Goal: Task Accomplishment & Management: Manage account settings

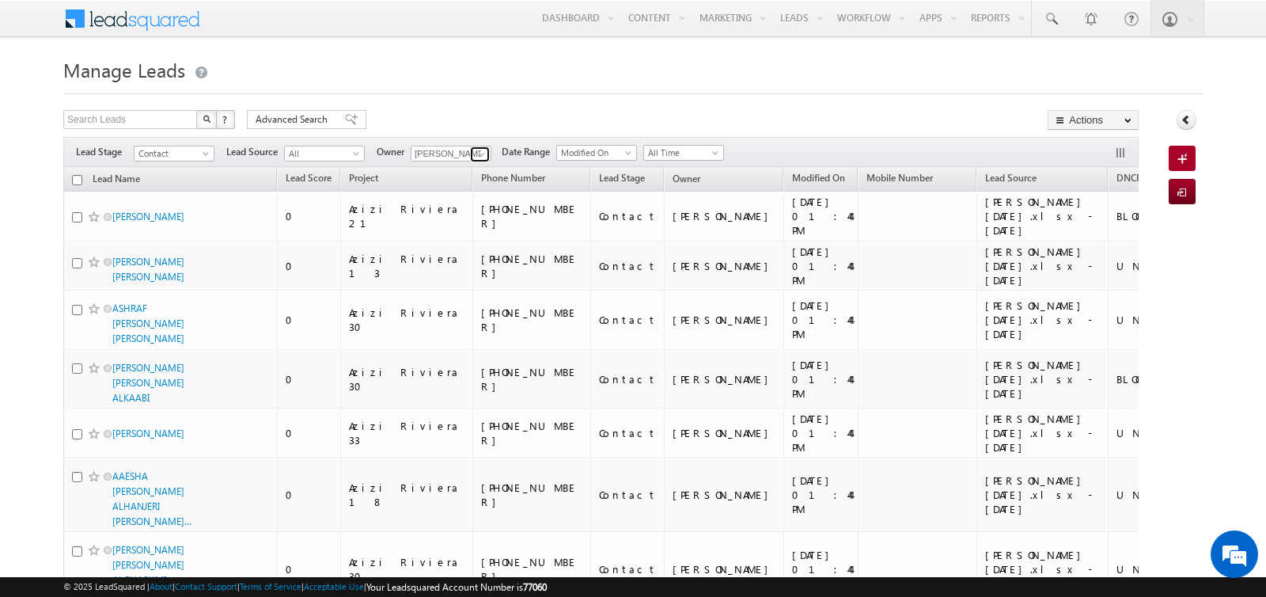
click at [476, 151] on span at bounding box center [482, 154] width 13 height 13
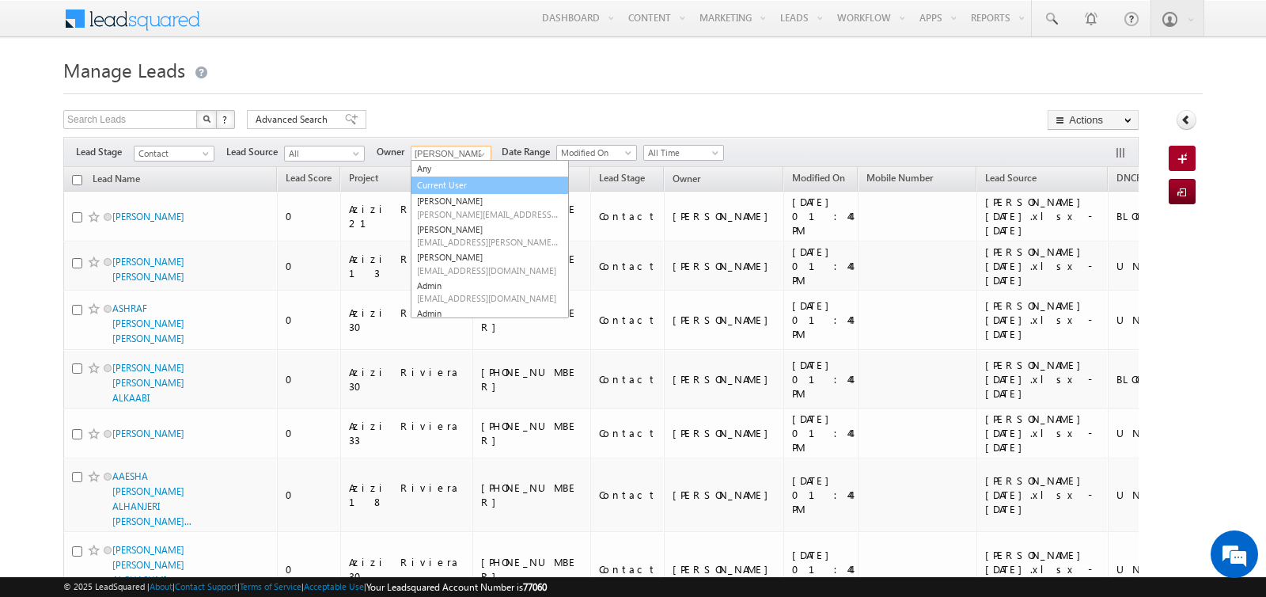
click at [457, 181] on link "Current User" at bounding box center [490, 185] width 158 height 18
type input "Current User"
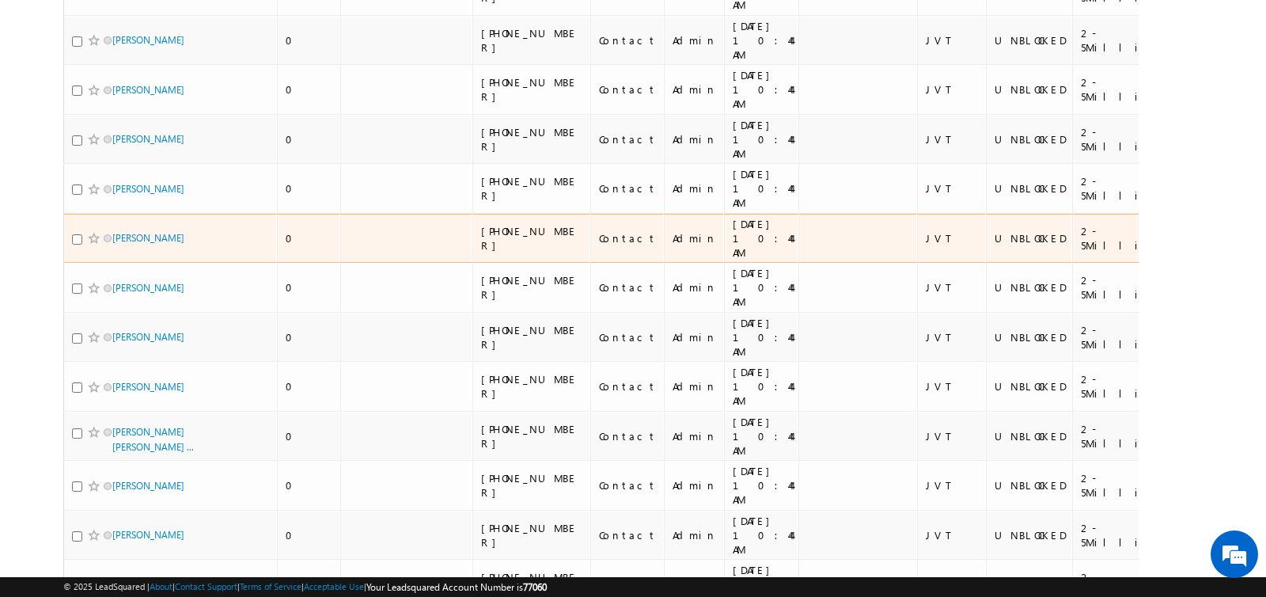
scroll to position [9026, 0]
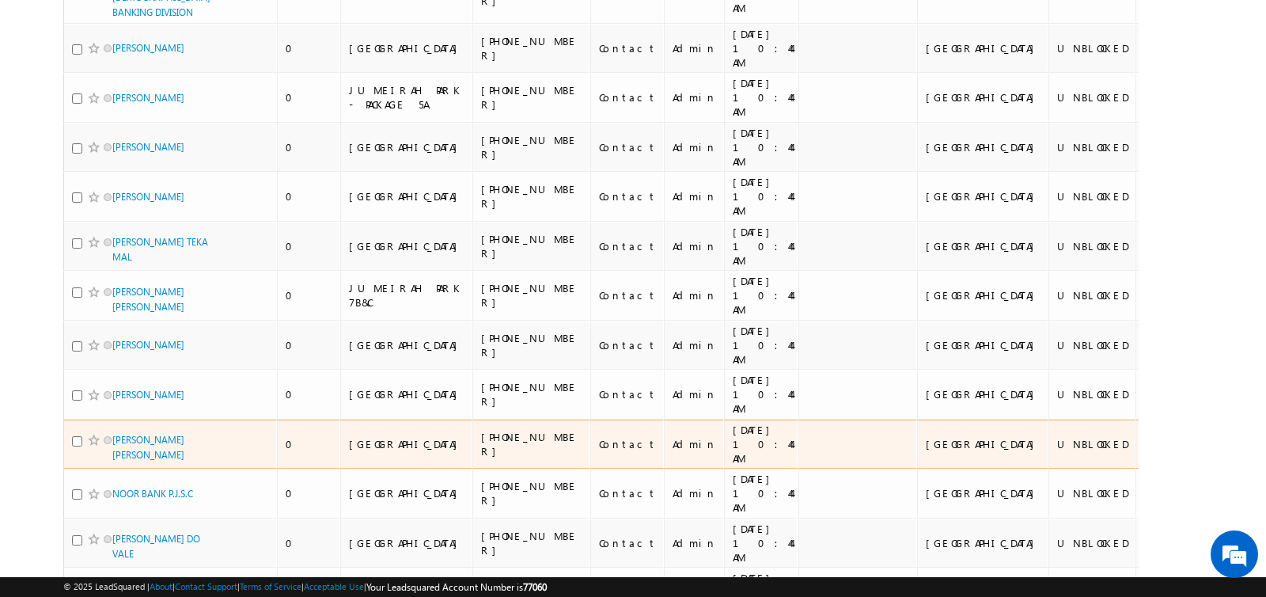
scroll to position [0, 0]
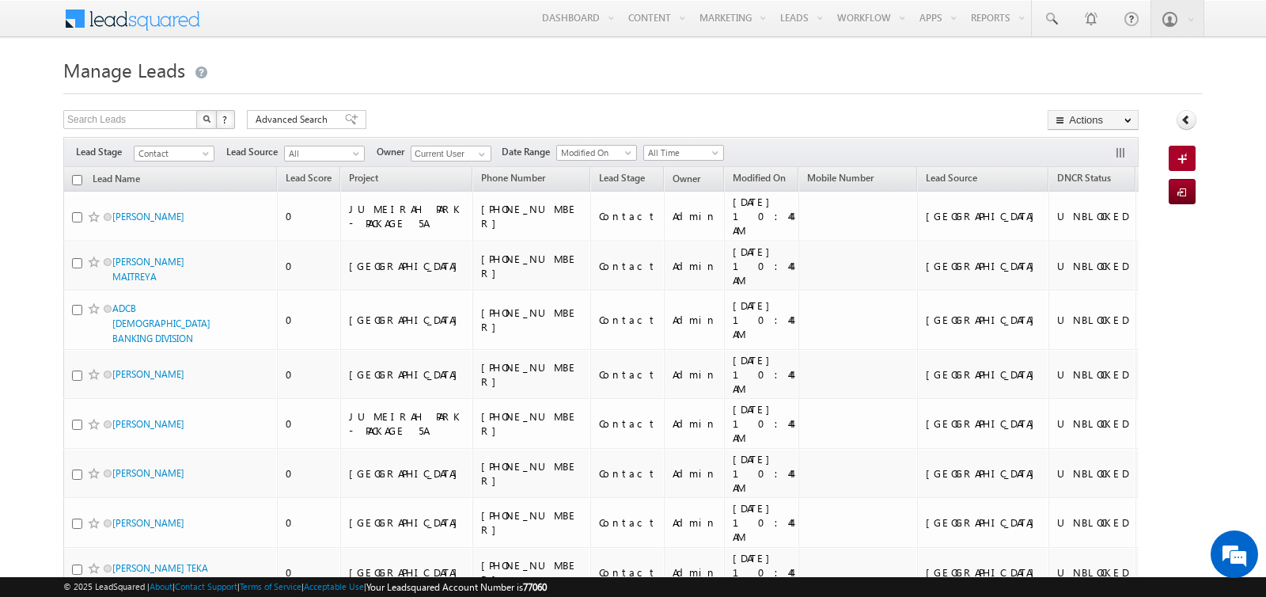
click at [78, 180] on input "checkbox" at bounding box center [77, 180] width 10 height 10
checkbox input "true"
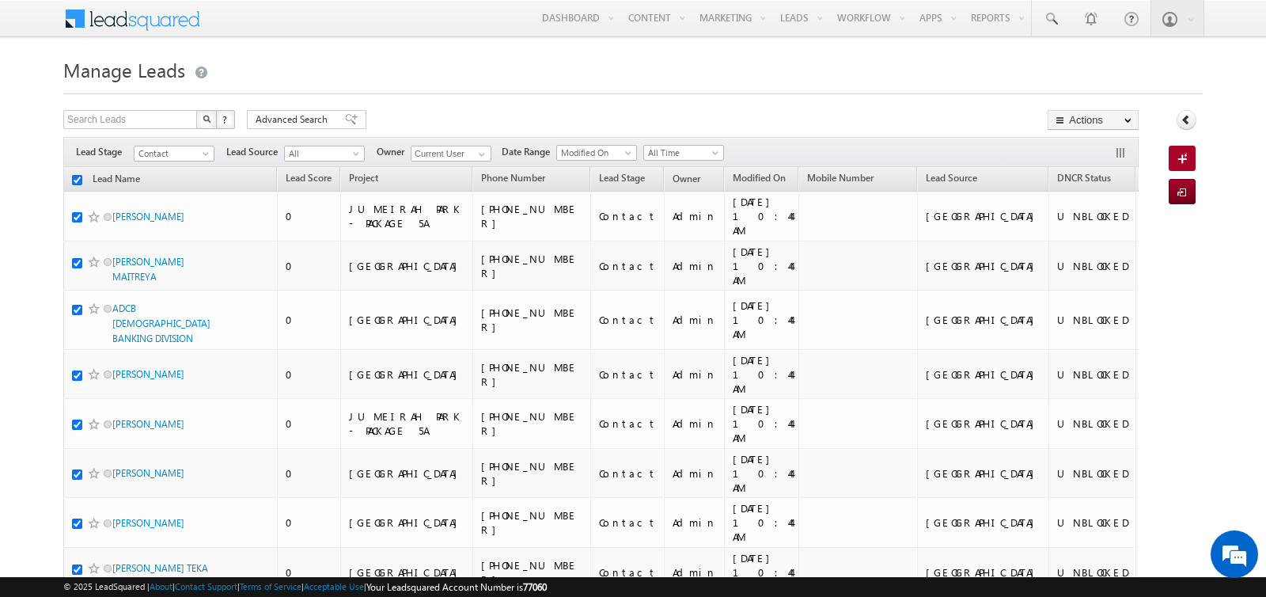
checkbox input "true"
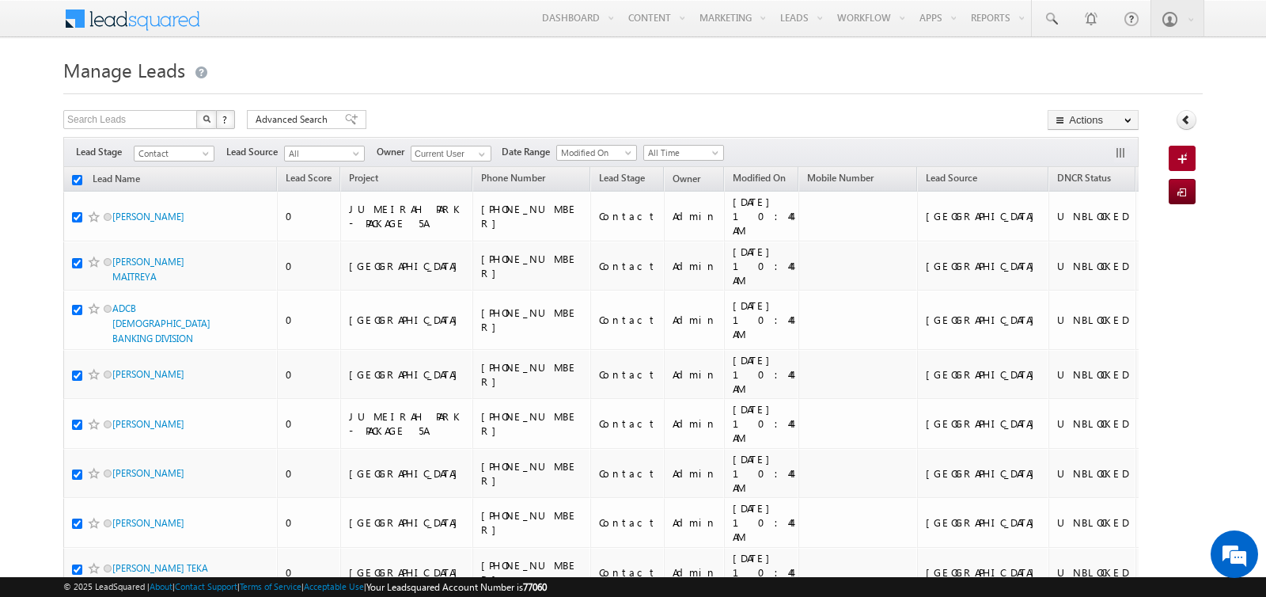
checkbox input "true"
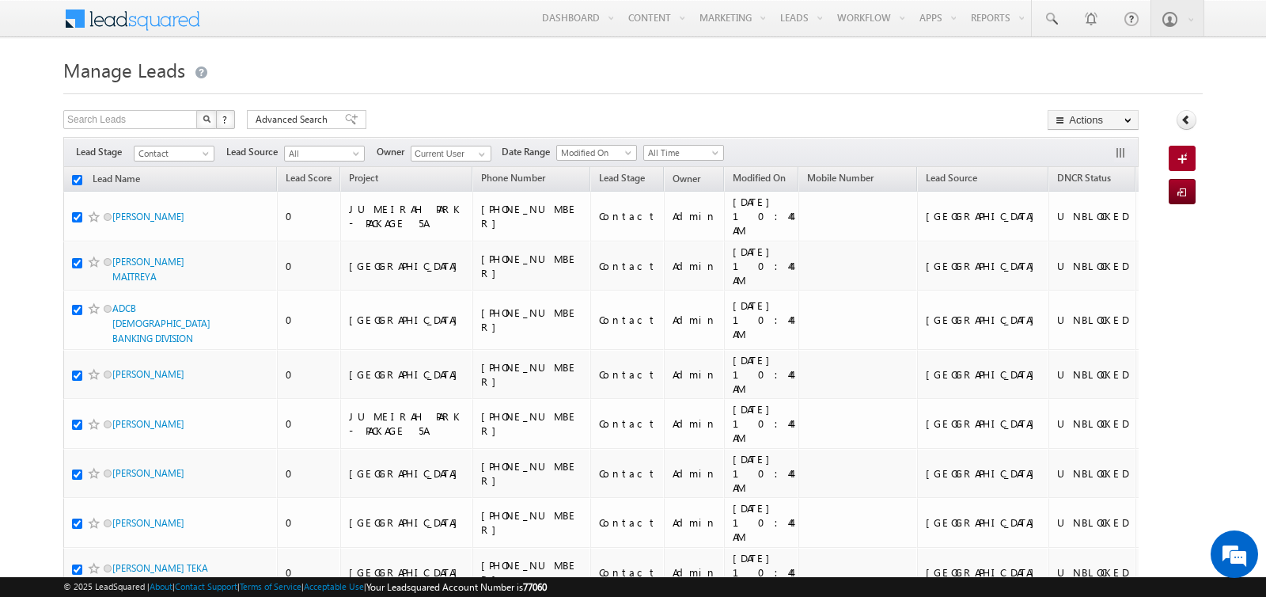
checkbox input "true"
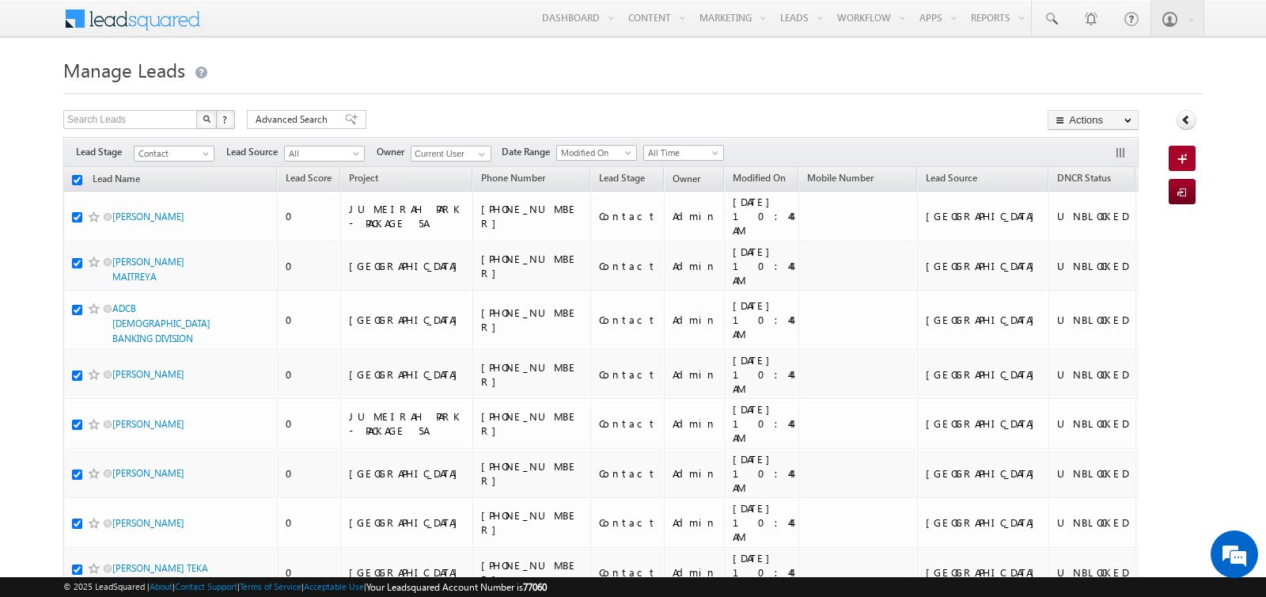
checkbox input "true"
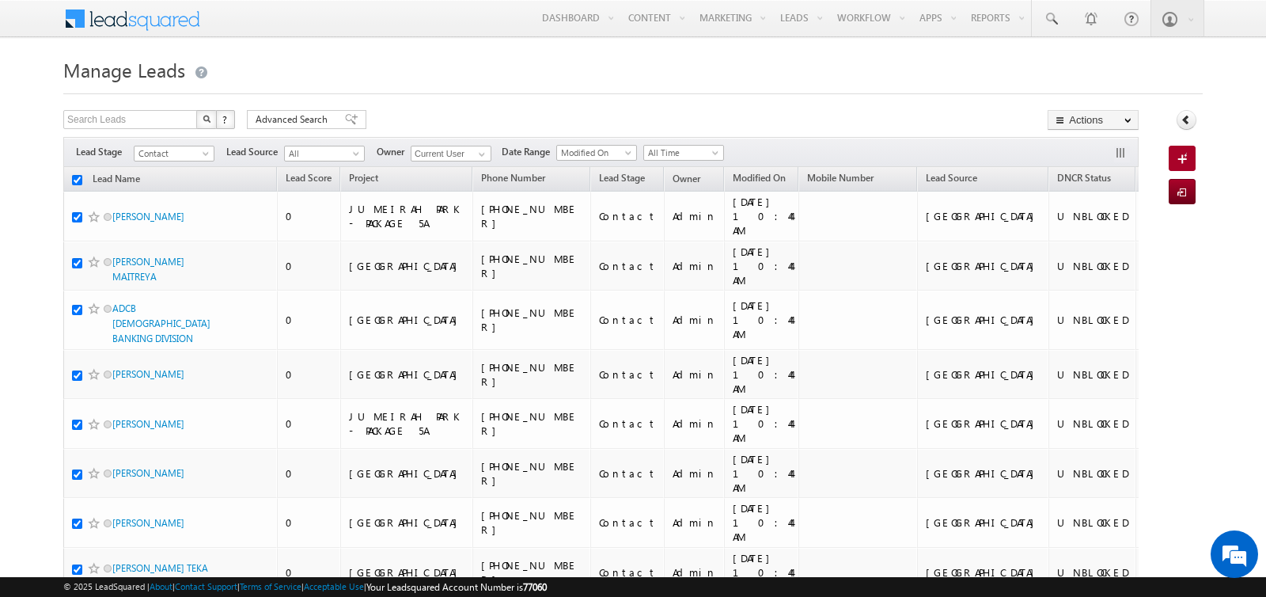
checkbox input "true"
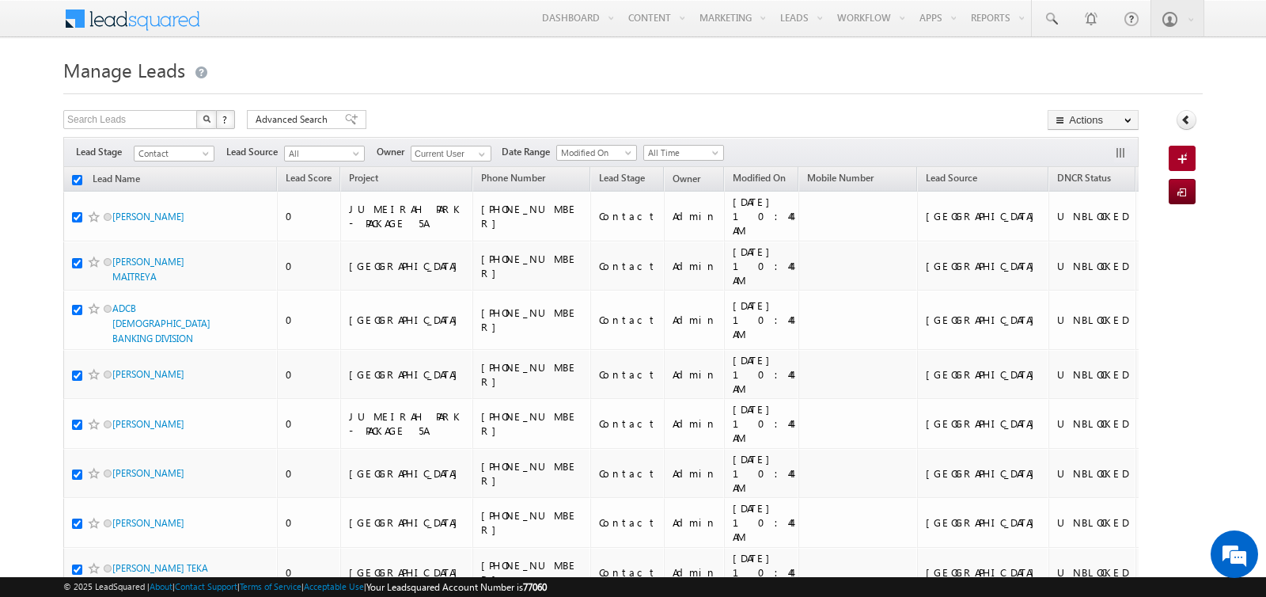
checkbox input "true"
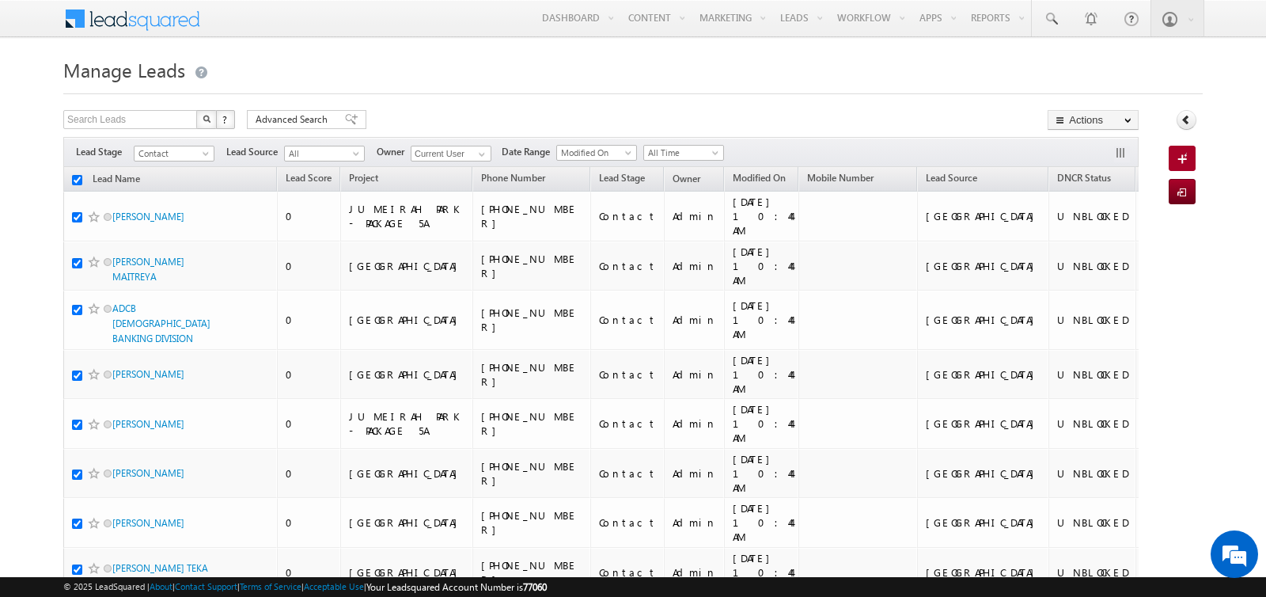
checkbox input "true"
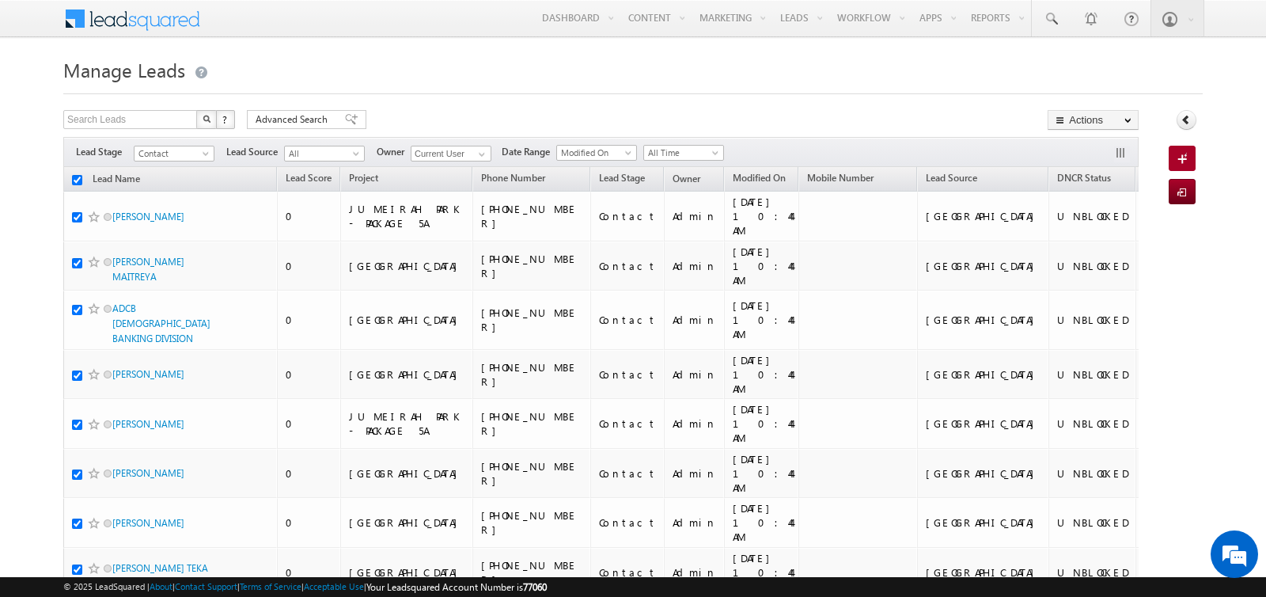
checkbox input "true"
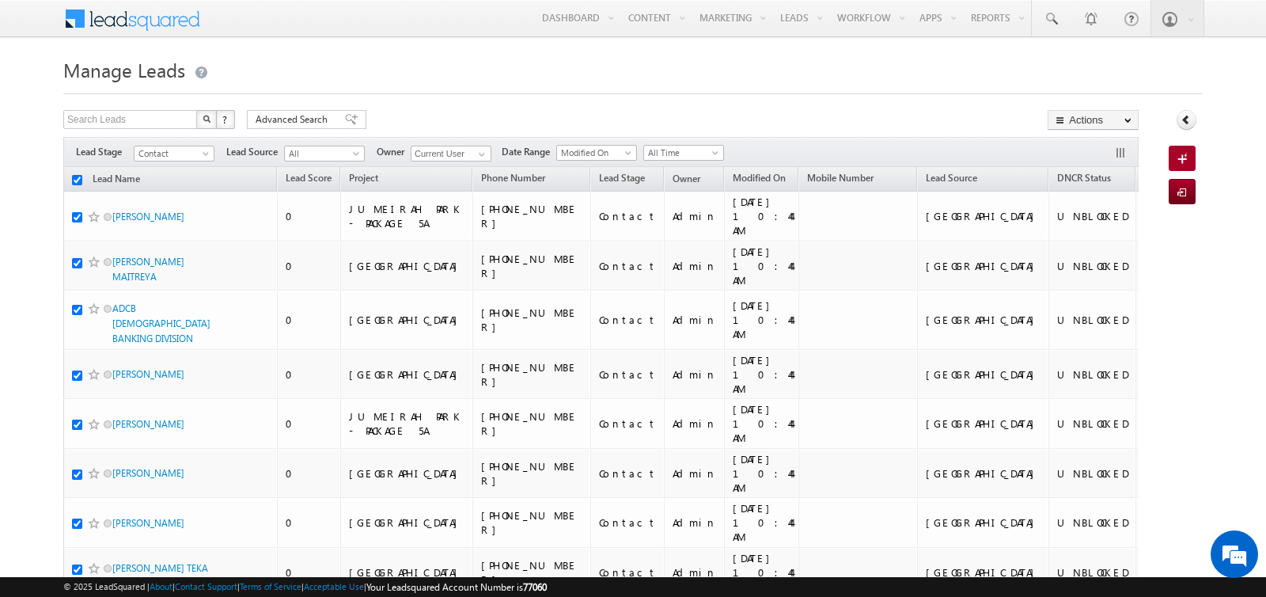
checkbox input "true"
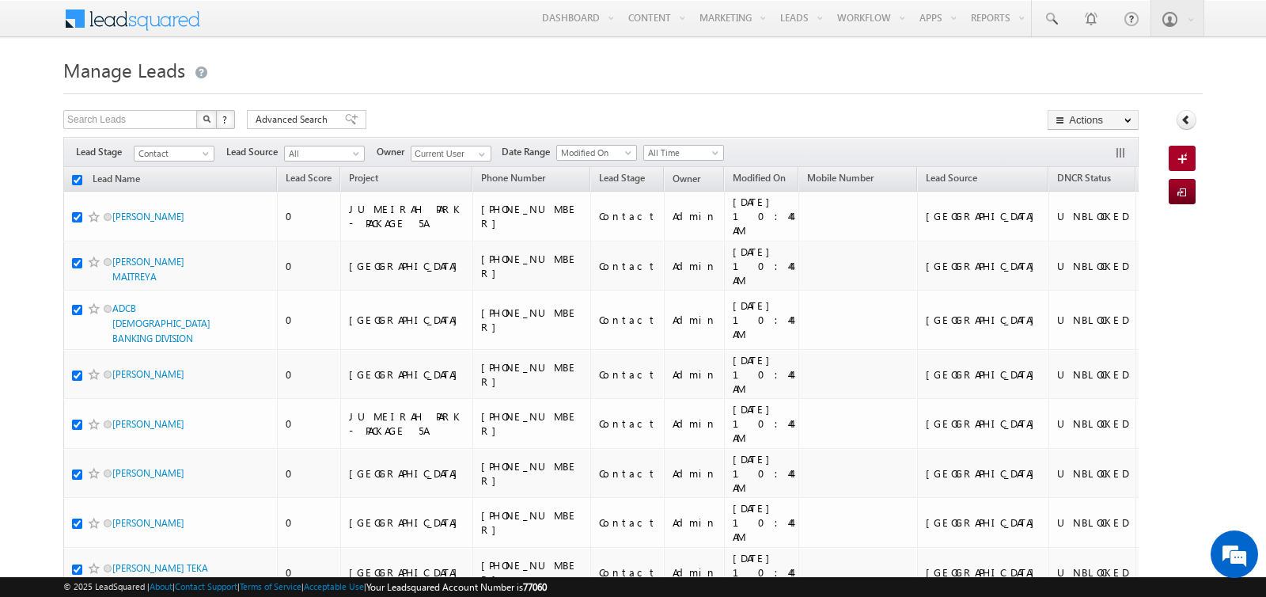
checkbox input "true"
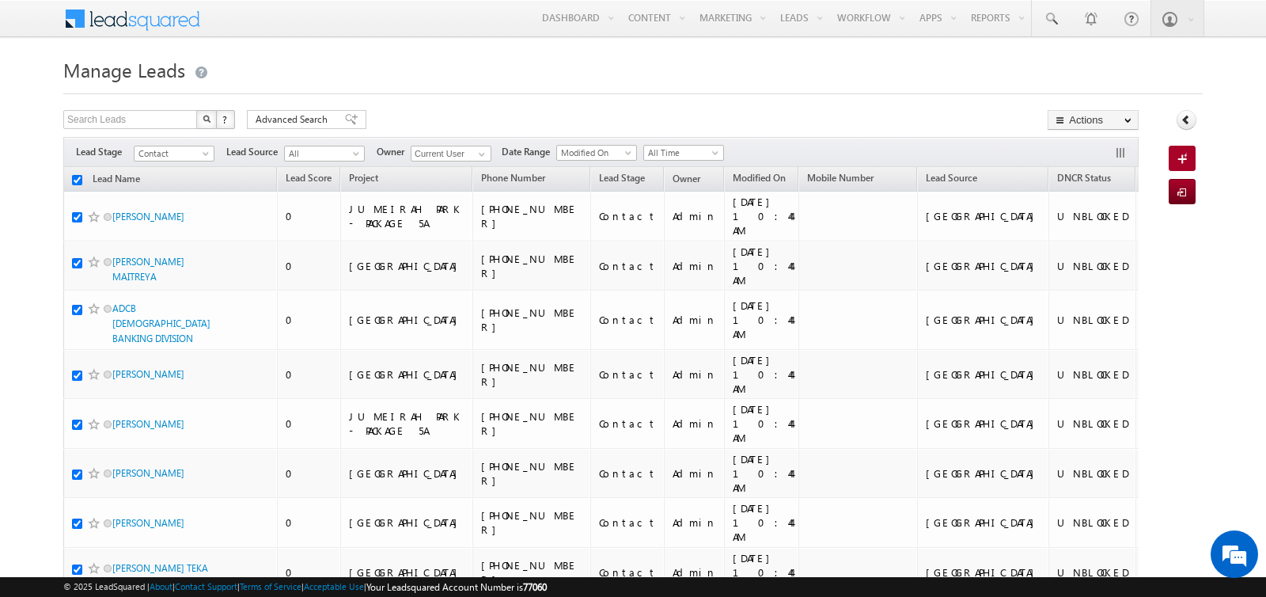
checkbox input "true"
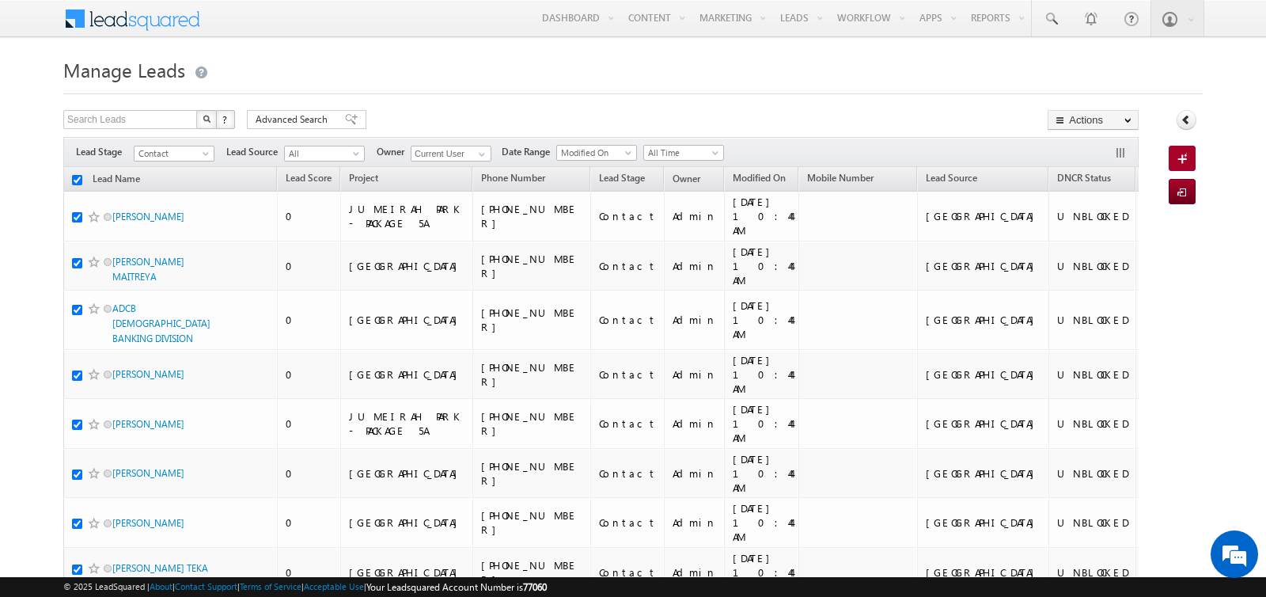
checkbox input "true"
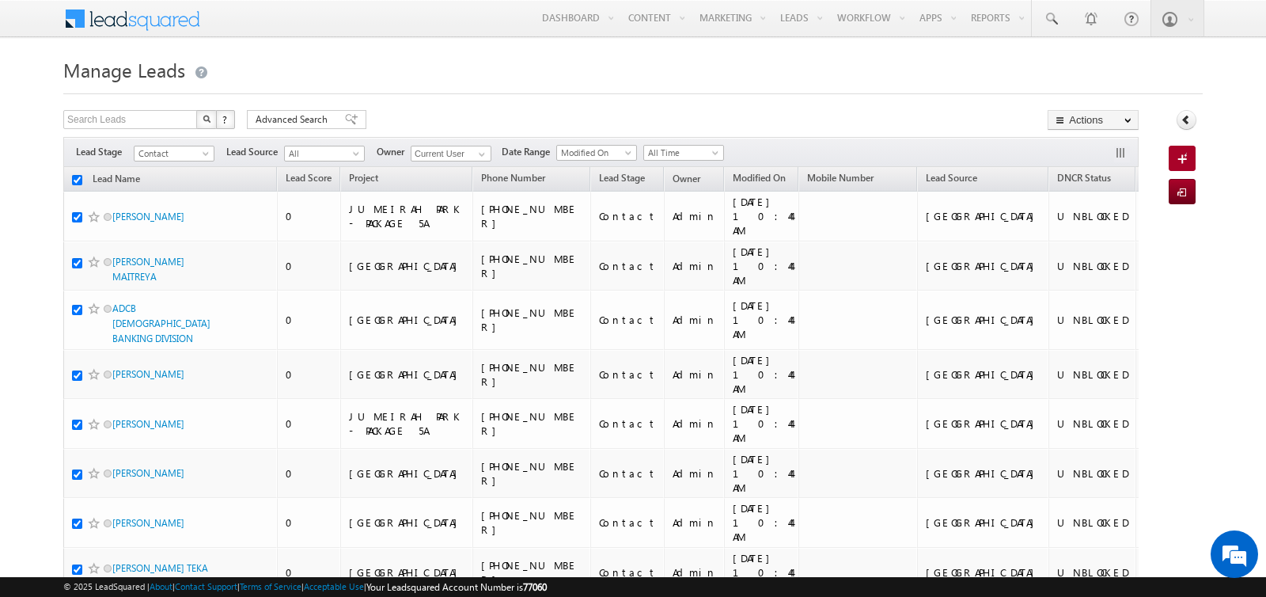
checkbox input "true"
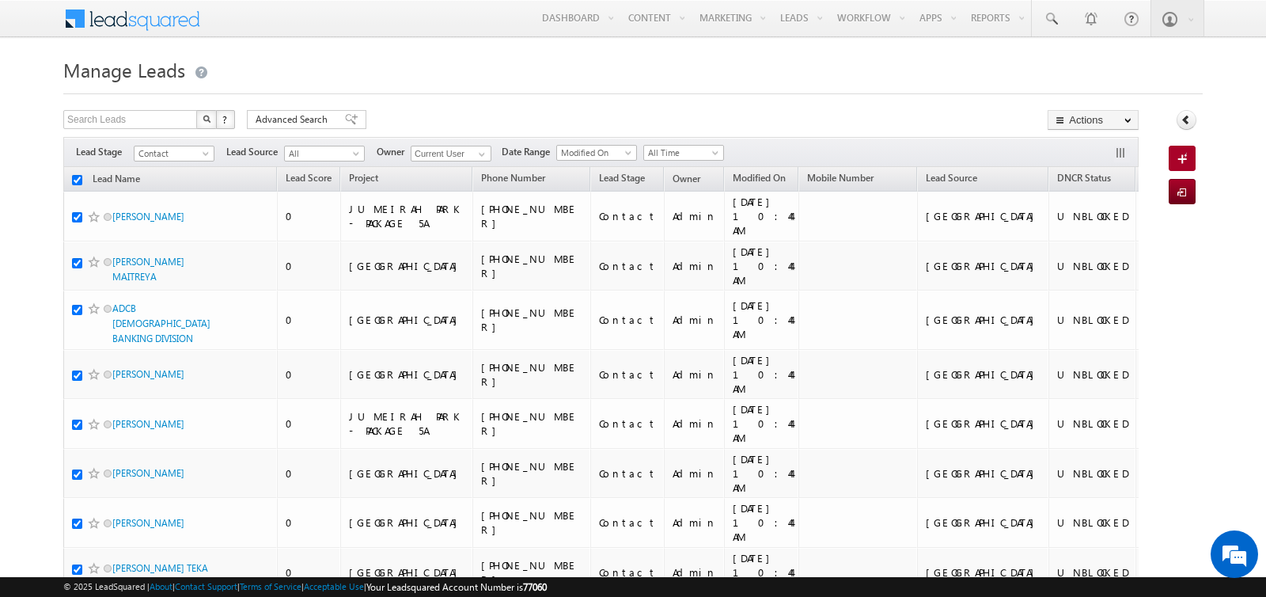
checkbox input "true"
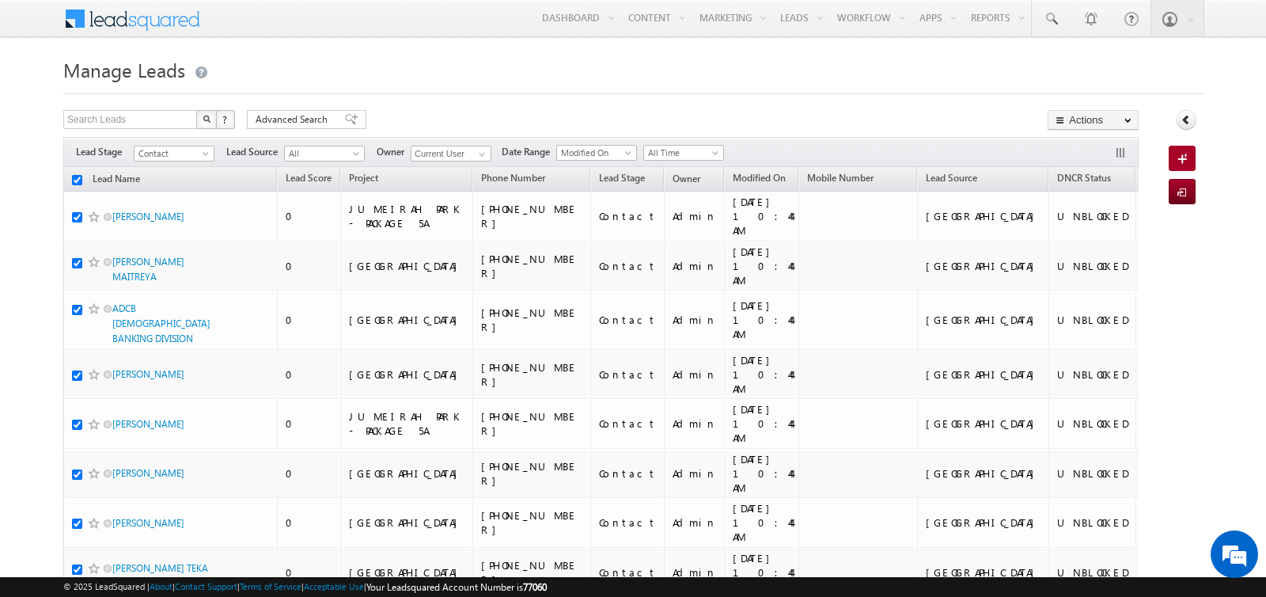
checkbox input "true"
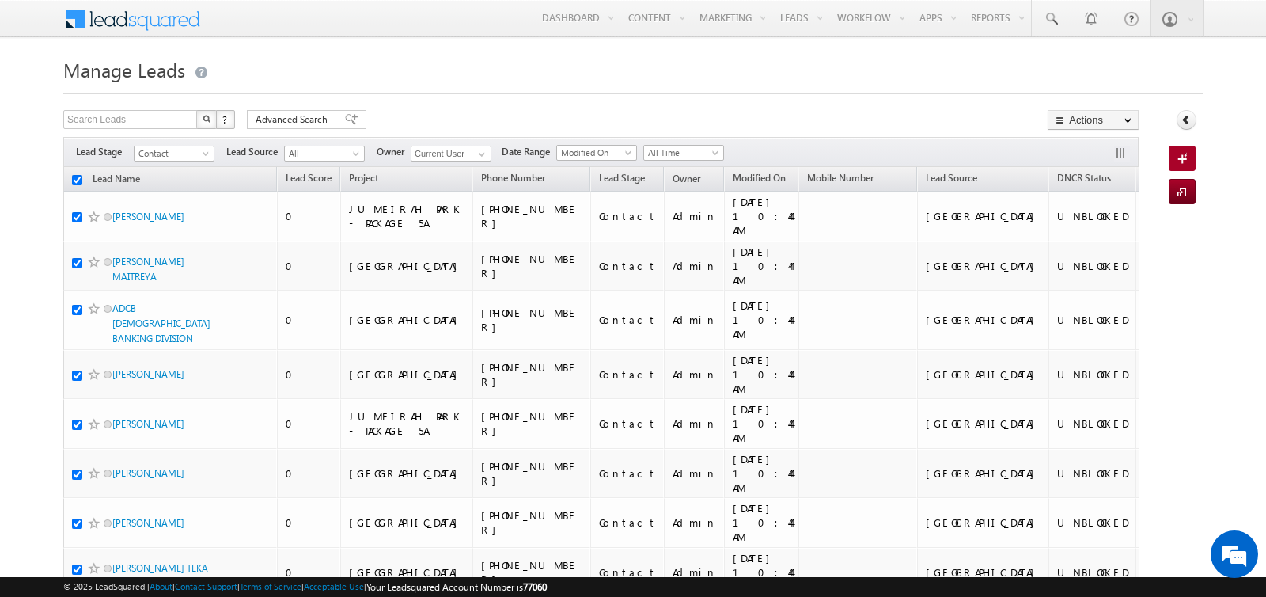
checkbox input "true"
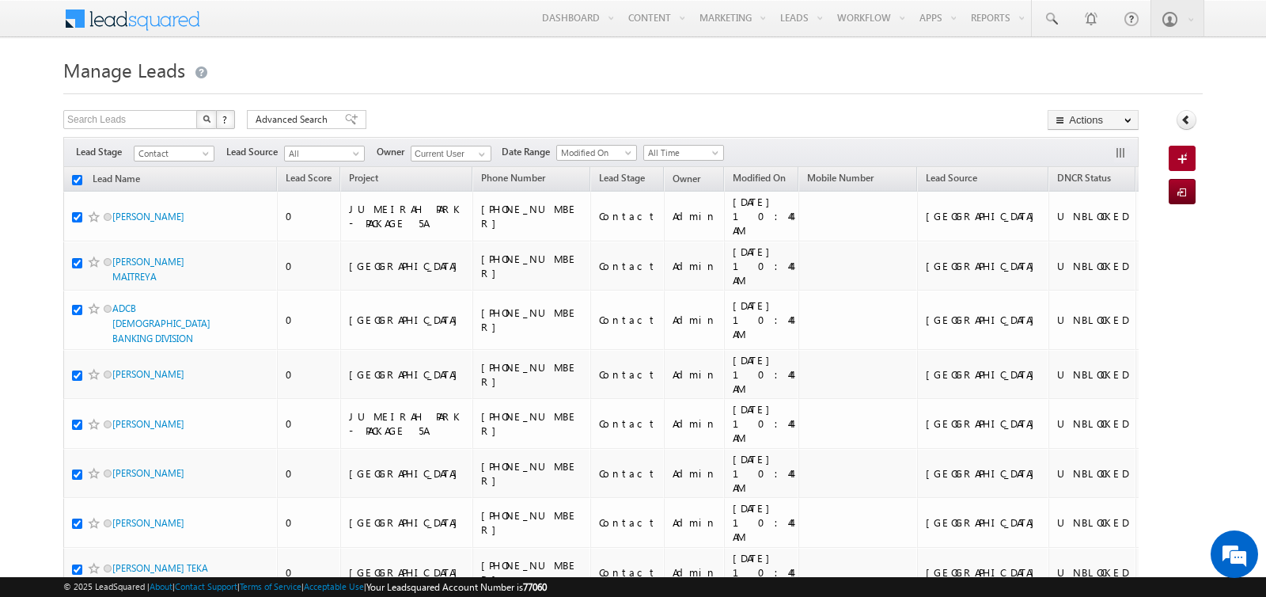
checkbox input "true"
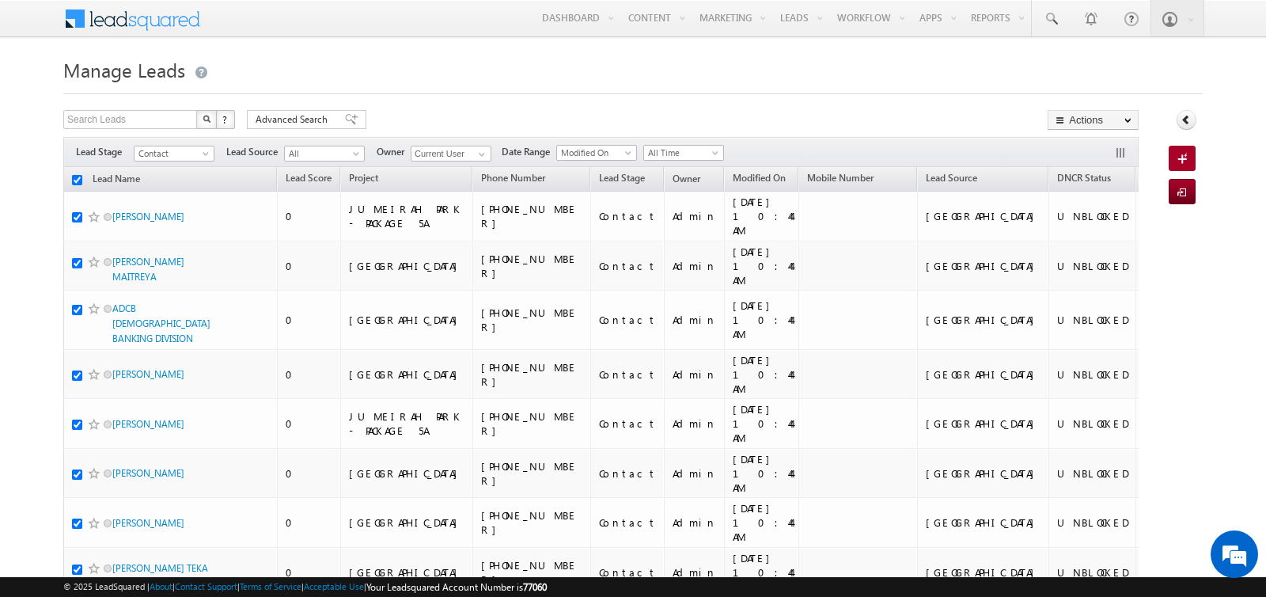
checkbox input "true"
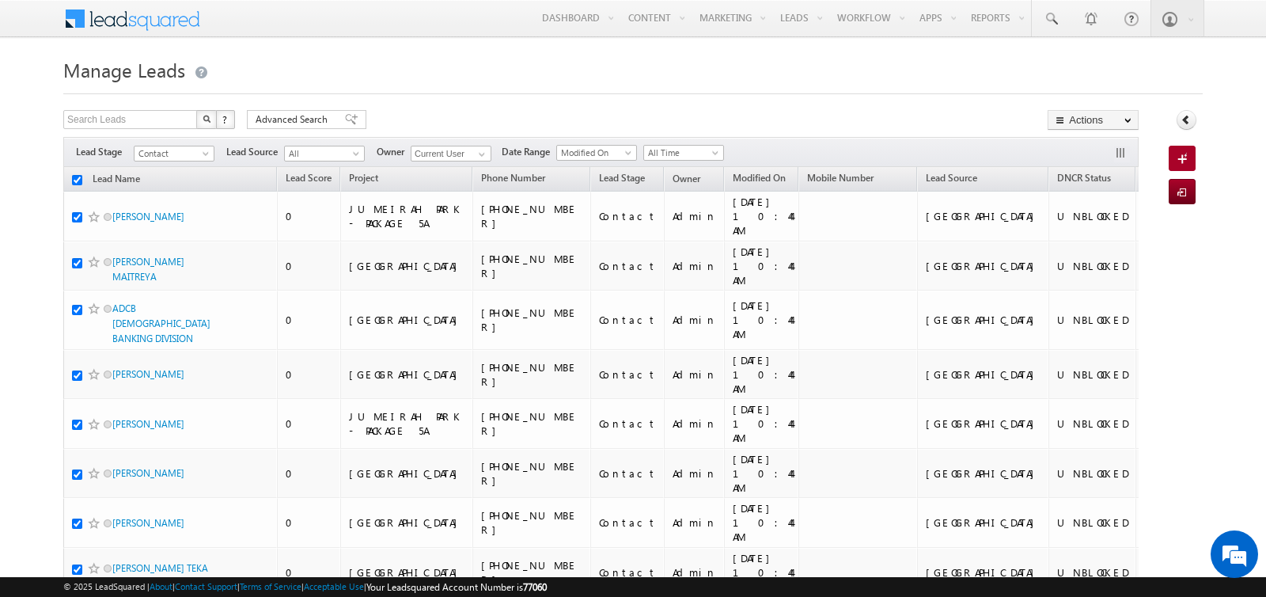
checkbox input "true"
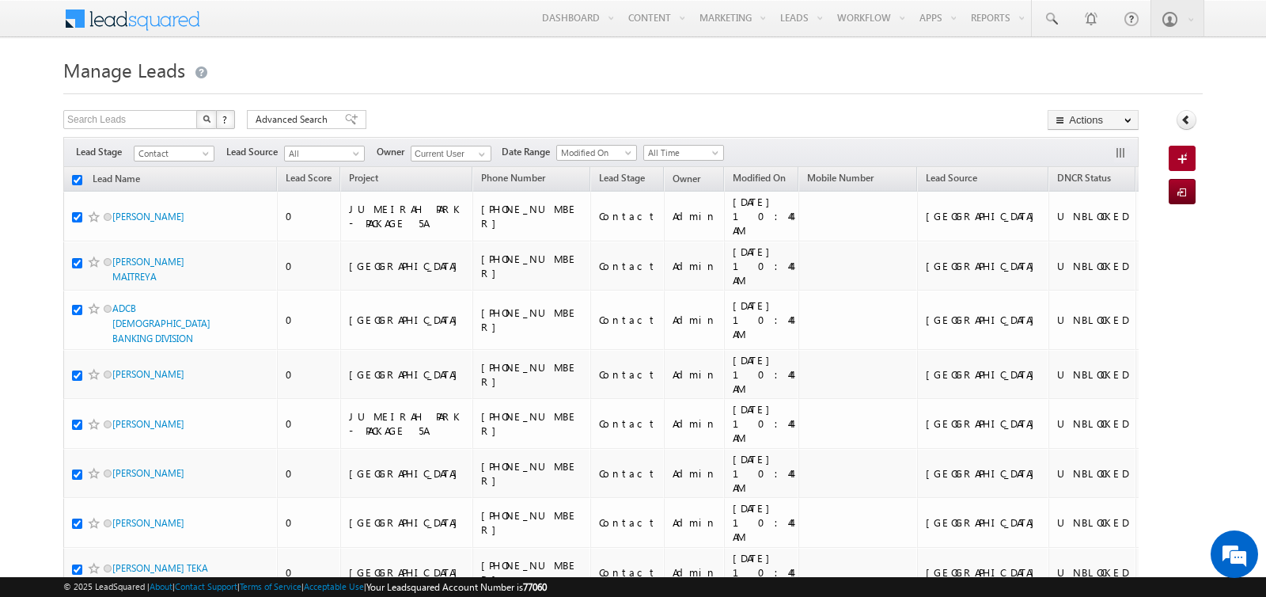
checkbox input "true"
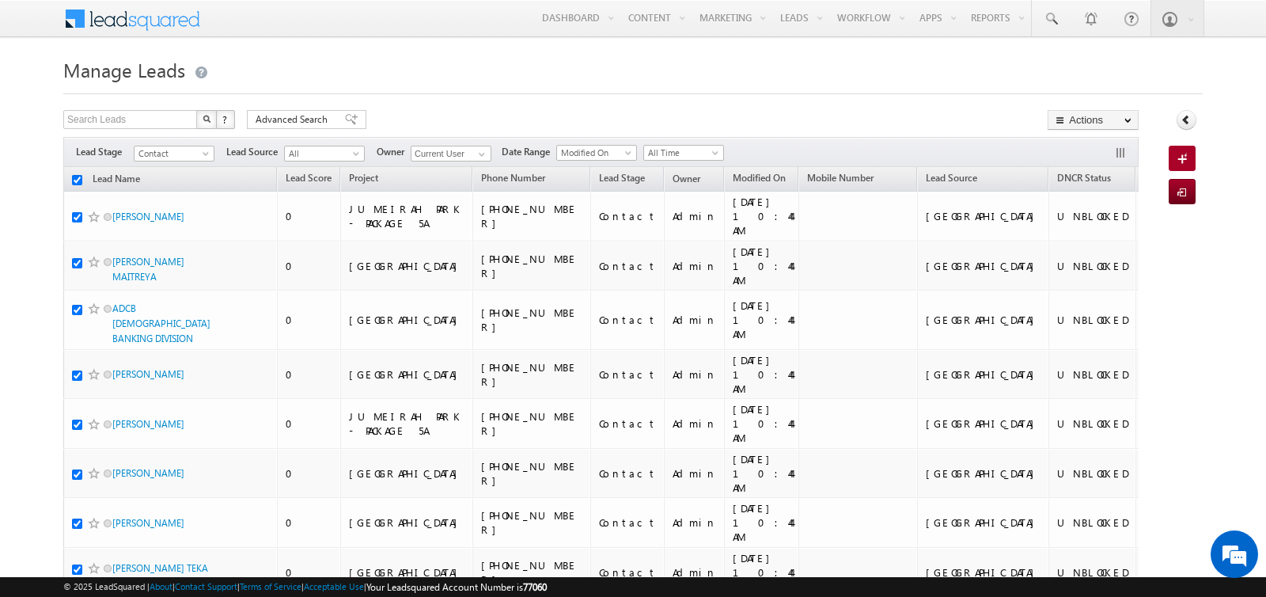
checkbox input "true"
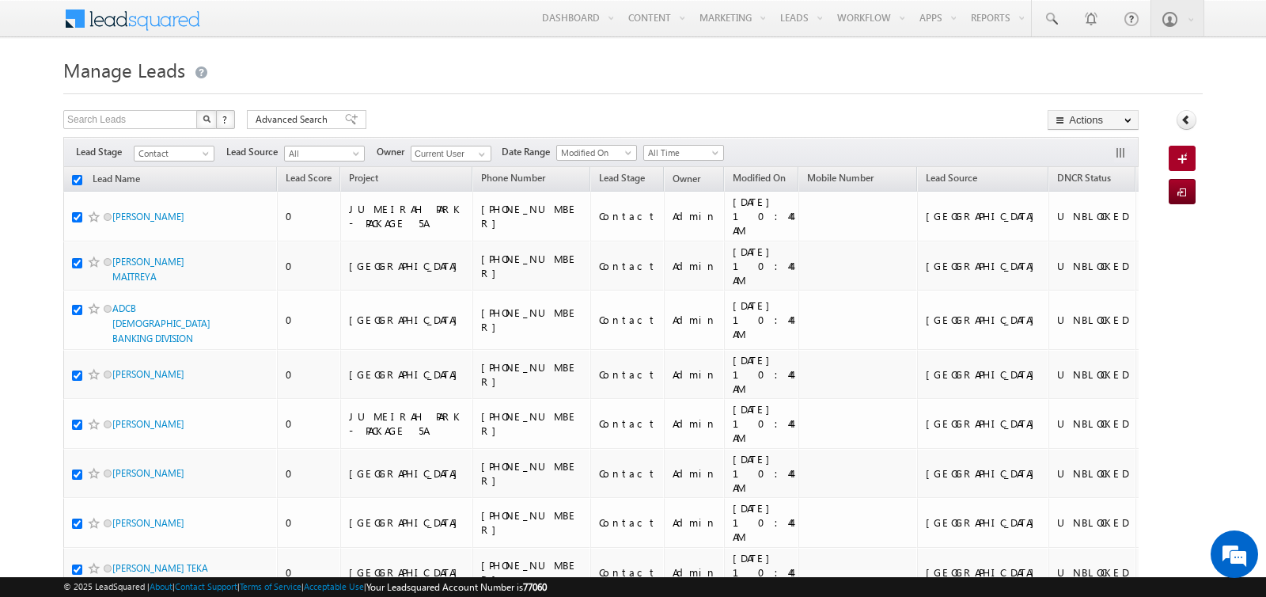
checkbox input "true"
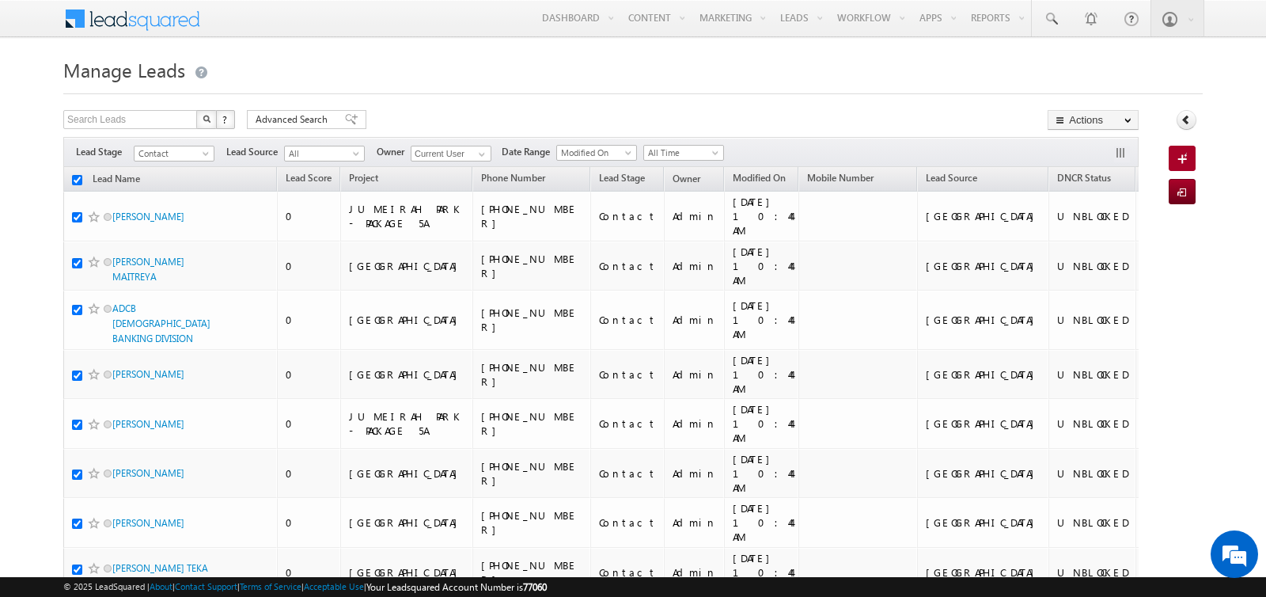
checkbox input "true"
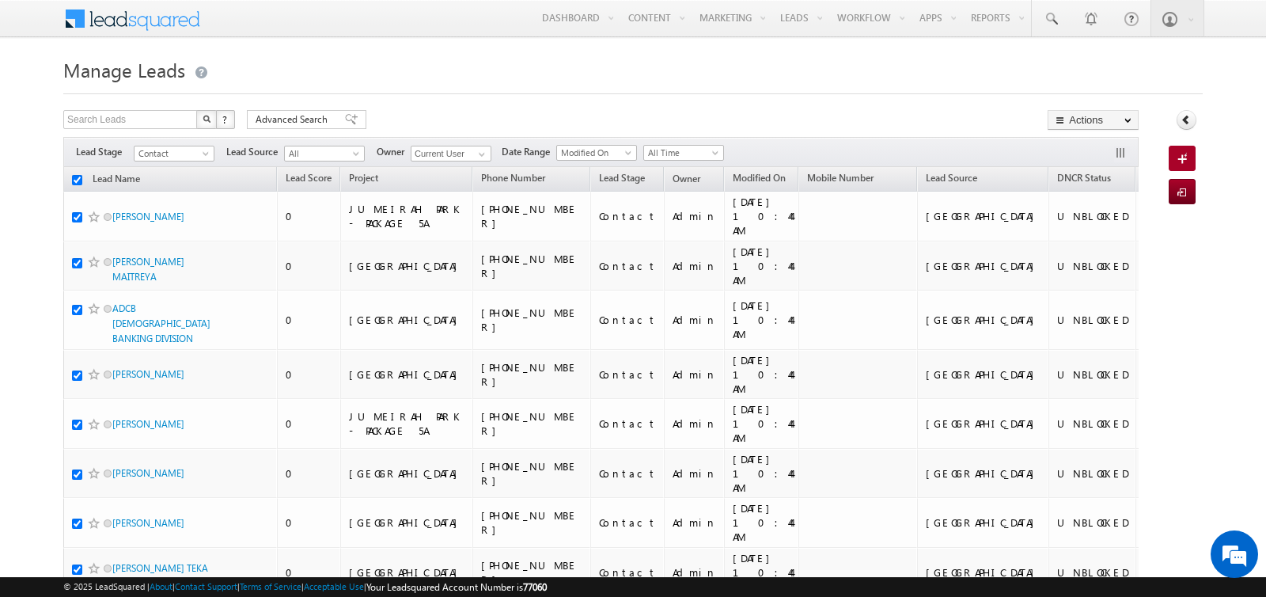
checkbox input "true"
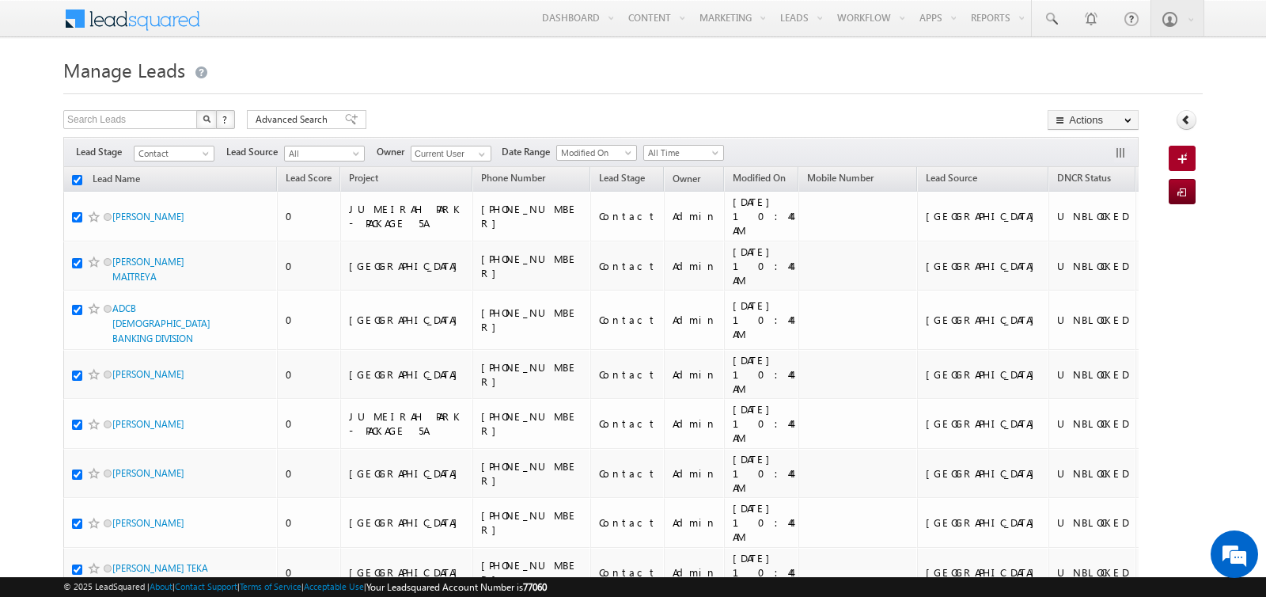
checkbox input "true"
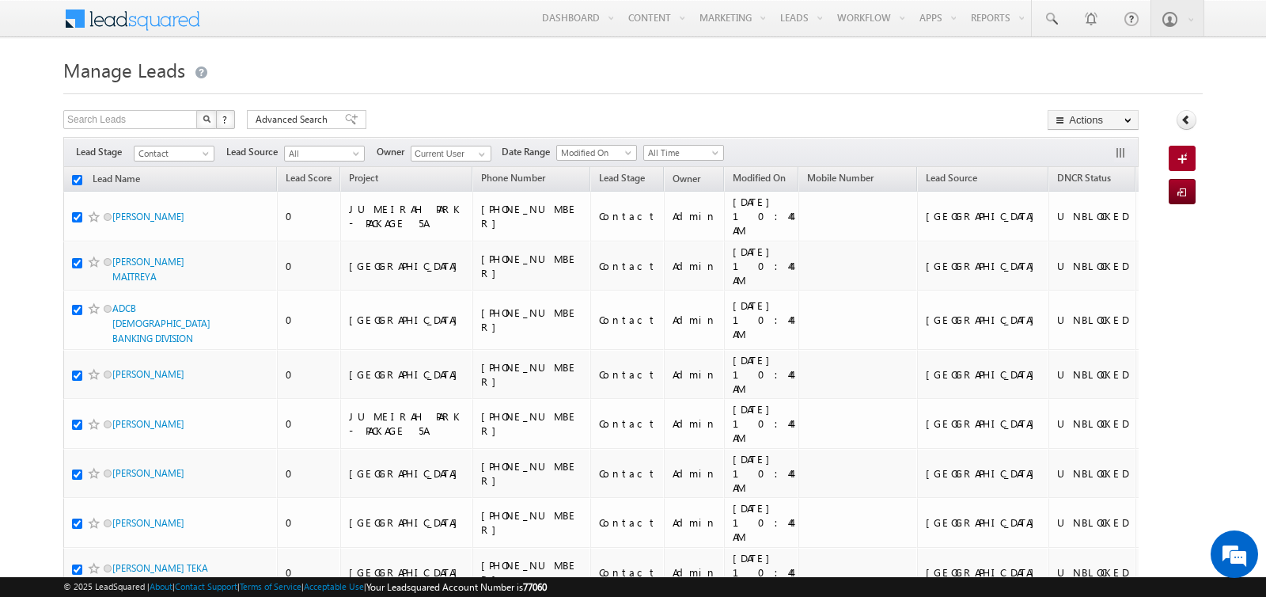
checkbox input "true"
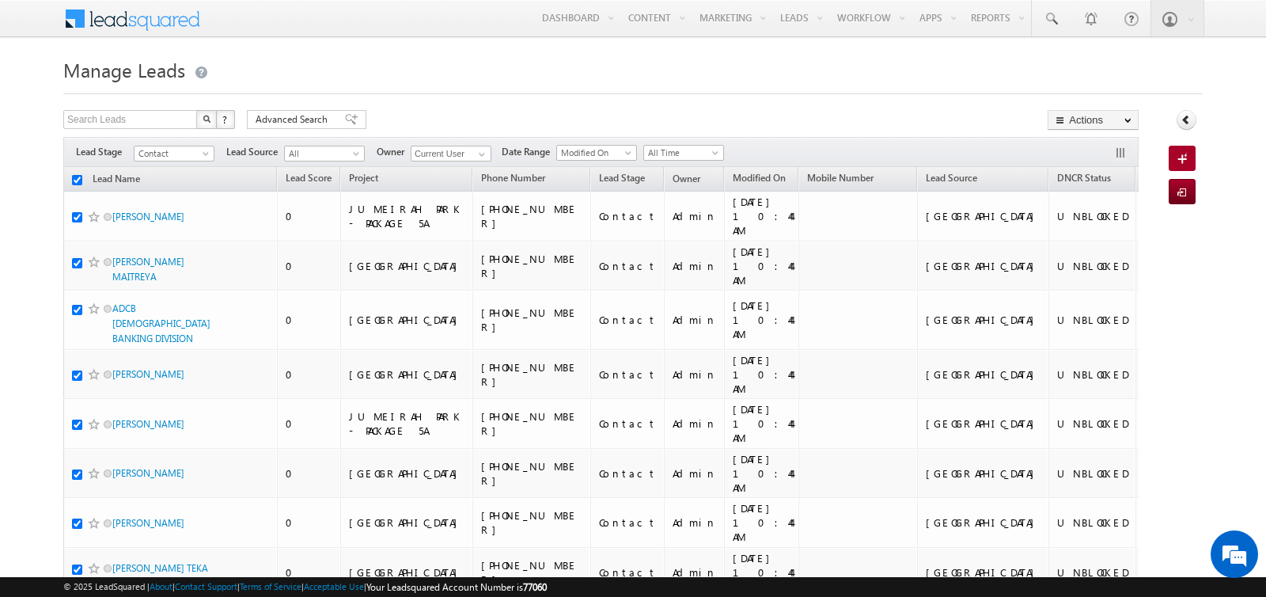
checkbox input "true"
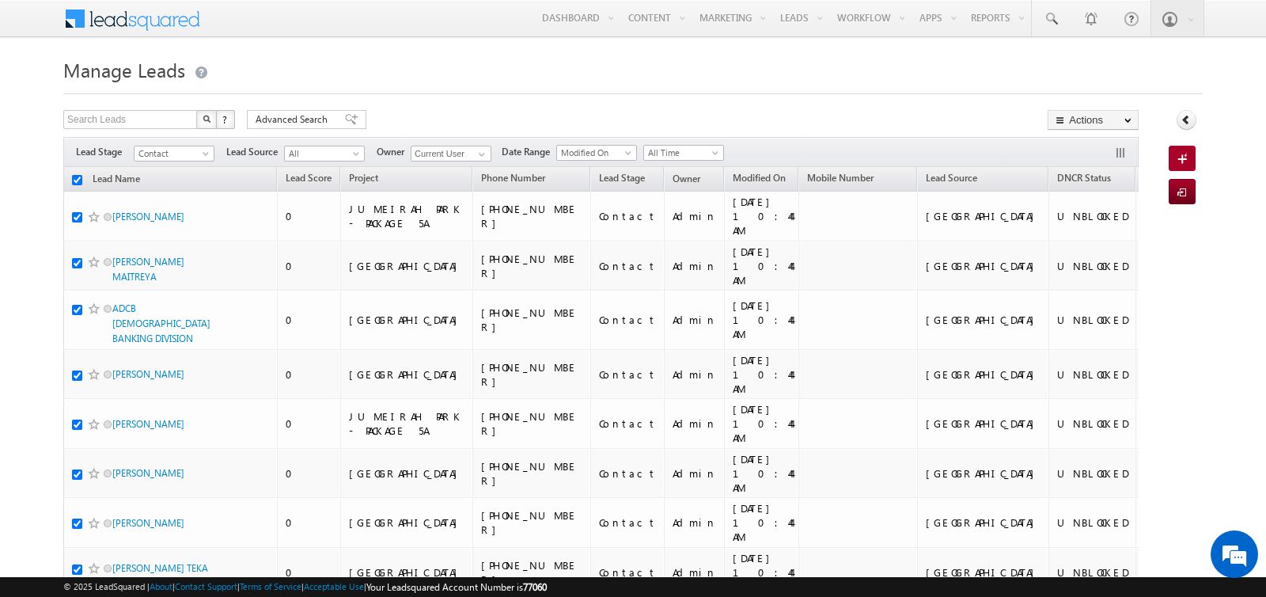
checkbox input "true"
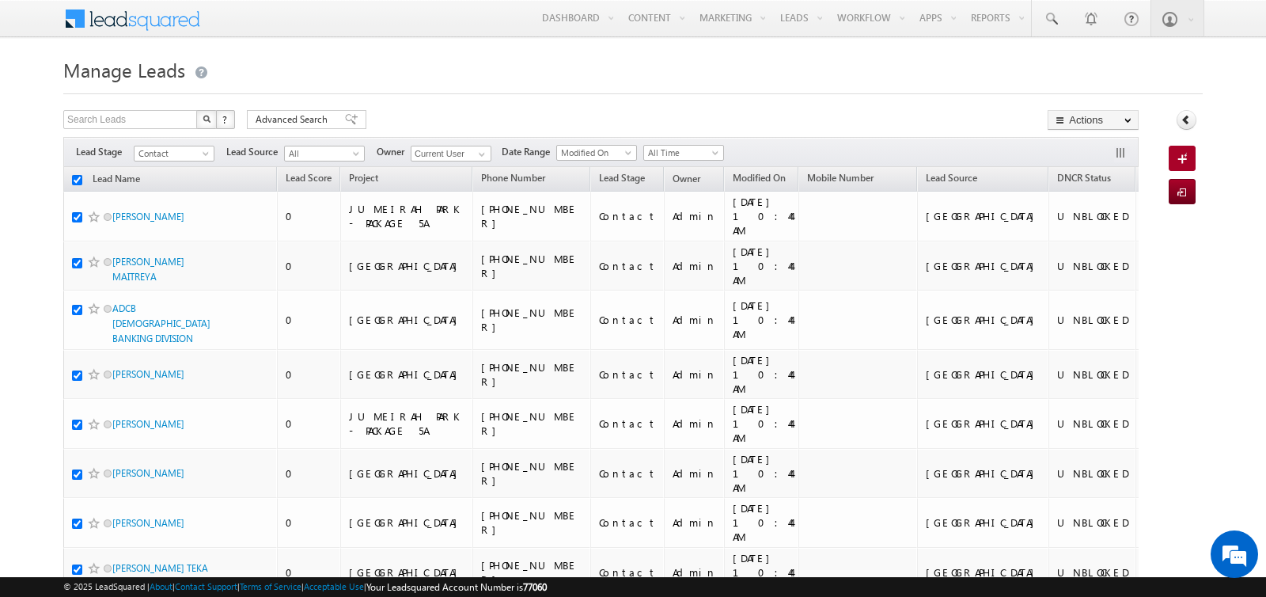
checkbox input "true"
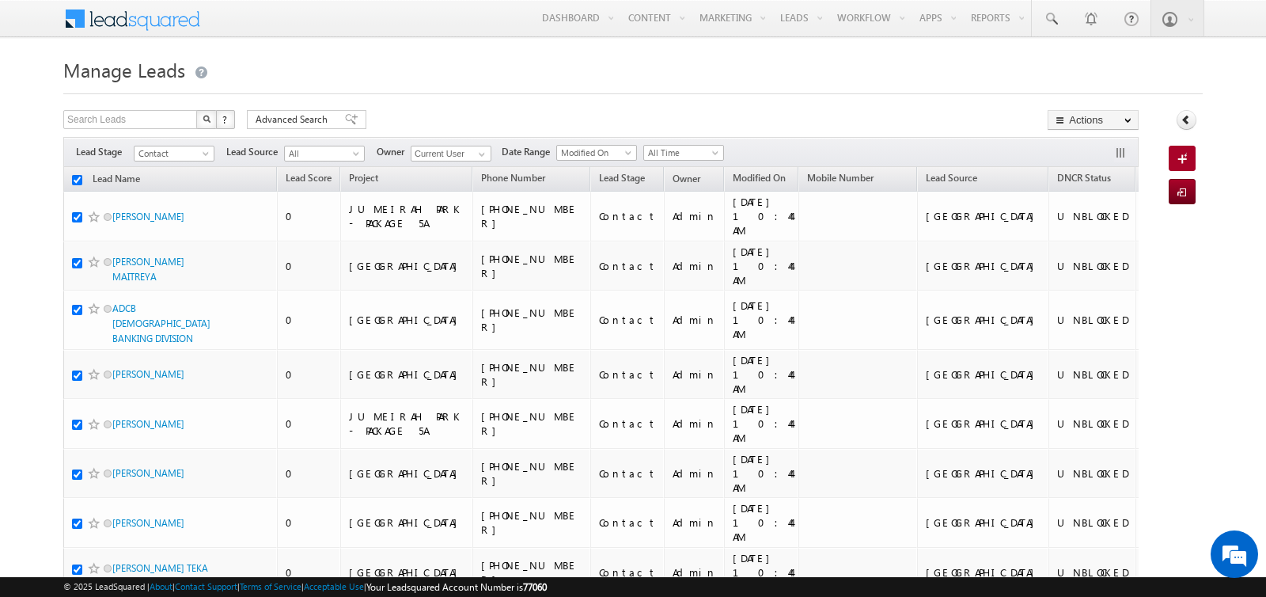
checkbox input "true"
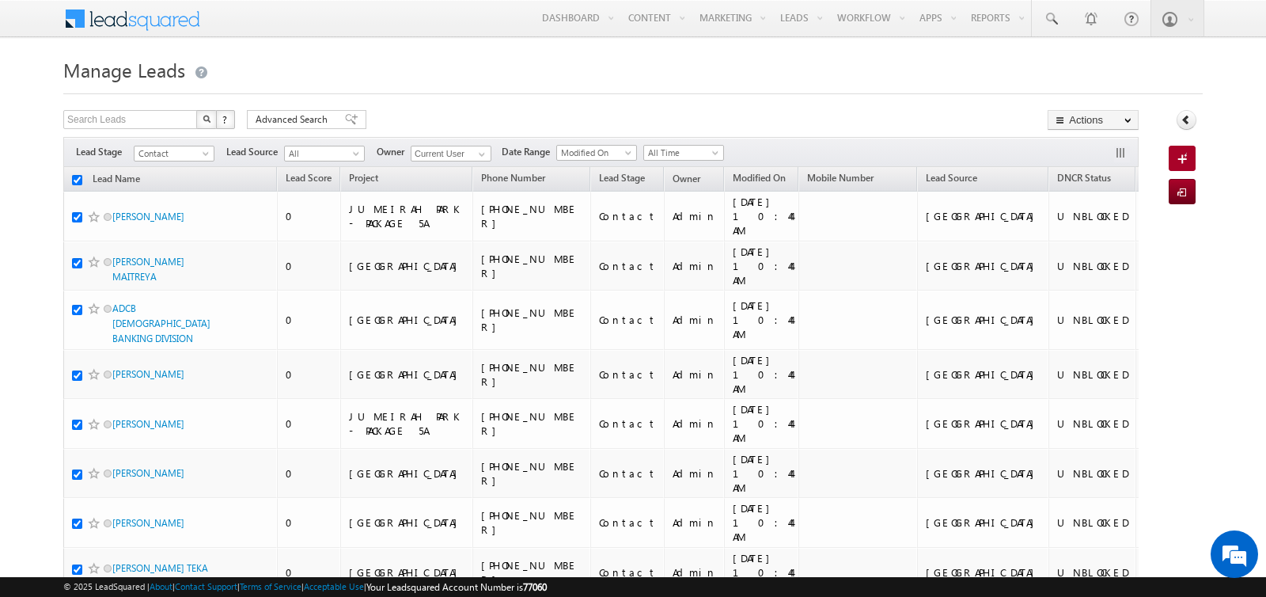
checkbox input "true"
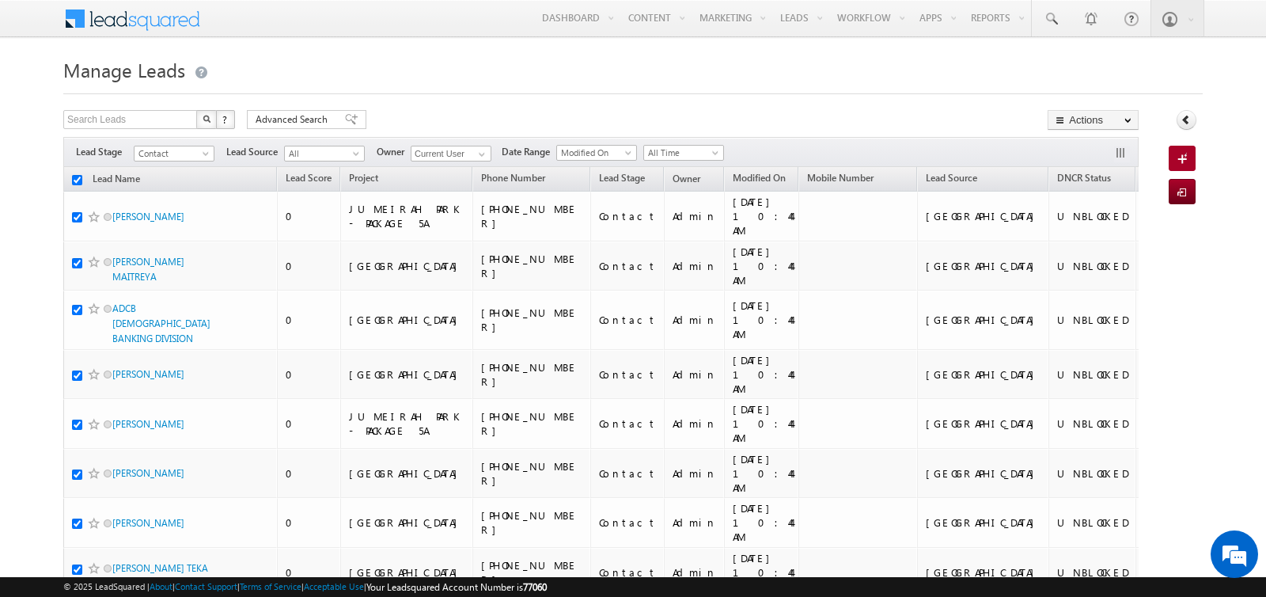
checkbox input "true"
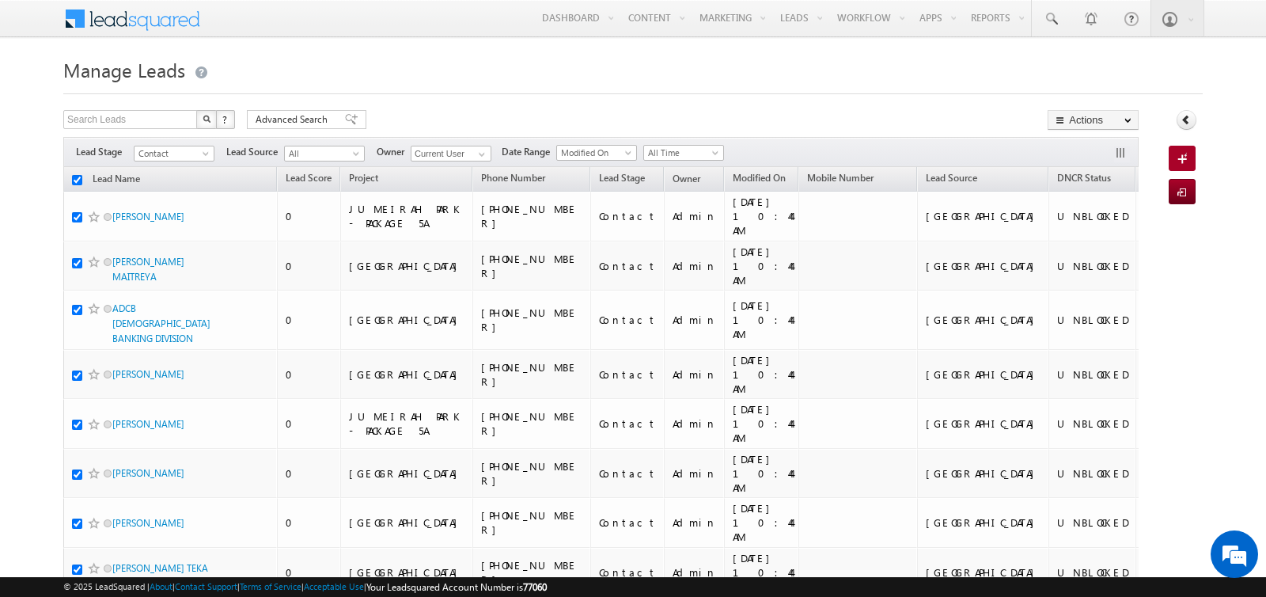
checkbox input "true"
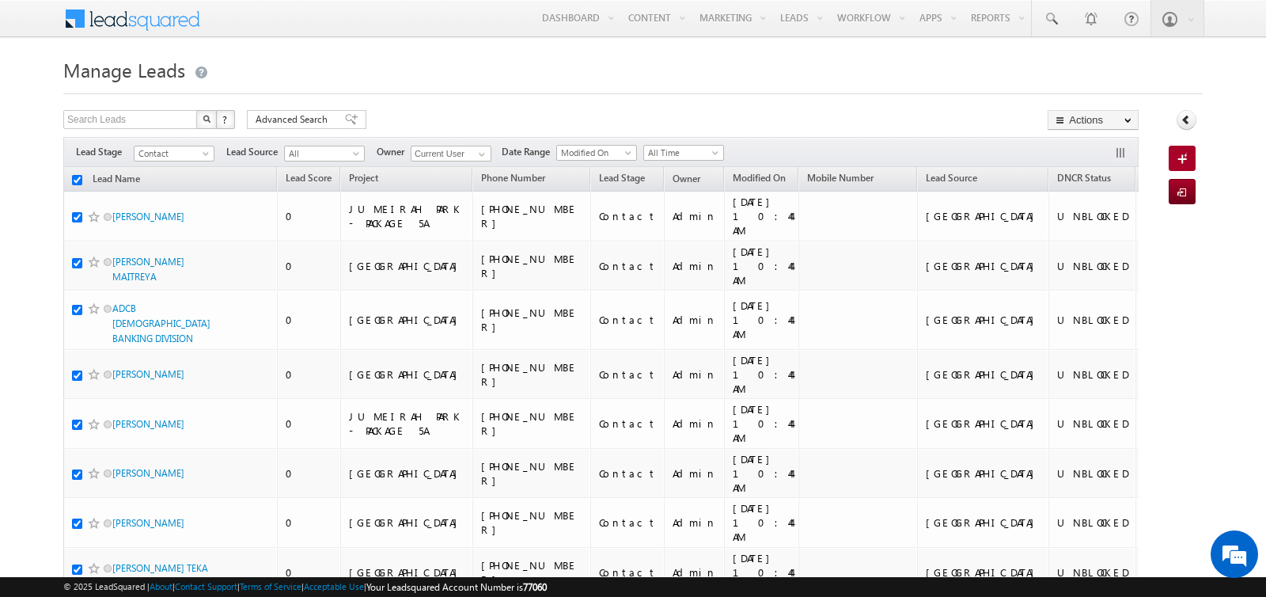
checkbox input "true"
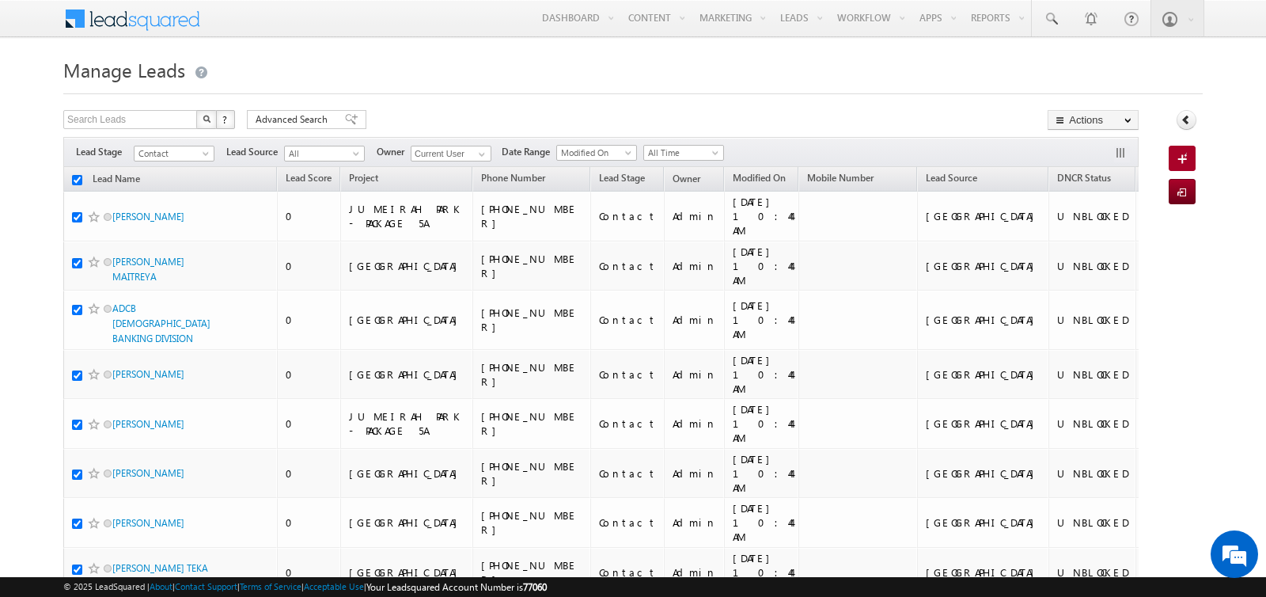
checkbox input "true"
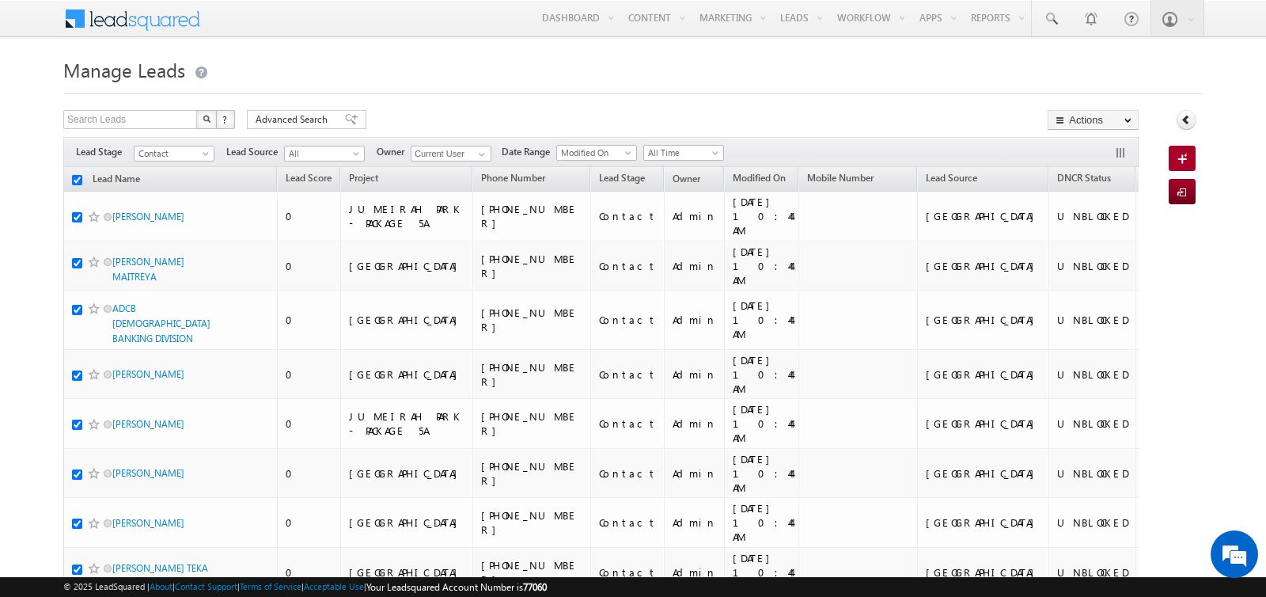
checkbox input "true"
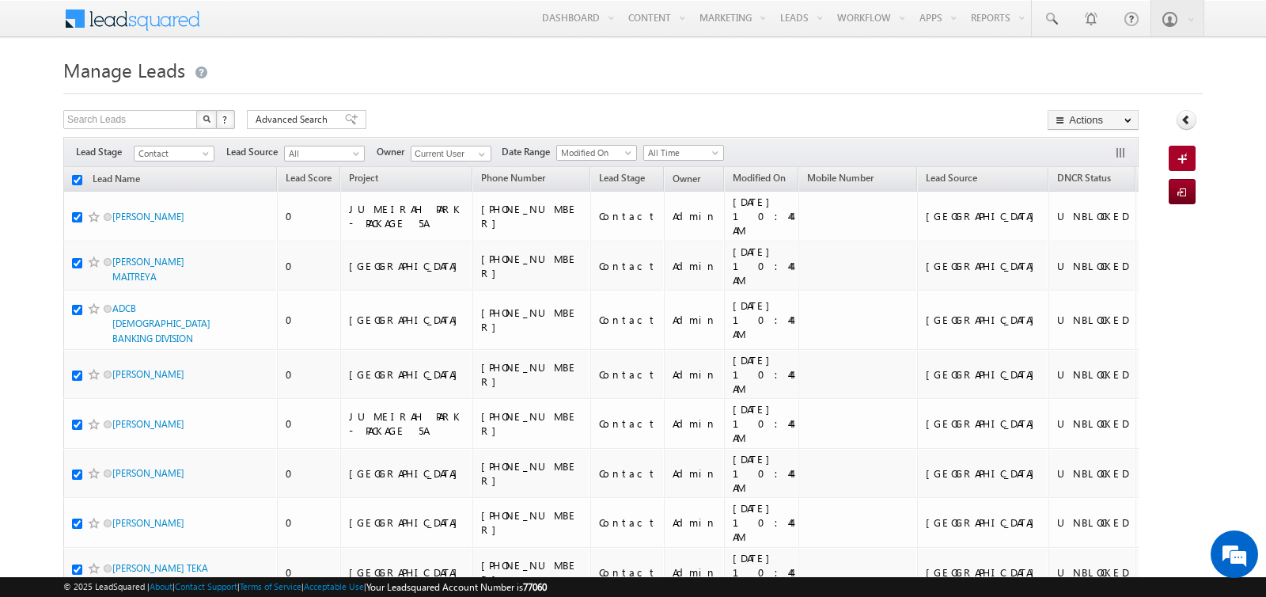
checkbox input "true"
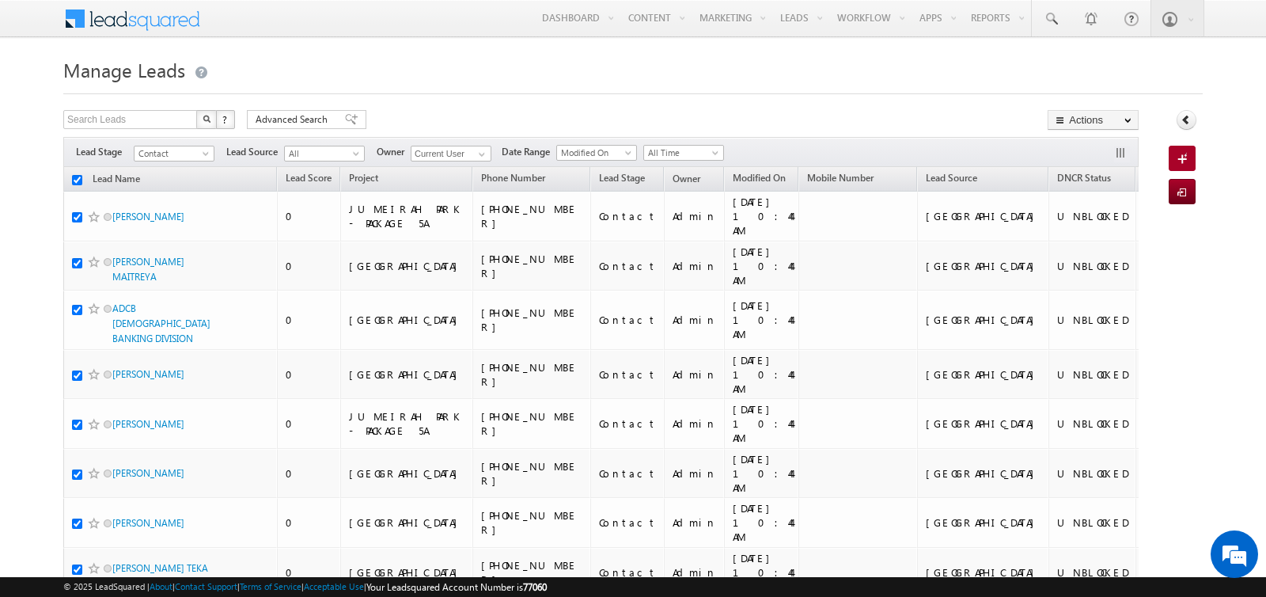
checkbox input "true"
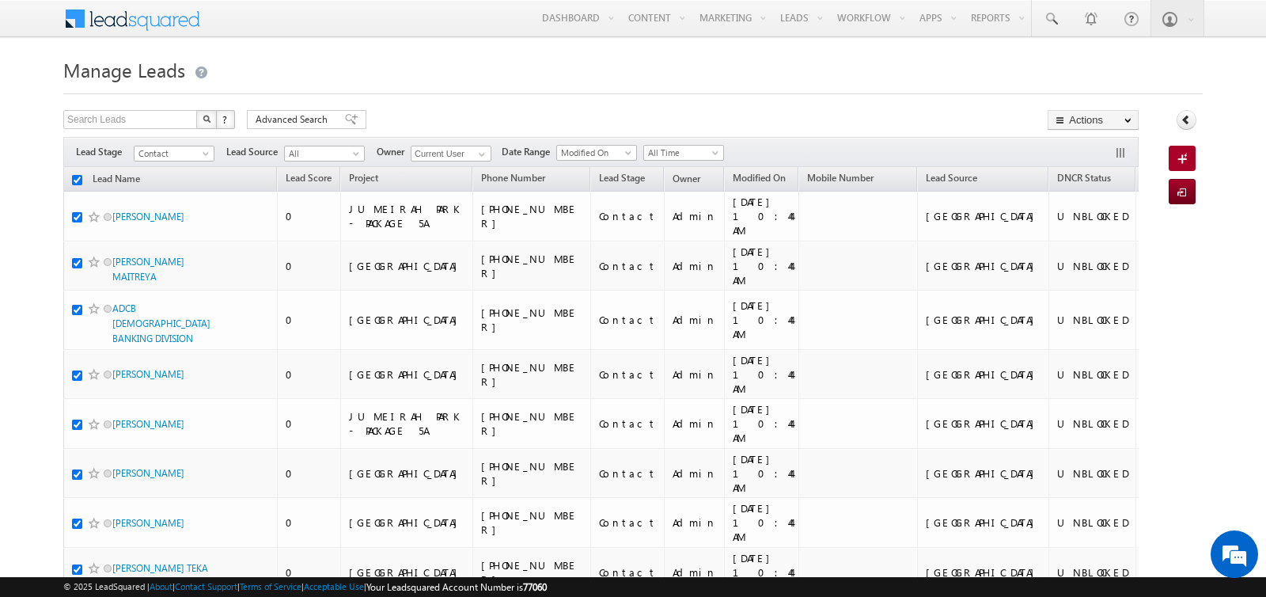
checkbox input "true"
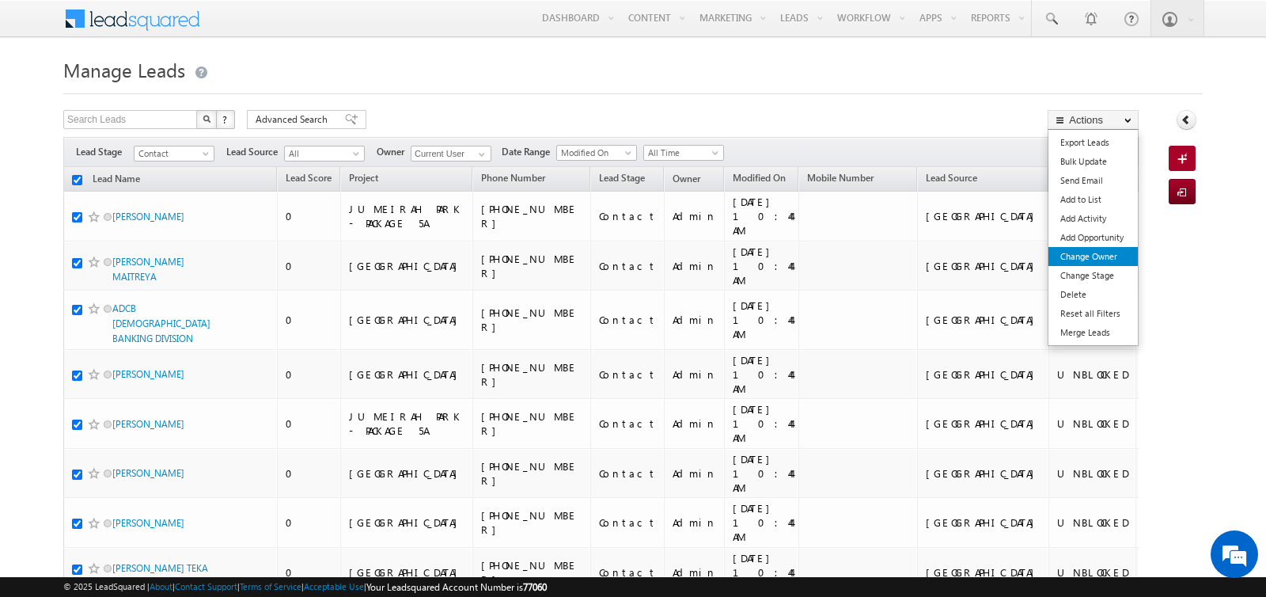
click at [1082, 249] on link "Change Owner" at bounding box center [1093, 256] width 89 height 19
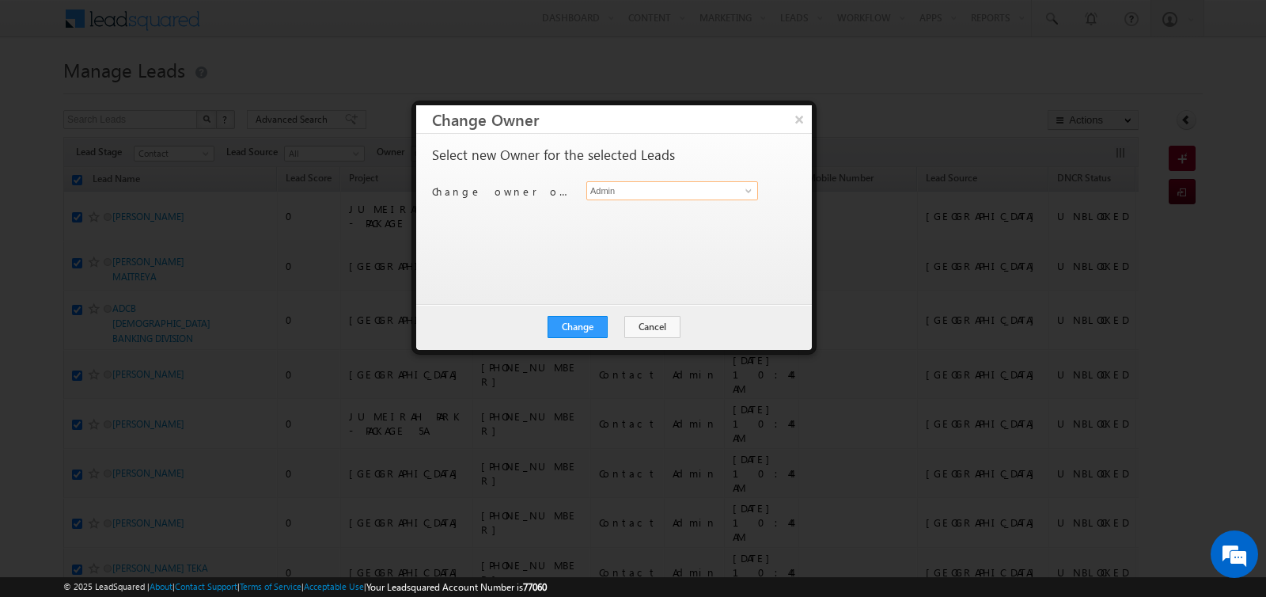
click at [647, 188] on input "Admin" at bounding box center [672, 190] width 172 height 19
click at [656, 209] on link "Murari Sharma murari.sharma@indglobal.ae" at bounding box center [672, 214] width 172 height 30
click at [593, 321] on button "Change" at bounding box center [578, 327] width 60 height 22
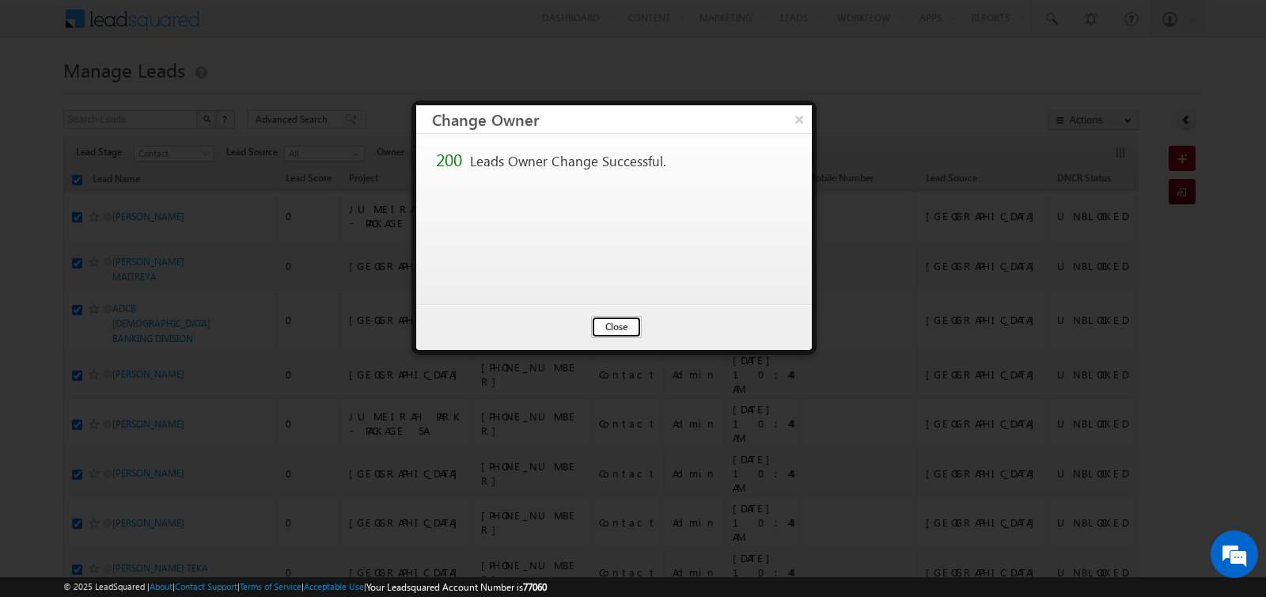
click at [625, 320] on button "Close" at bounding box center [616, 327] width 51 height 22
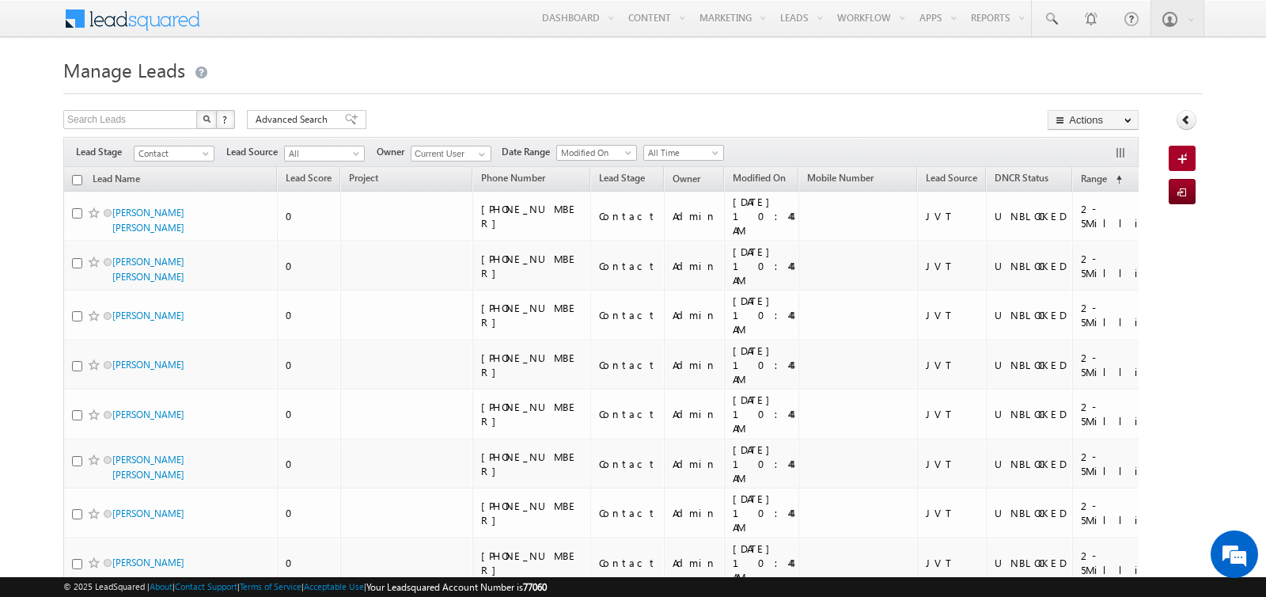
click at [76, 182] on input "checkbox" at bounding box center [77, 180] width 10 height 10
checkbox input "true"
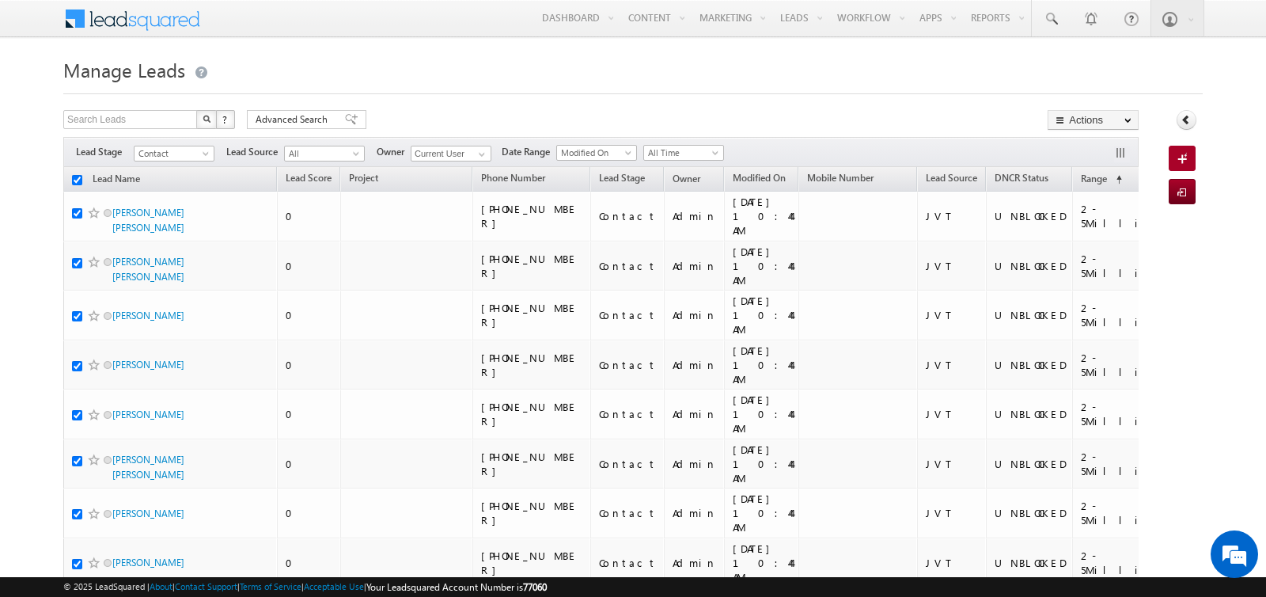
checkbox input "true"
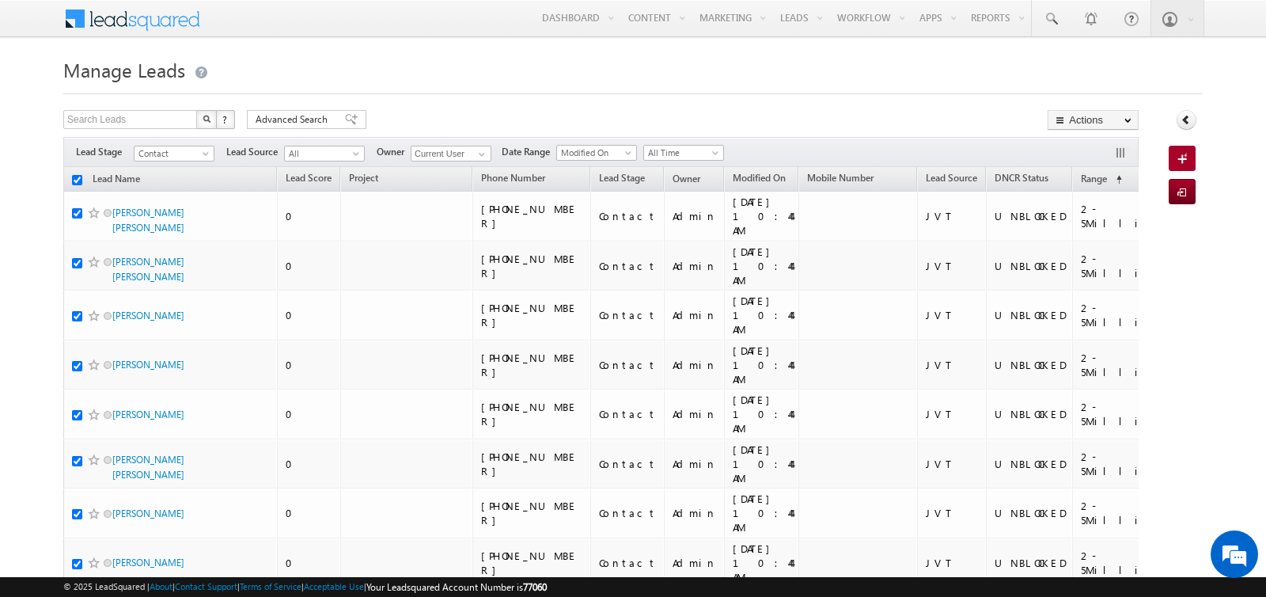
checkbox input "true"
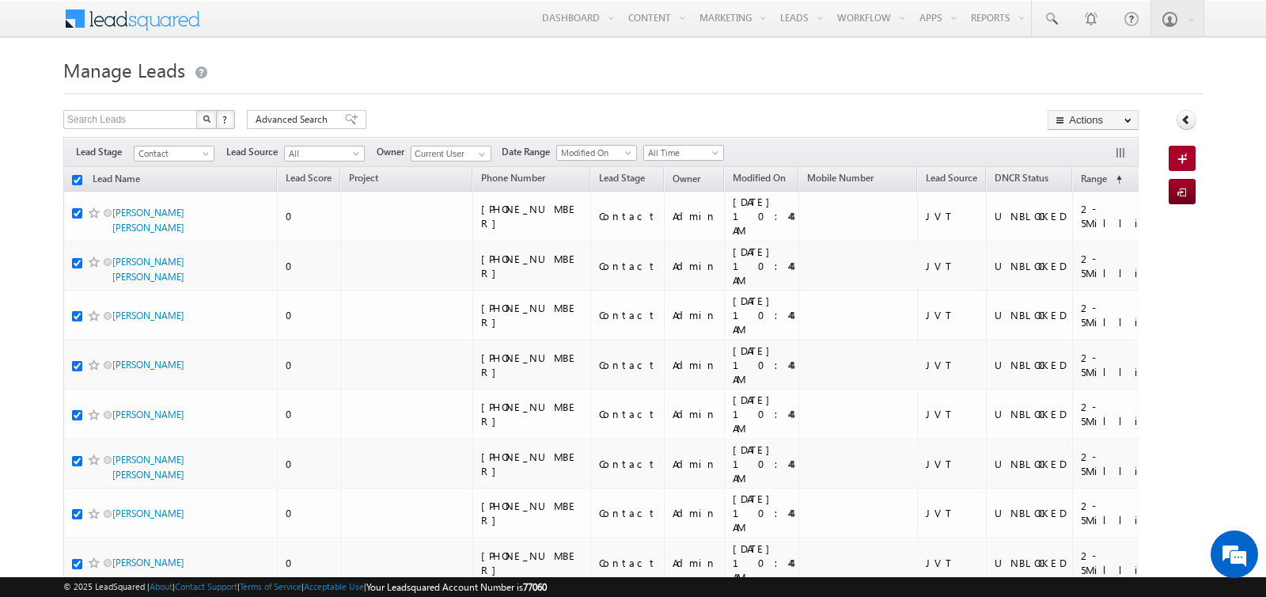
checkbox input "true"
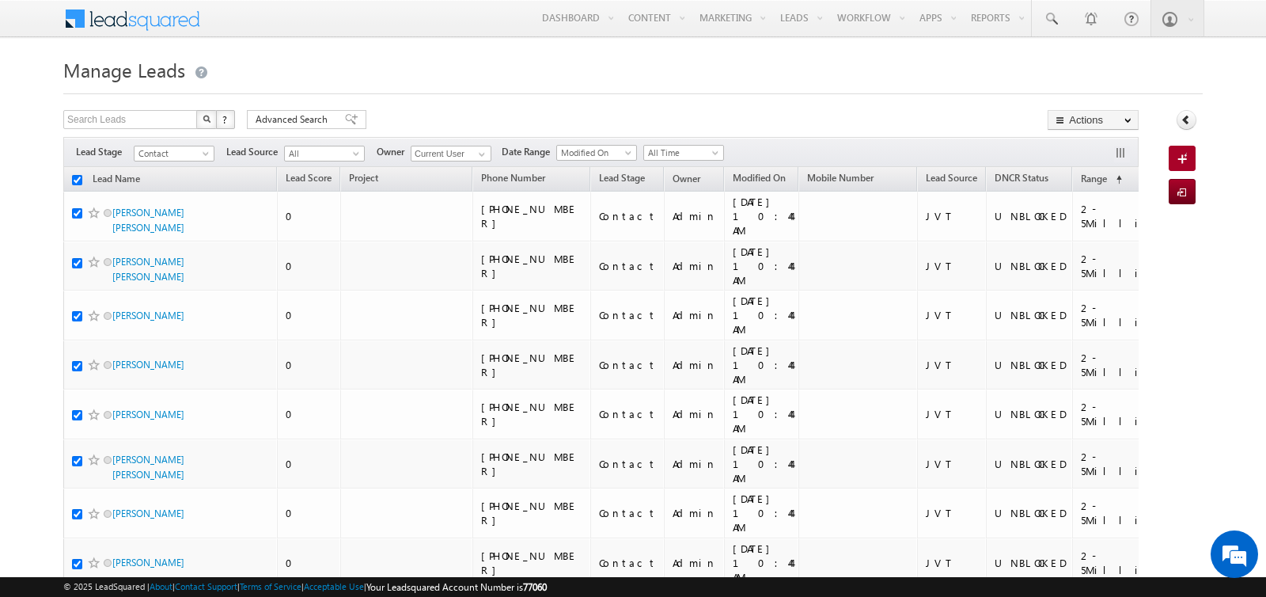
checkbox input "true"
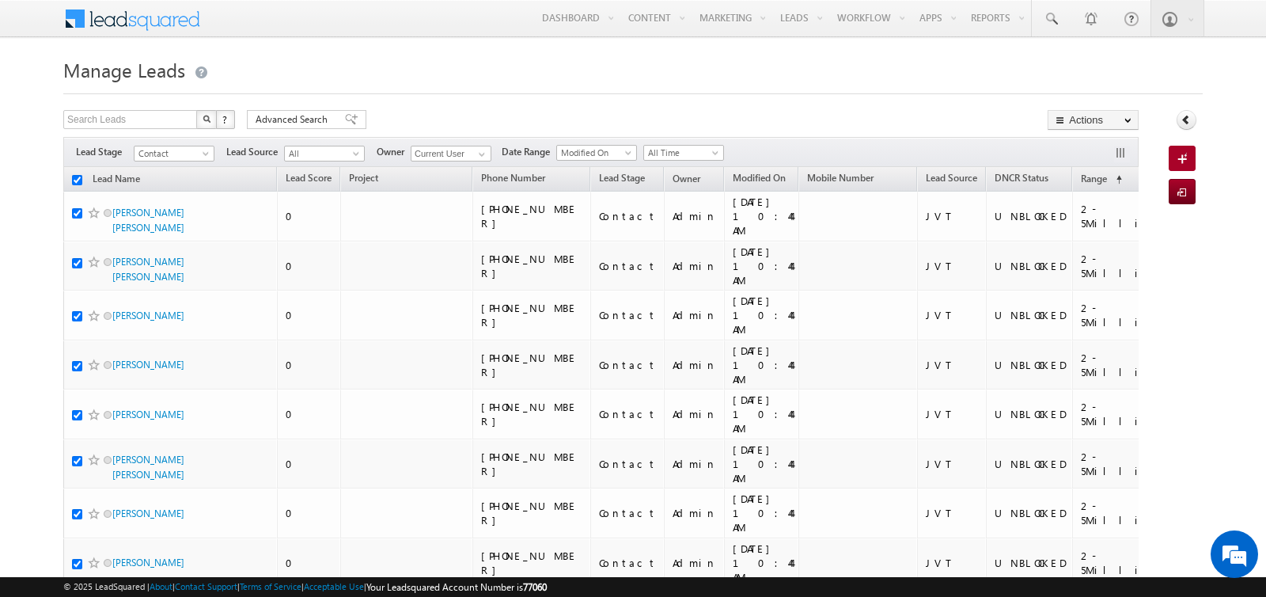
checkbox input "true"
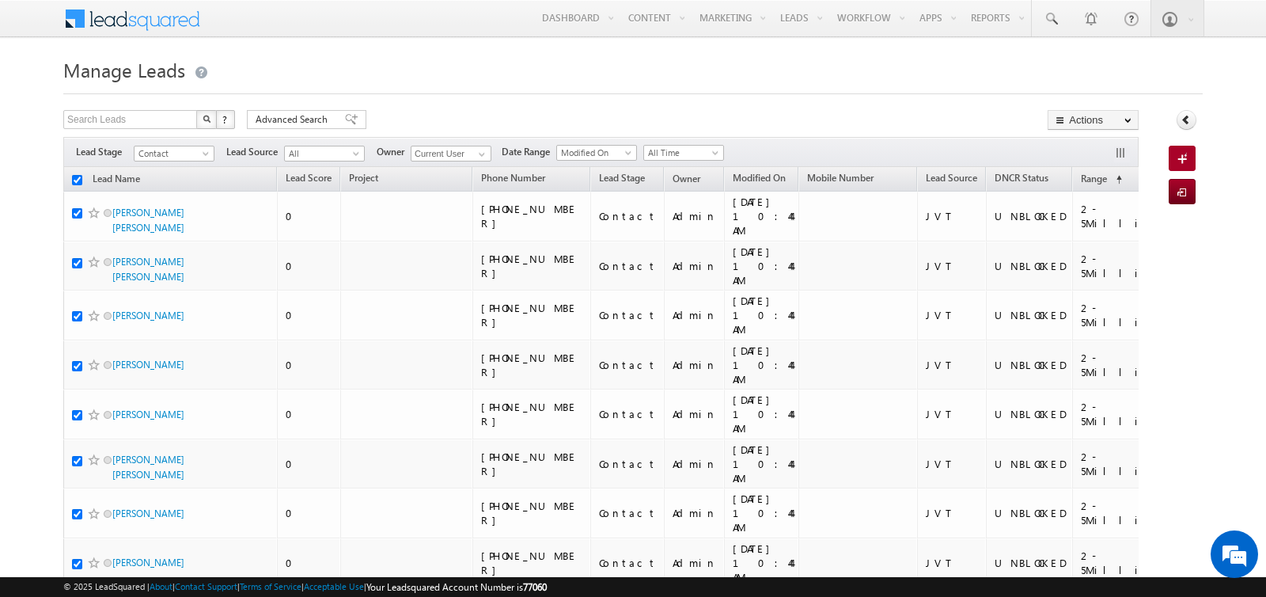
checkbox input "true"
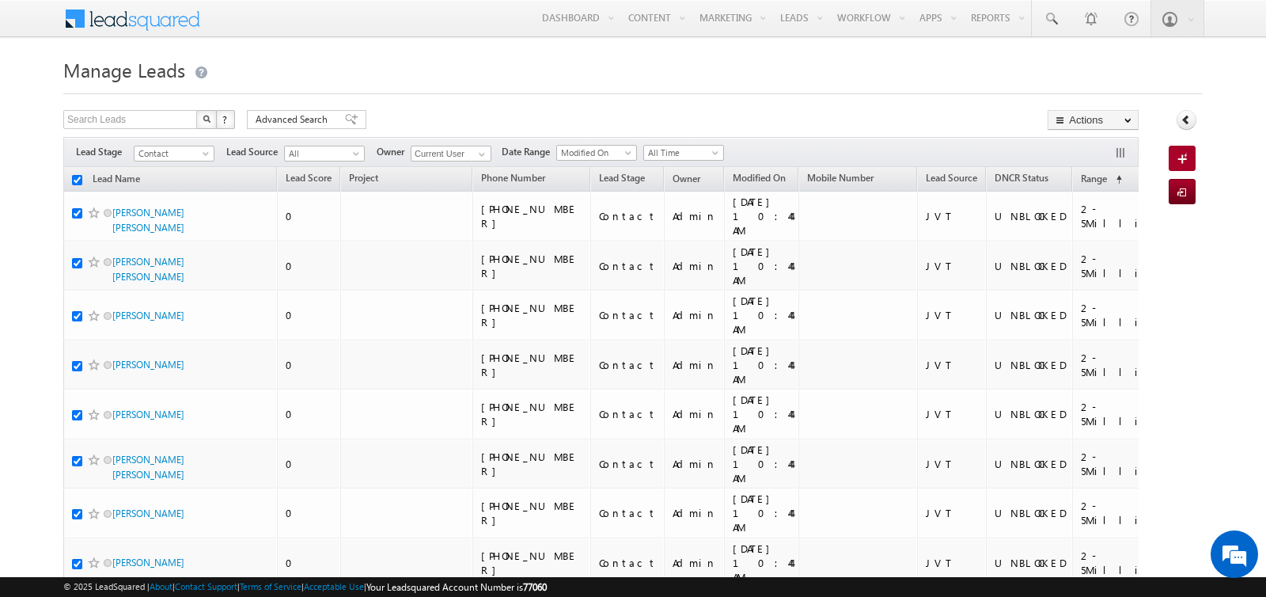
checkbox input "true"
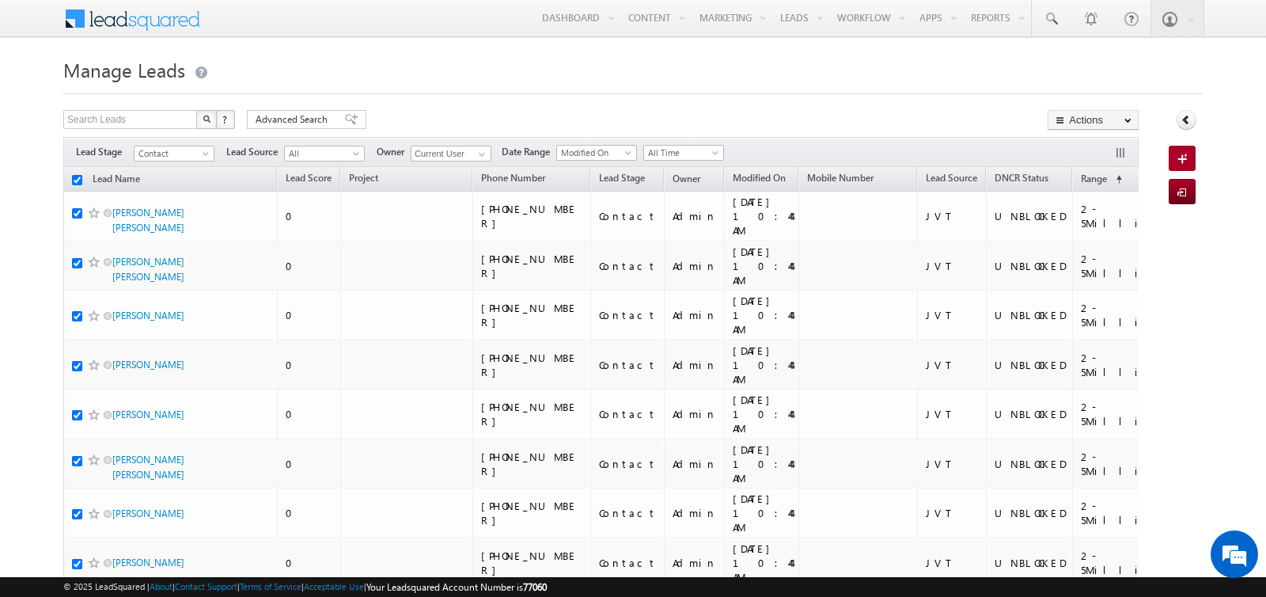
checkbox input "true"
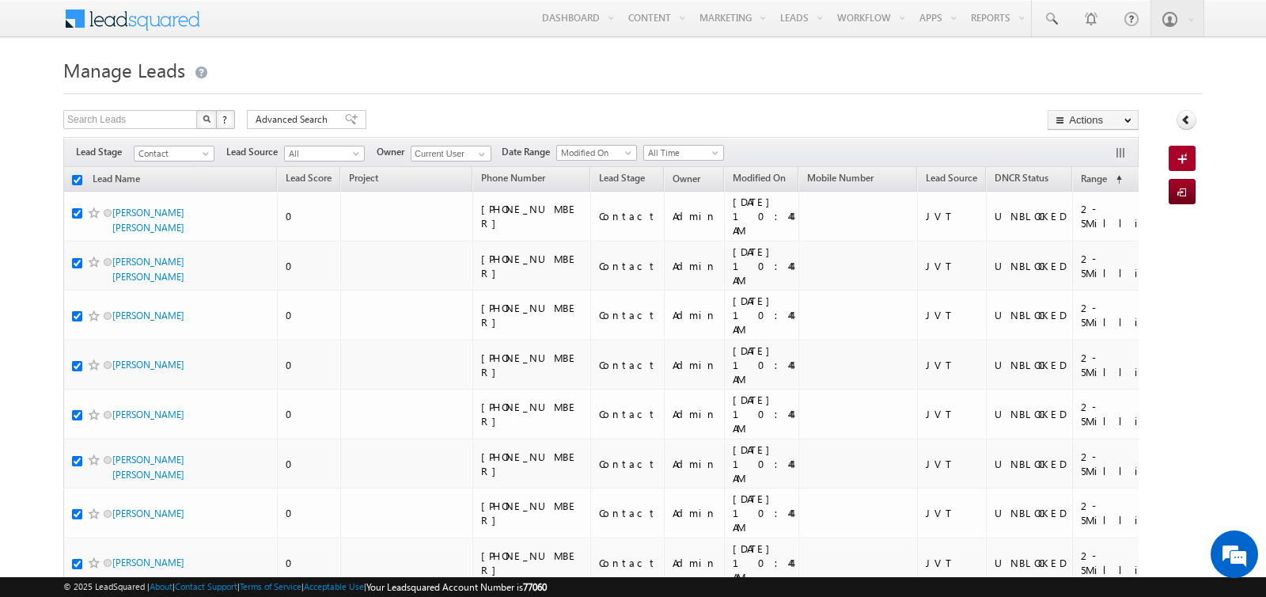
checkbox input "true"
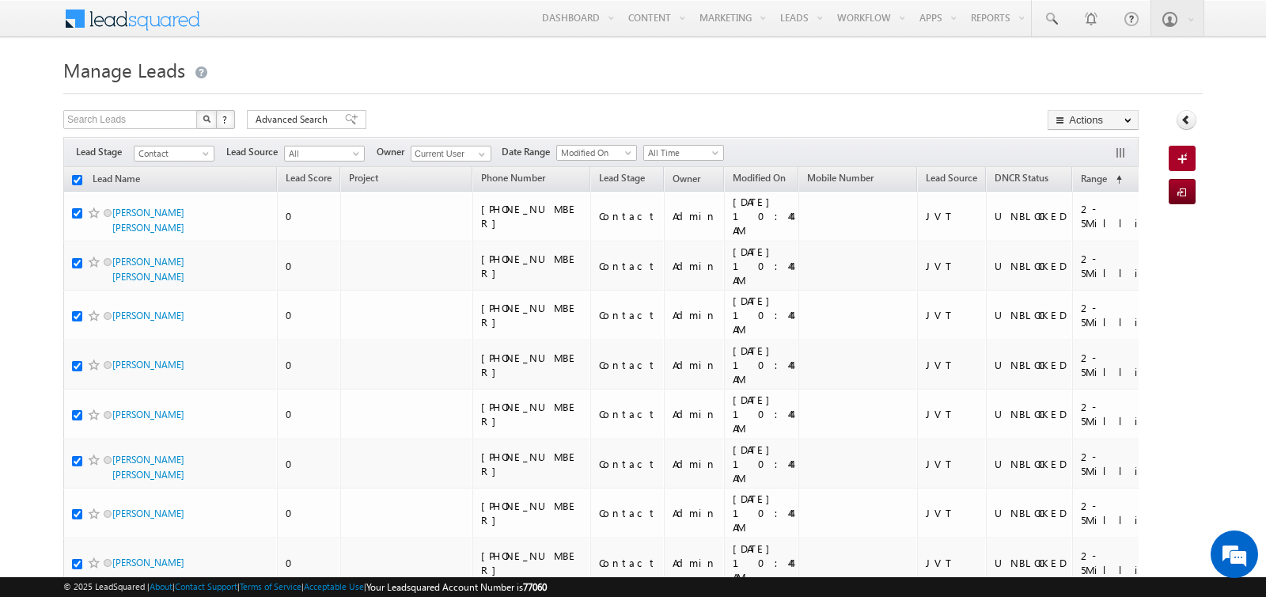
checkbox input "true"
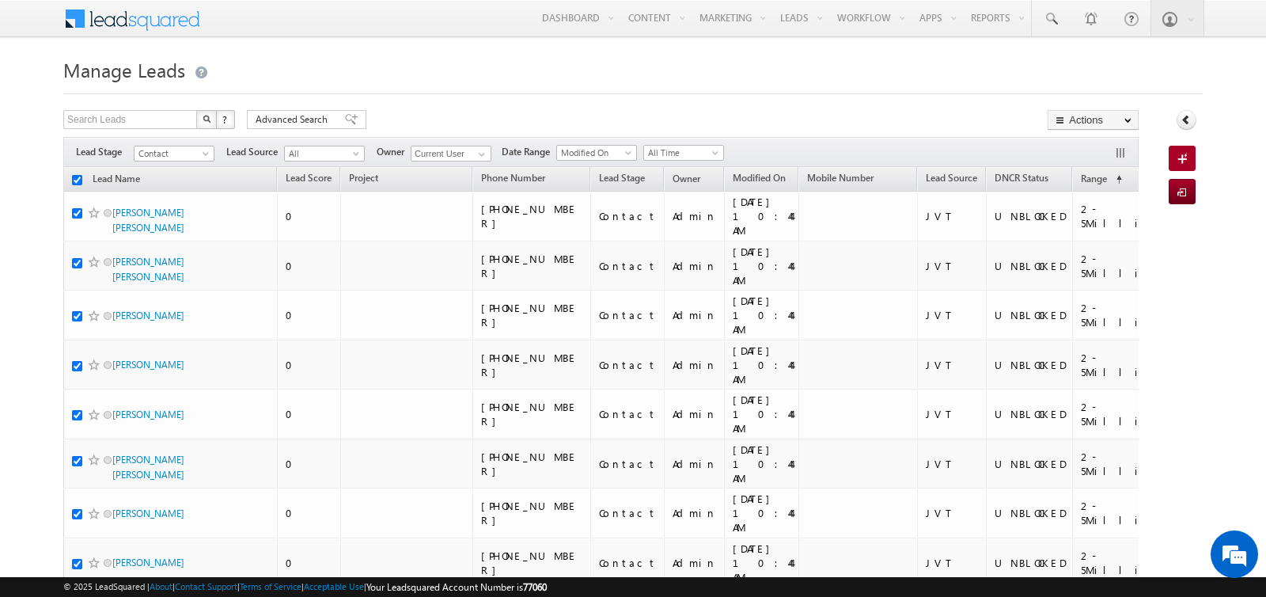
checkbox input "true"
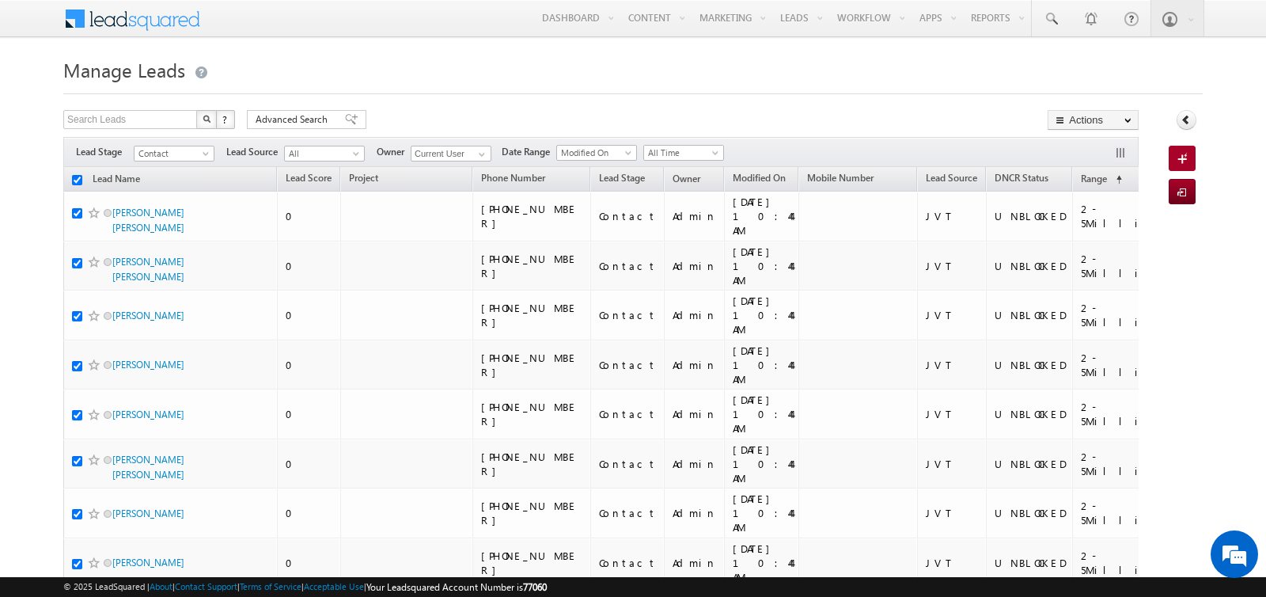
checkbox input "true"
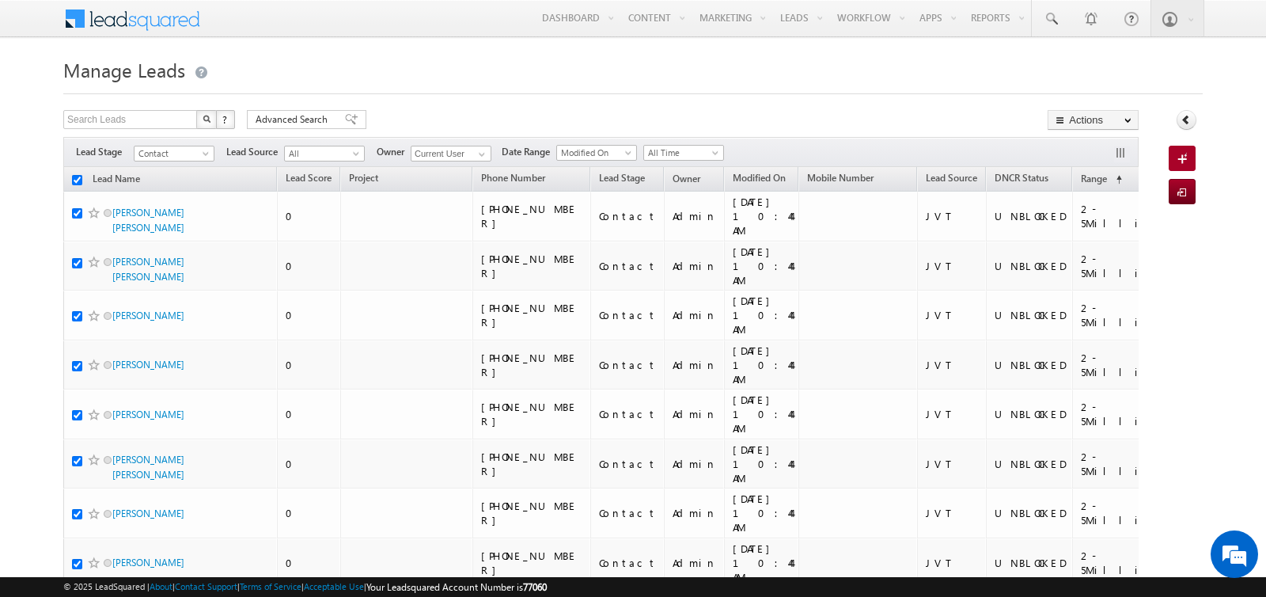
checkbox input "true"
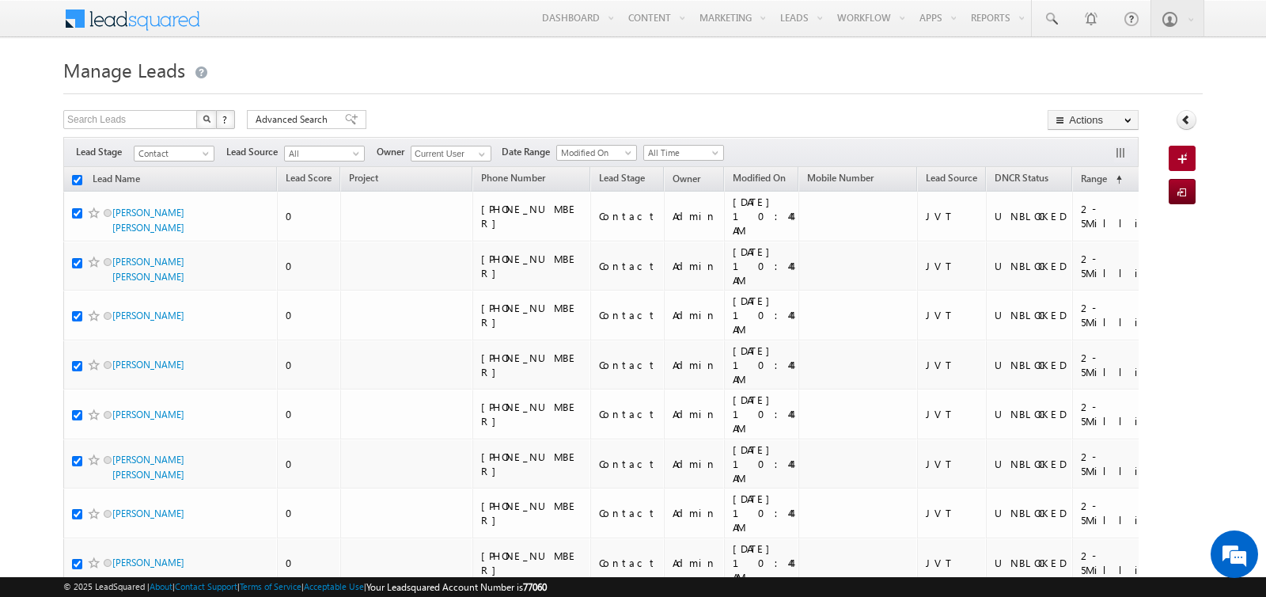
checkbox input "true"
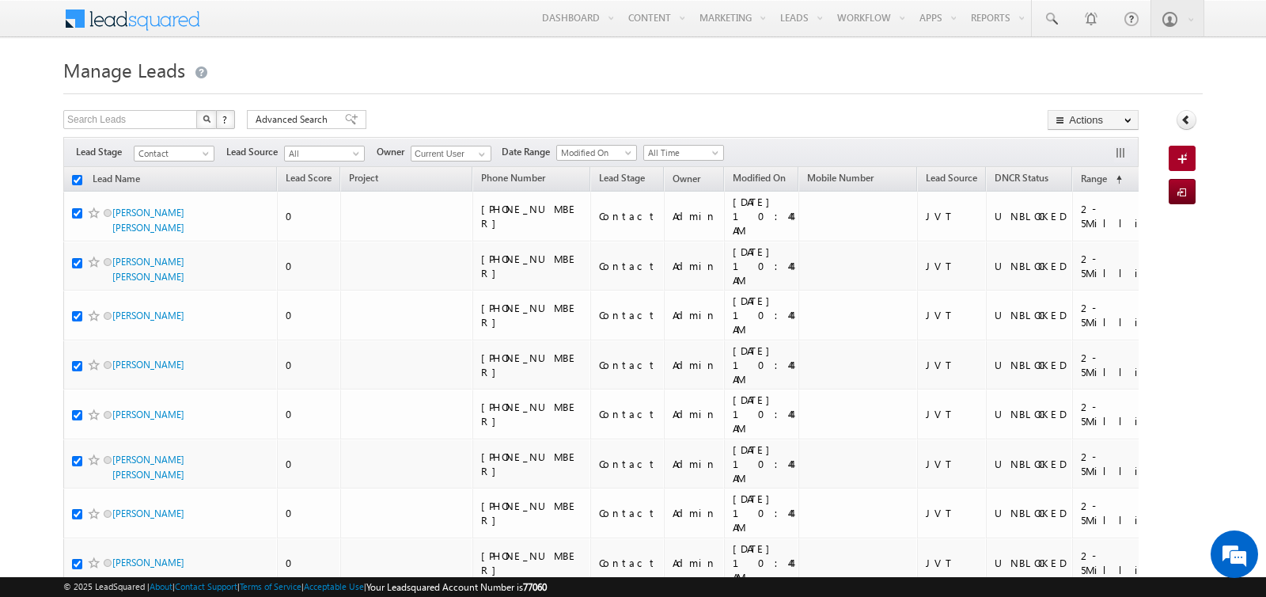
checkbox input "true"
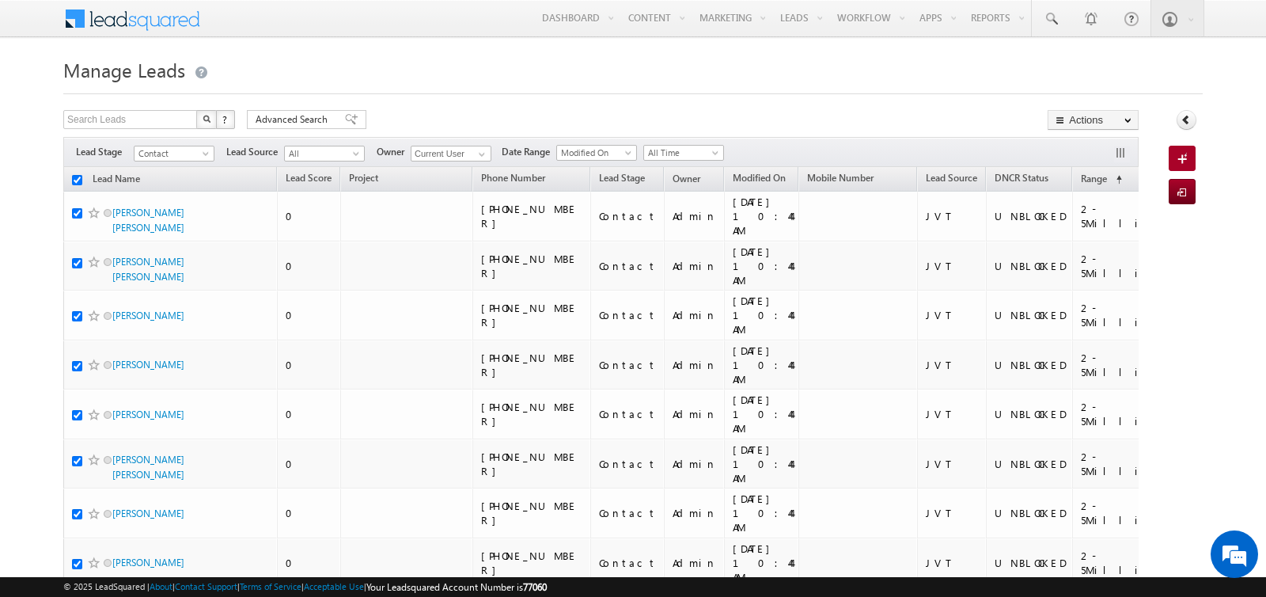
checkbox input "true"
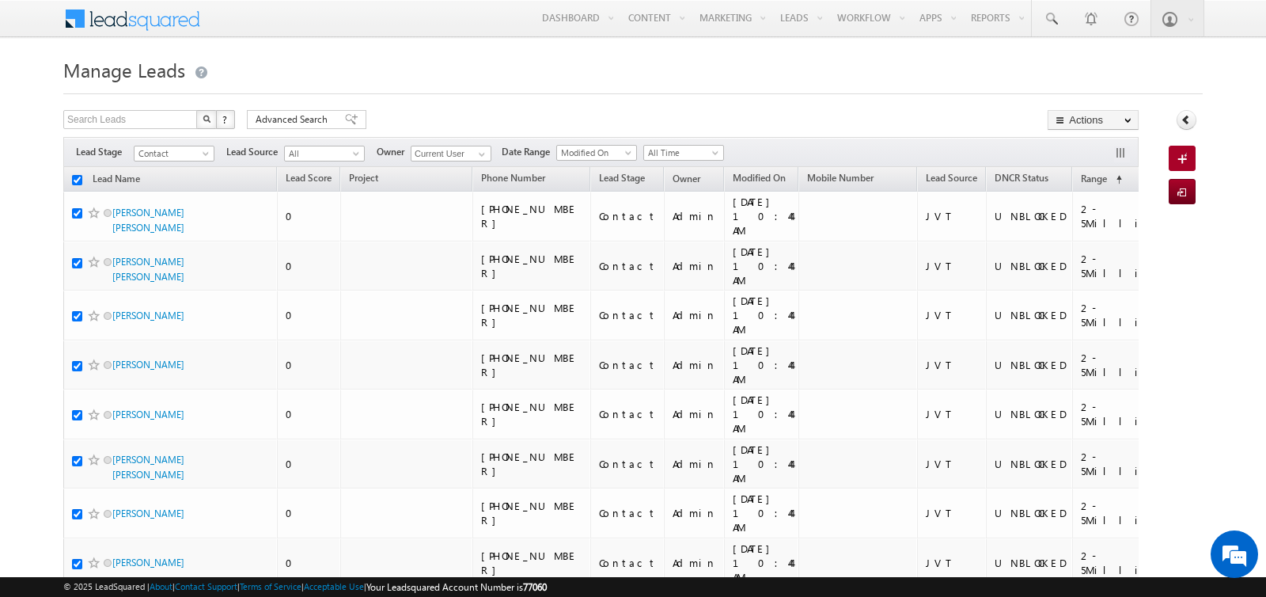
checkbox input "true"
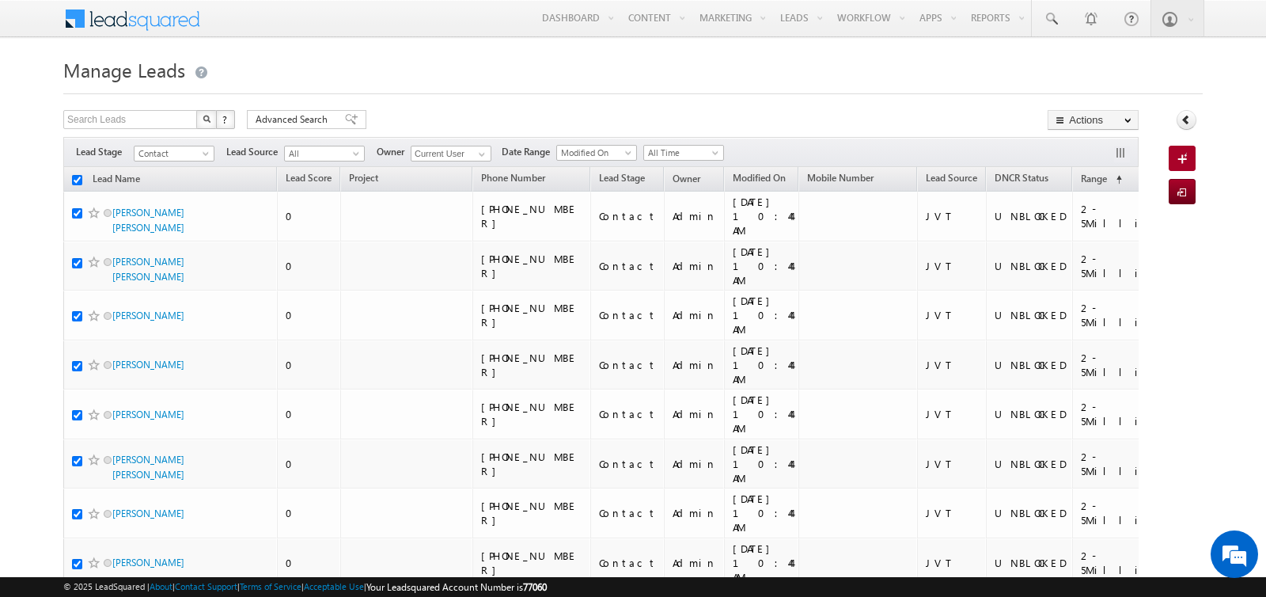
checkbox input "true"
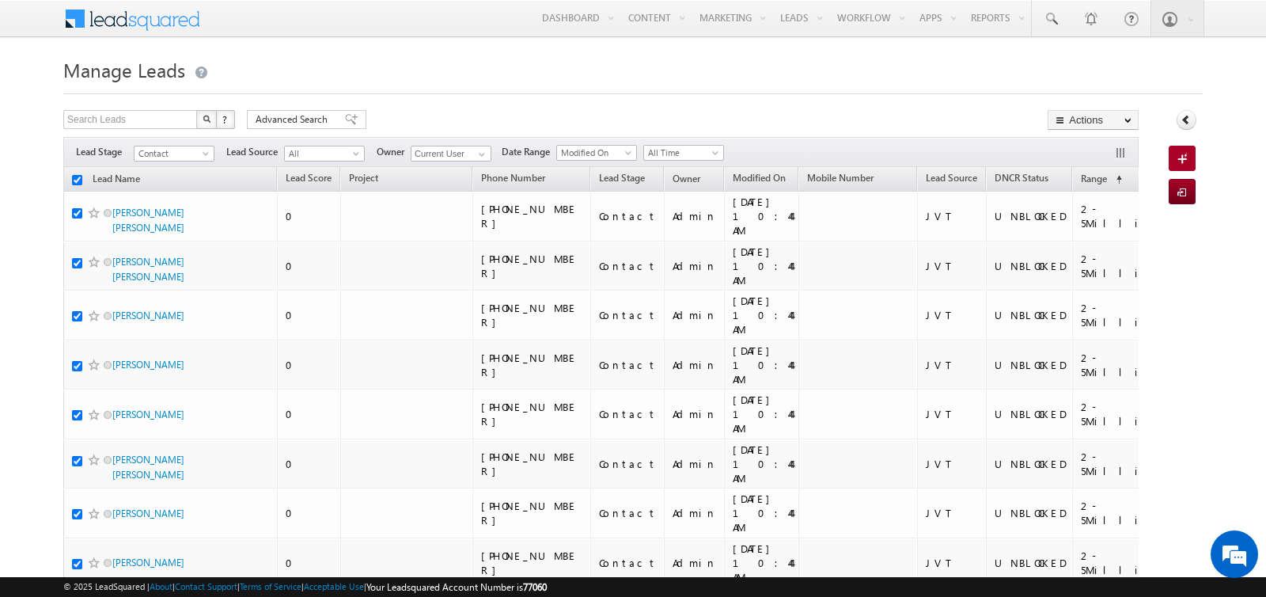
checkbox input "true"
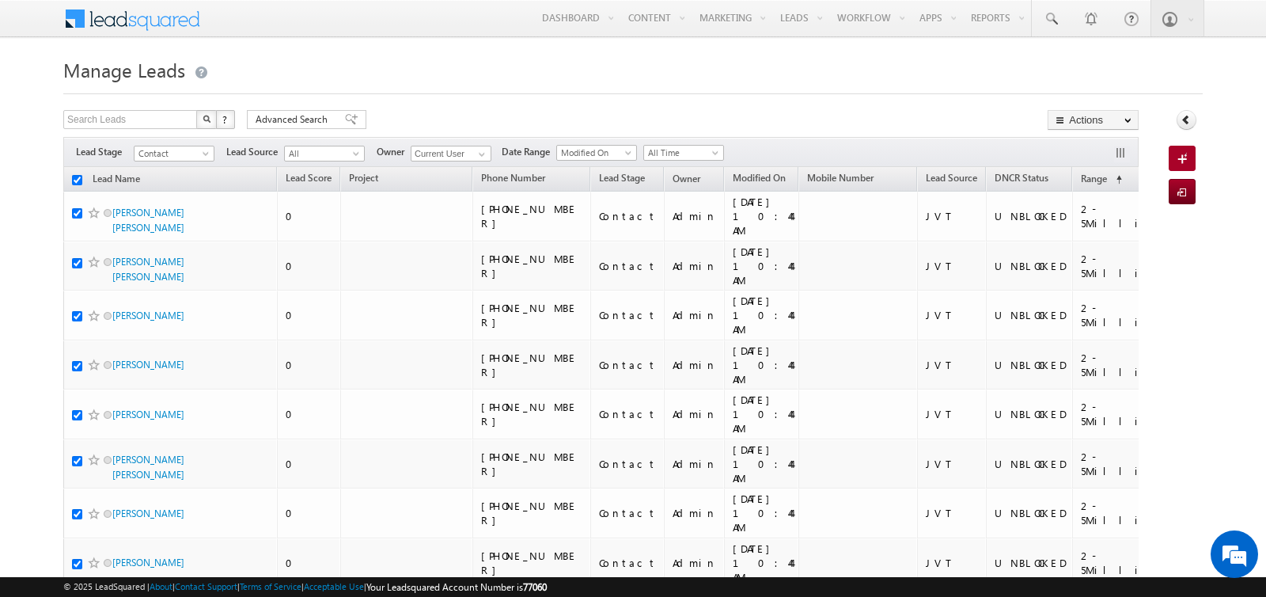
checkbox input "true"
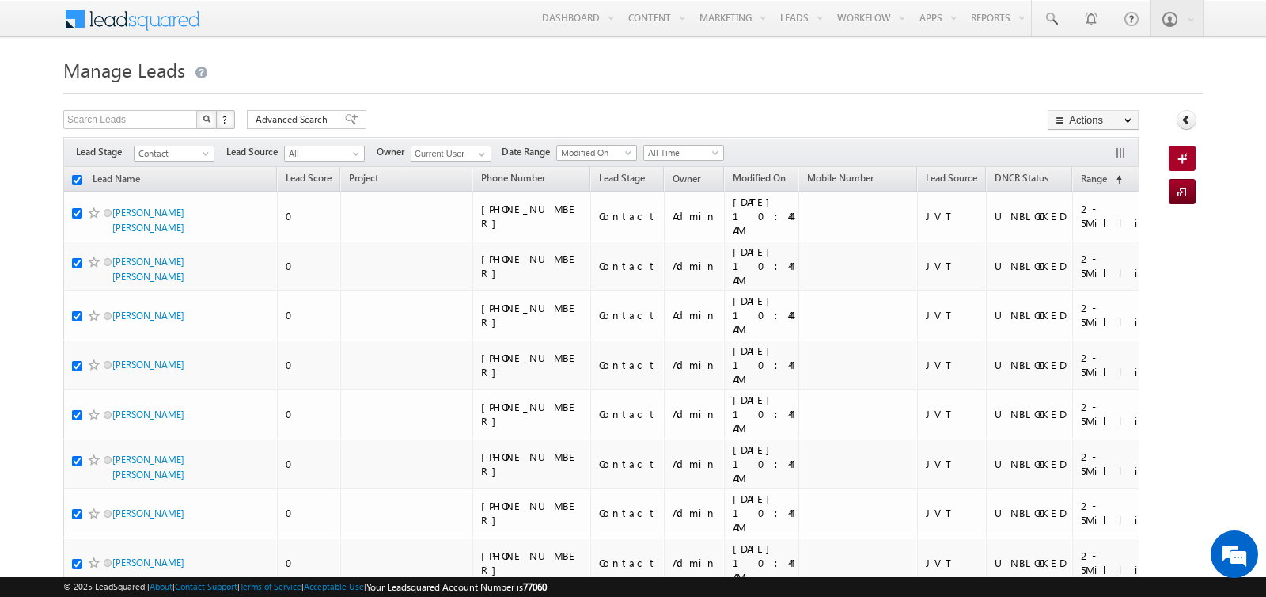
checkbox input "true"
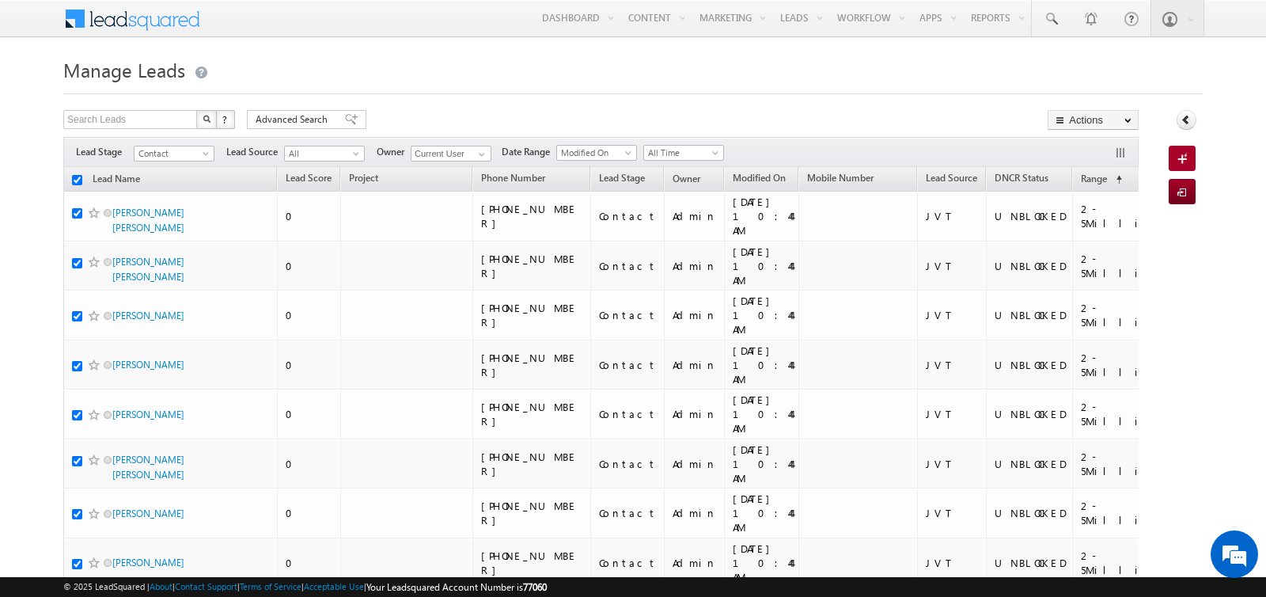
checkbox input "true"
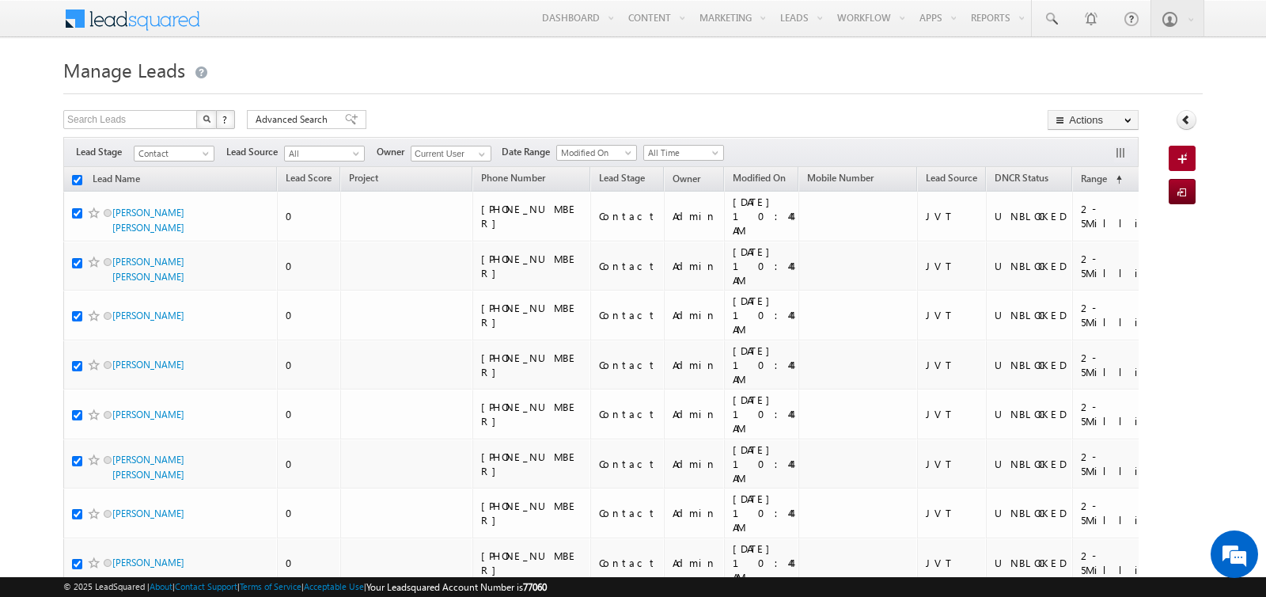
checkbox input "true"
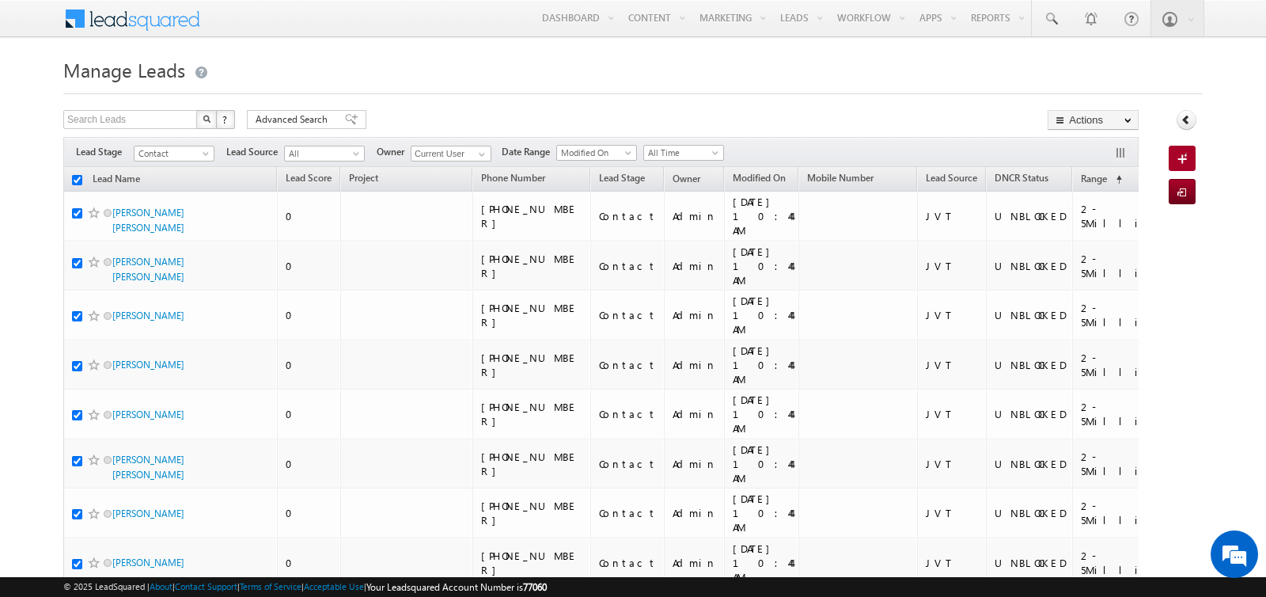
checkbox input "true"
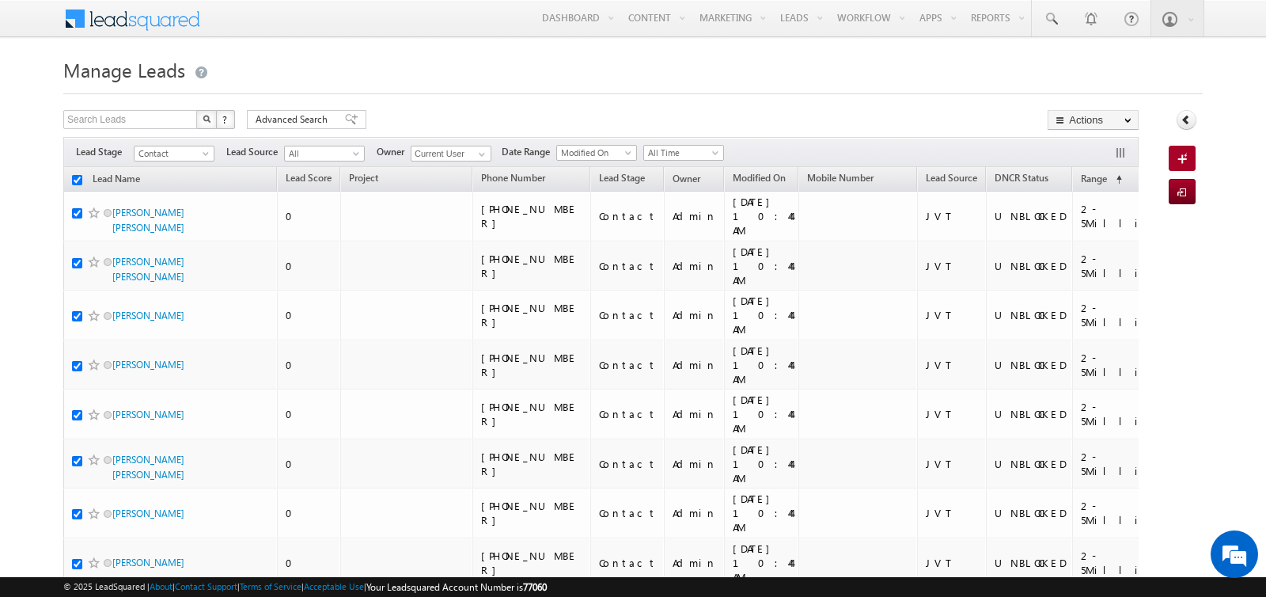
checkbox input "true"
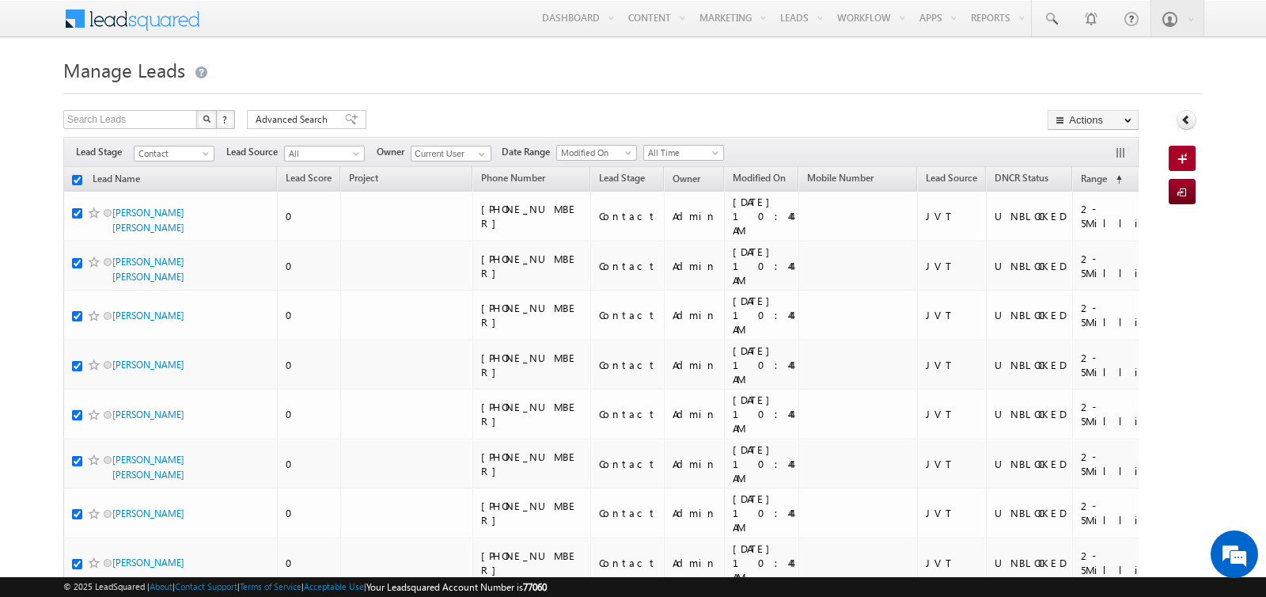
checkbox input "true"
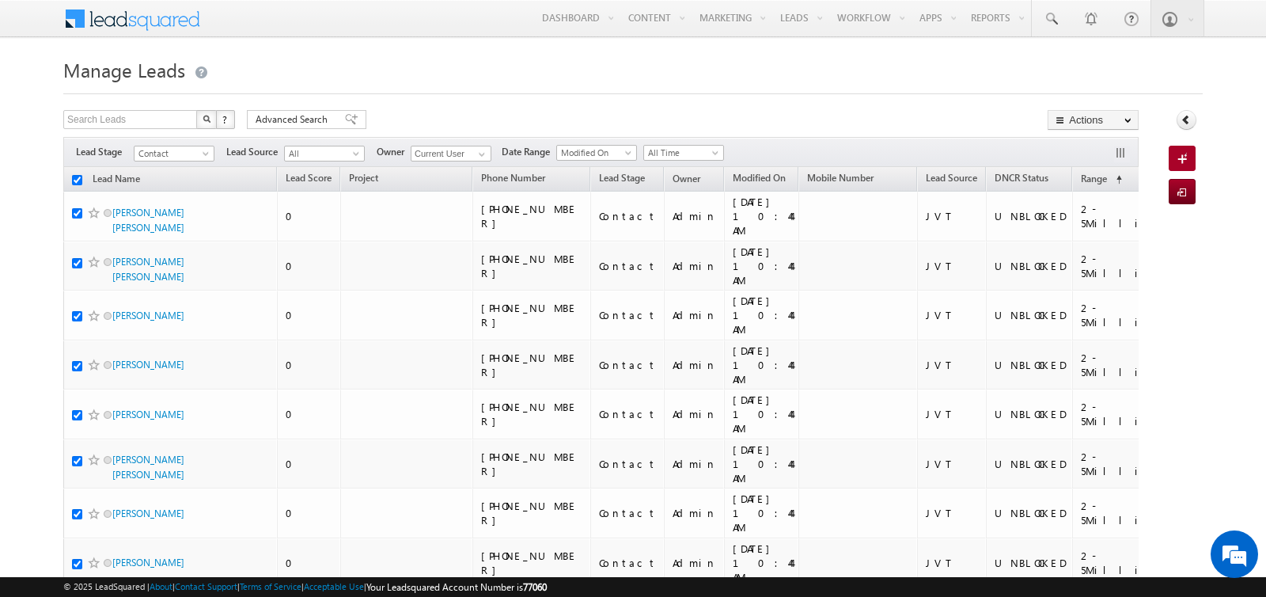
checkbox input "true"
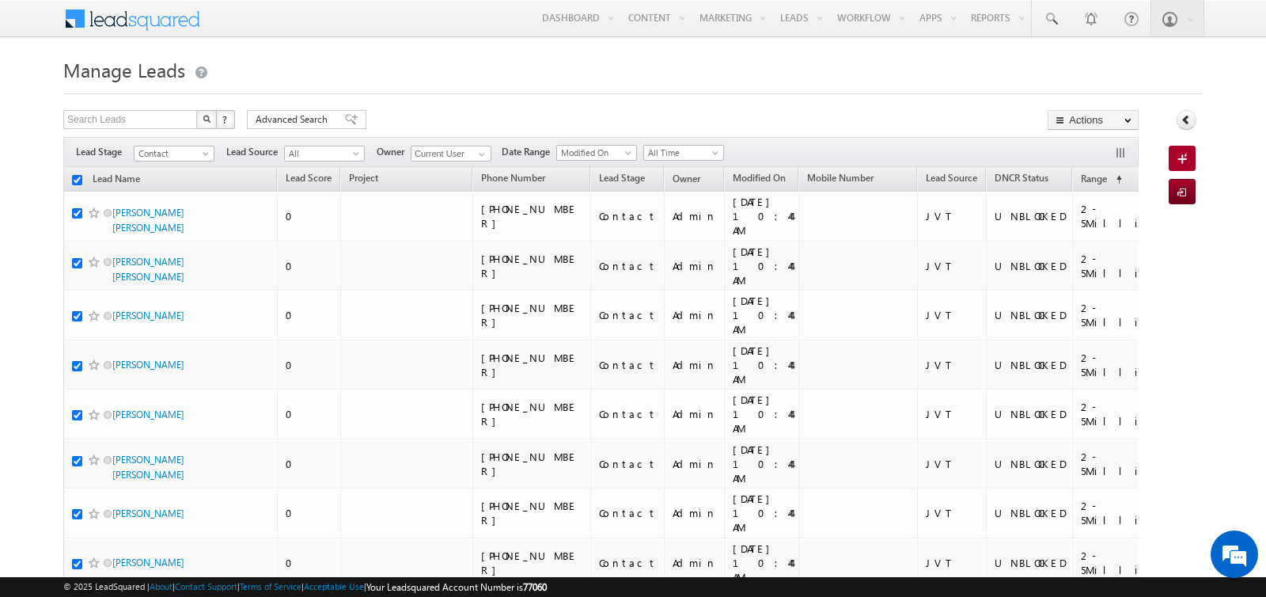
checkbox input "true"
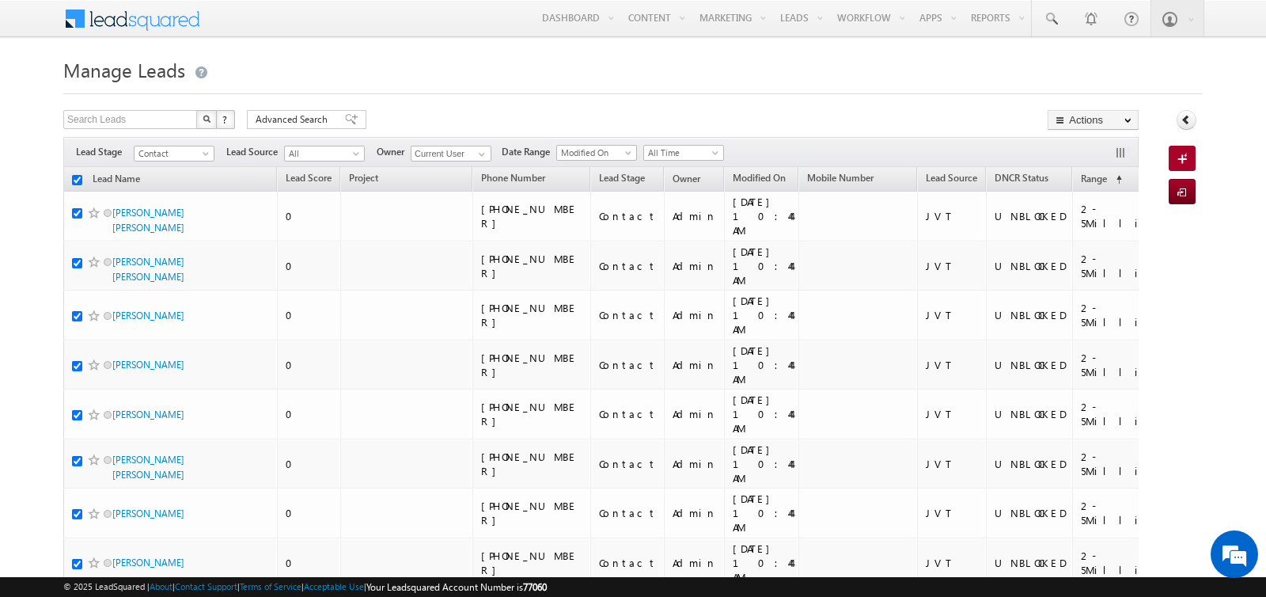
checkbox input "true"
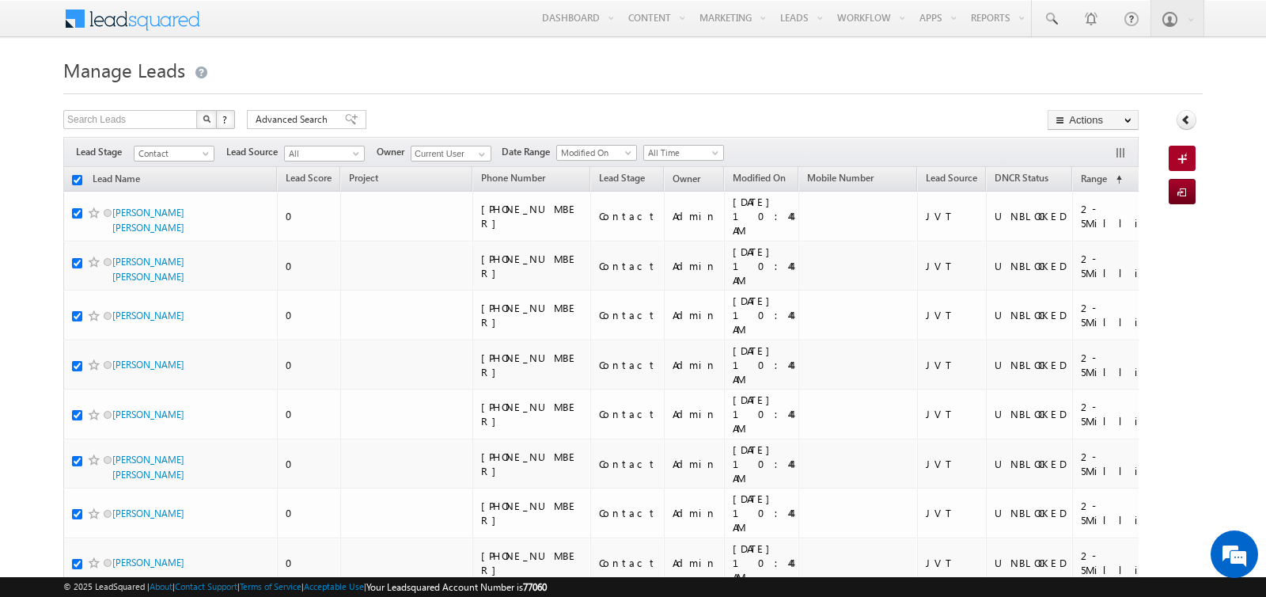
checkbox input "true"
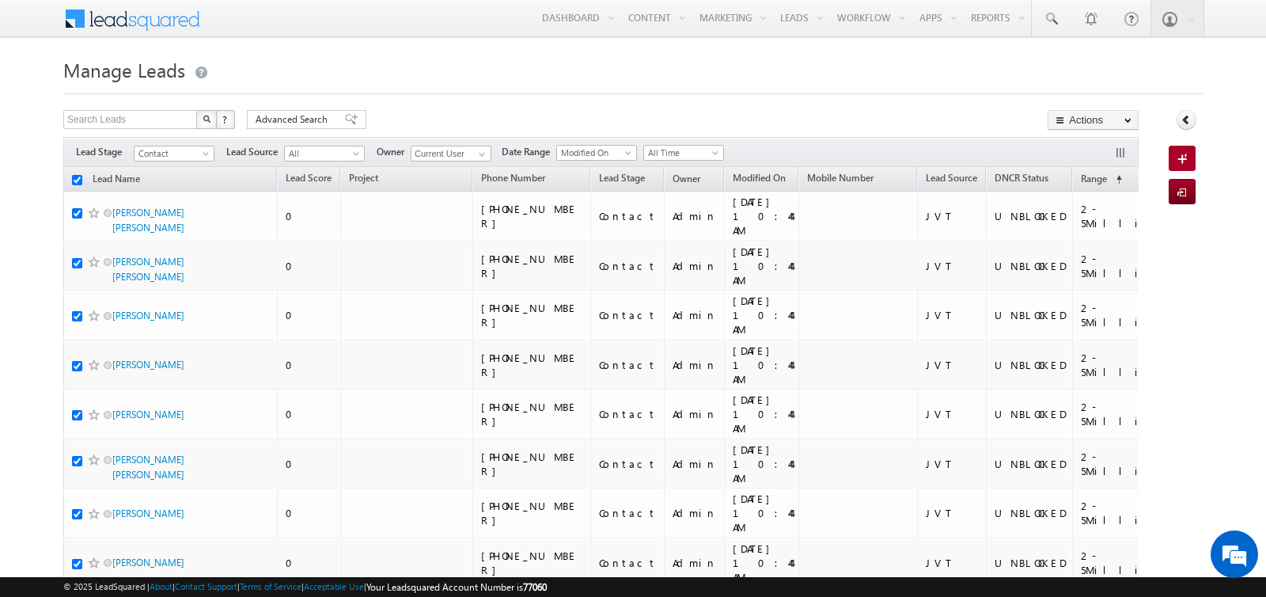
checkbox input "true"
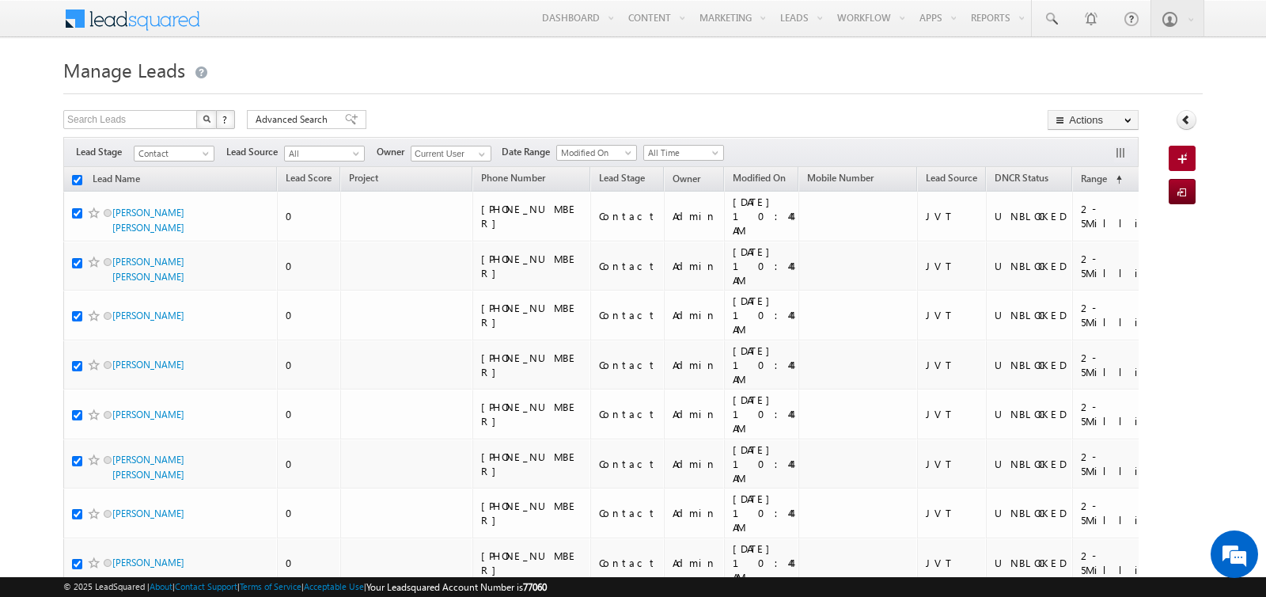
checkbox input "true"
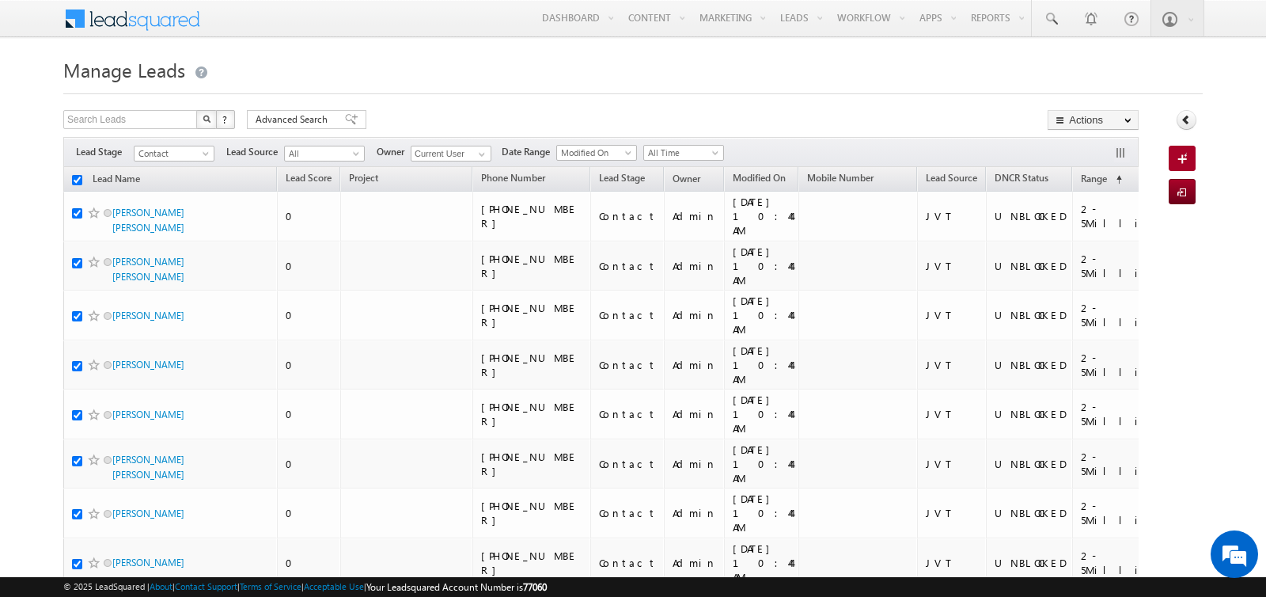
checkbox input "true"
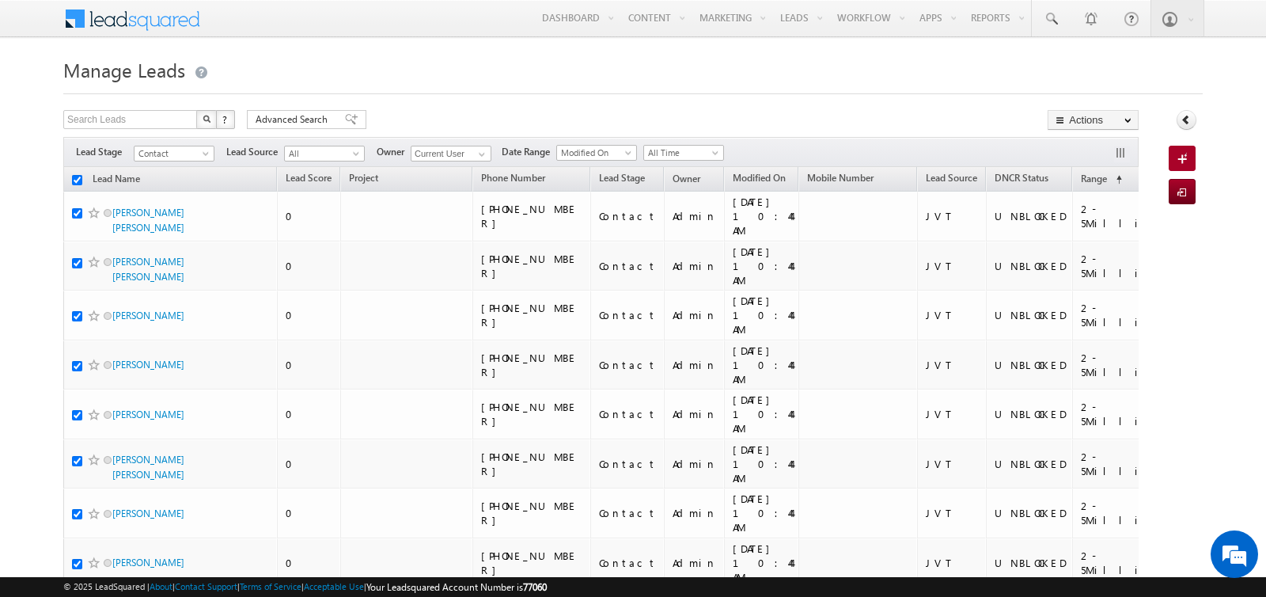
checkbox input "true"
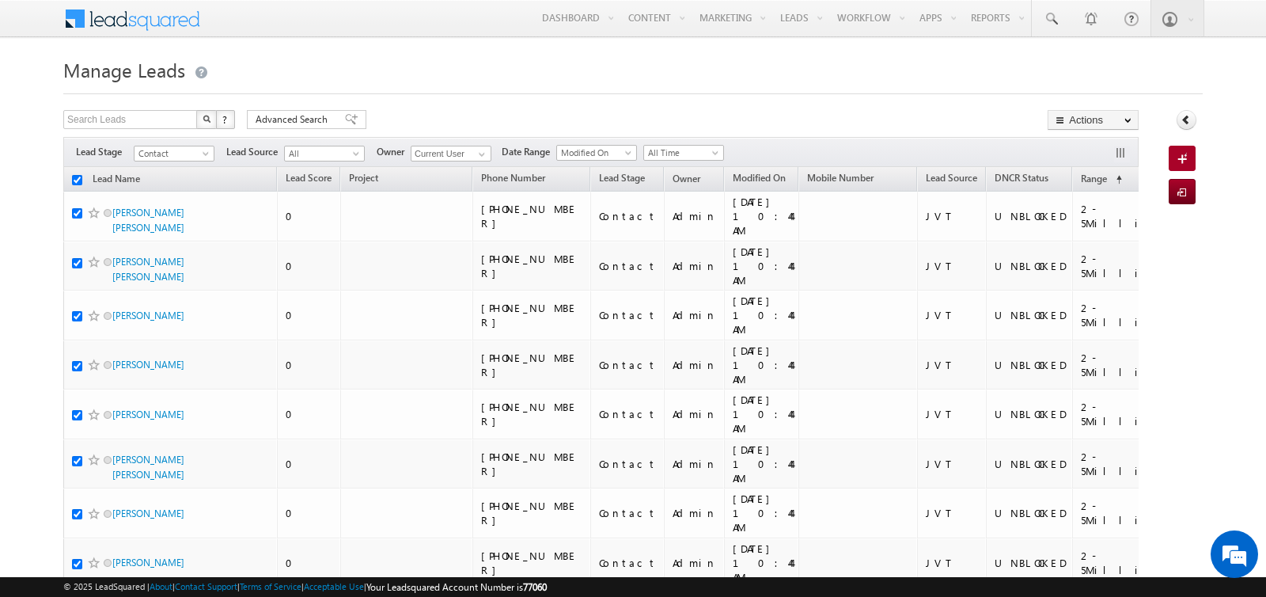
checkbox input "true"
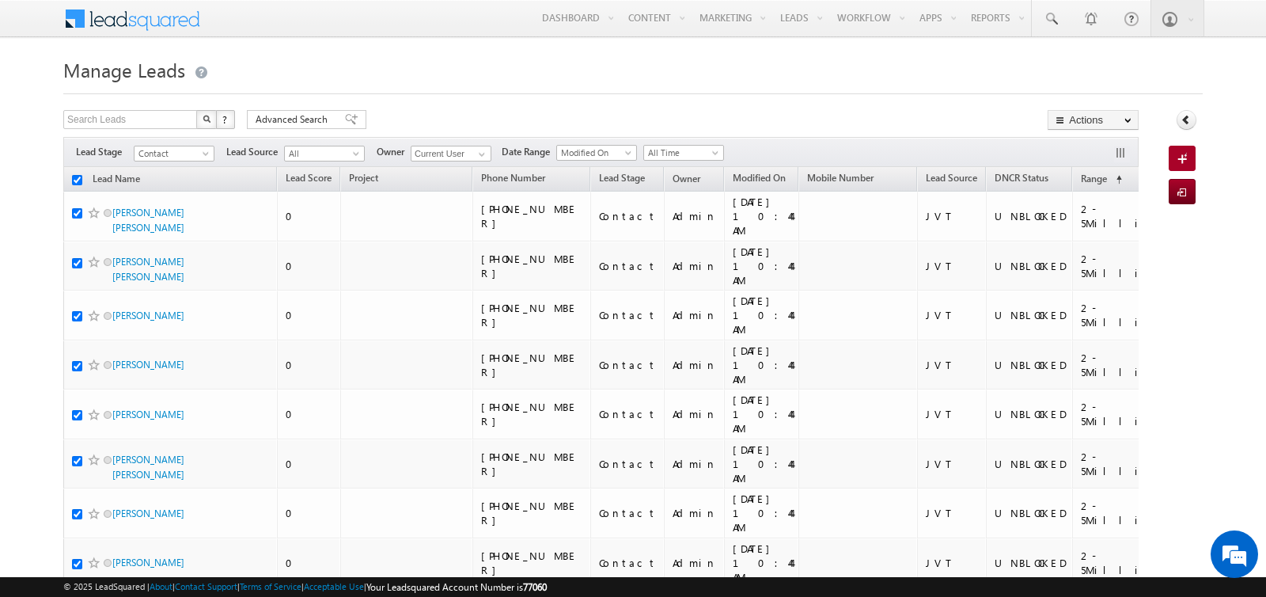
checkbox input "true"
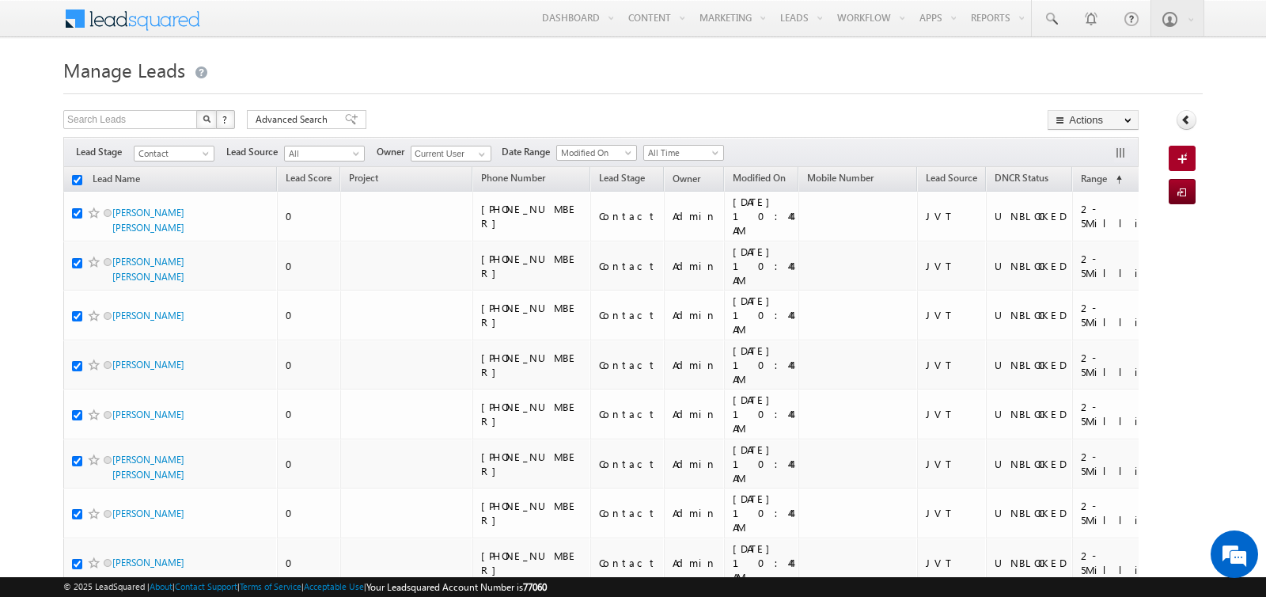
checkbox input "true"
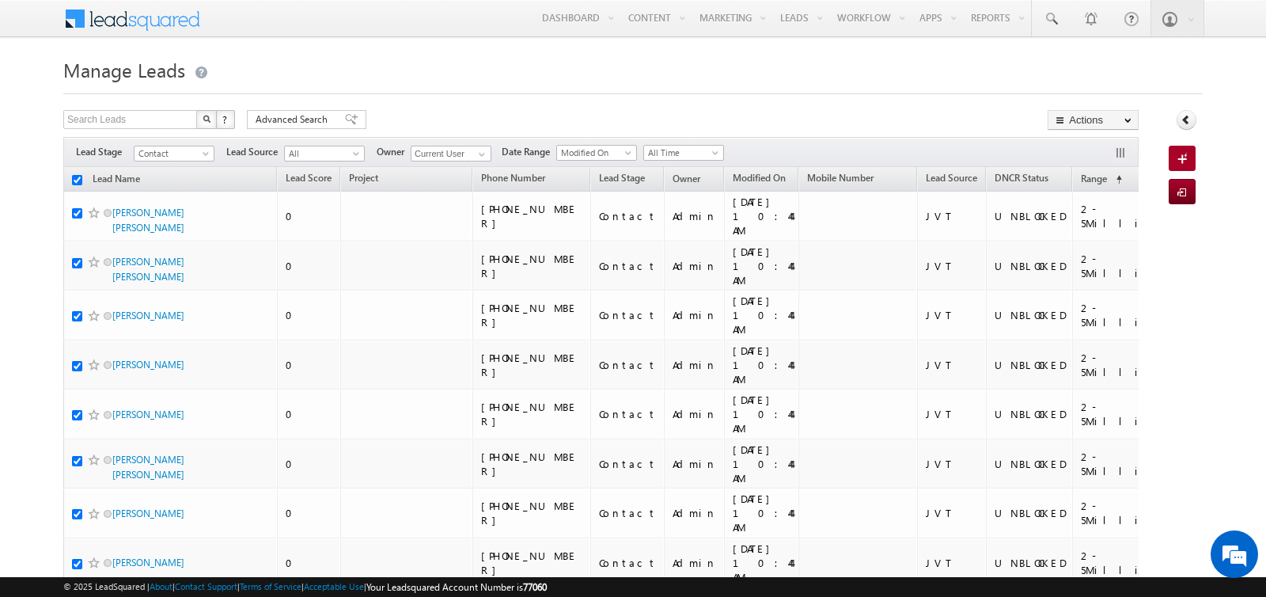
checkbox input "true"
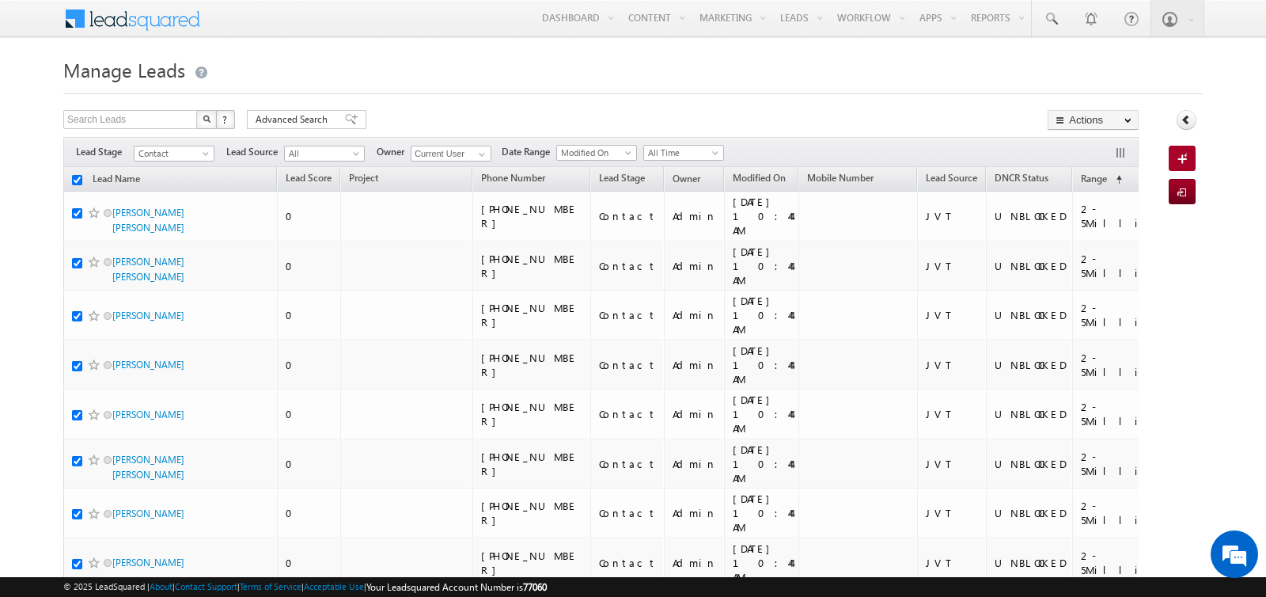
checkbox input "true"
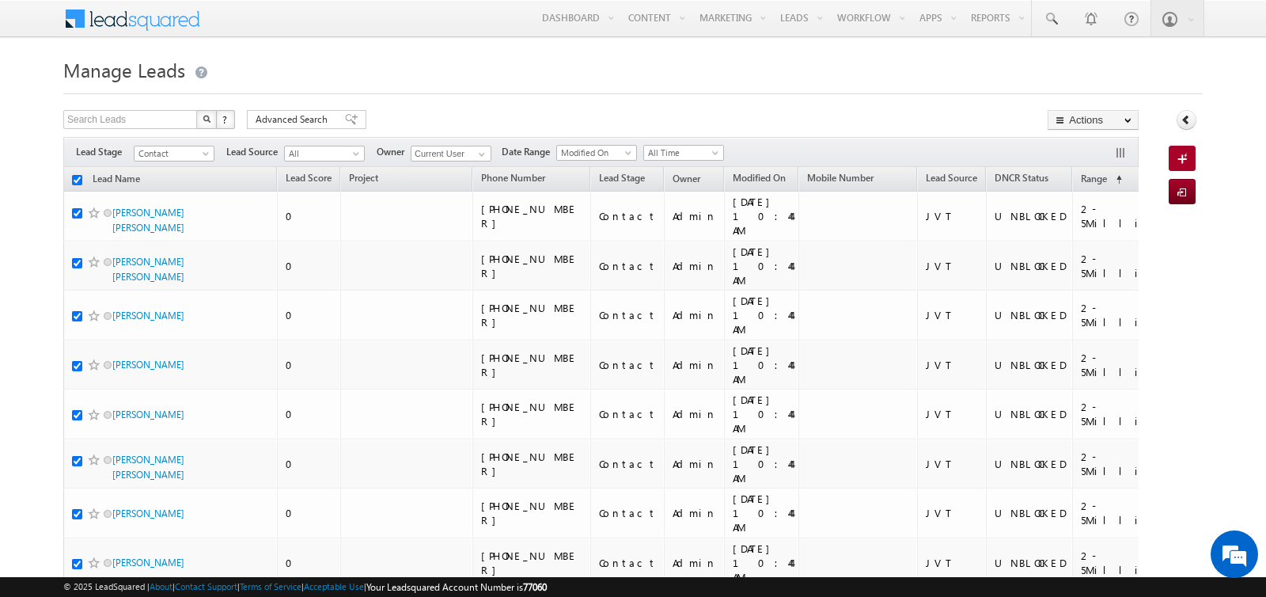
checkbox input "true"
click at [1084, 252] on link "Change Owner" at bounding box center [1093, 256] width 89 height 19
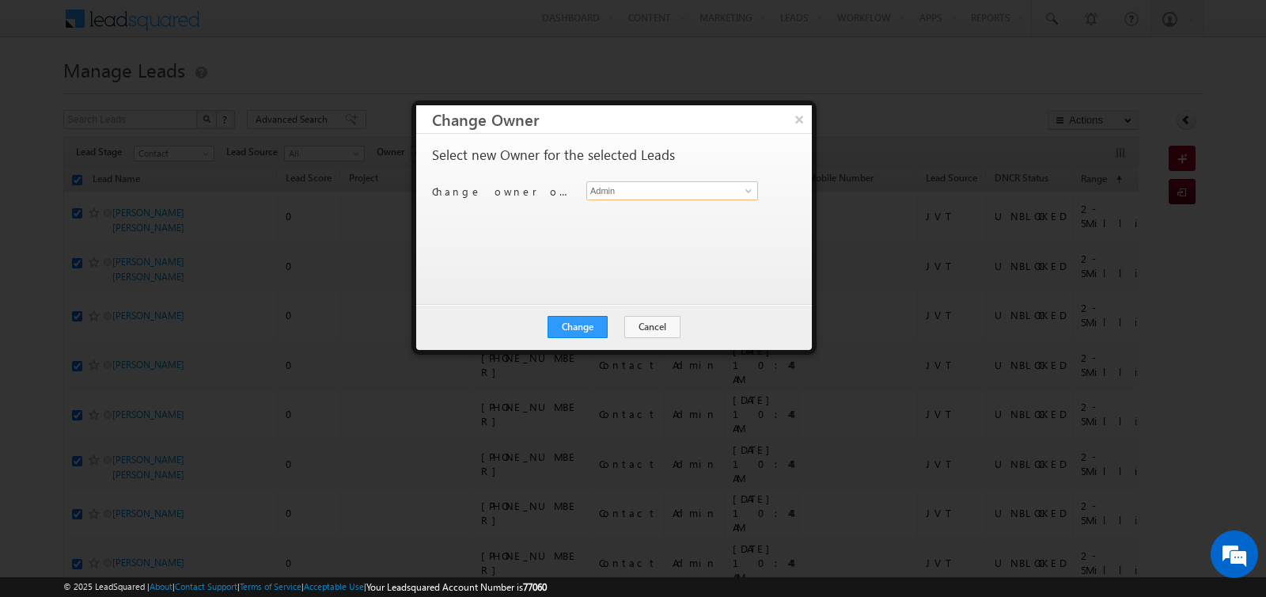
click at [673, 188] on input "Admin" at bounding box center [672, 190] width 172 height 19
click at [662, 215] on span "[PERSON_NAME][EMAIL_ADDRESS][PERSON_NAME][DOMAIN_NAME]" at bounding box center [664, 221] width 142 height 12
click at [585, 325] on button "Change" at bounding box center [578, 327] width 60 height 22
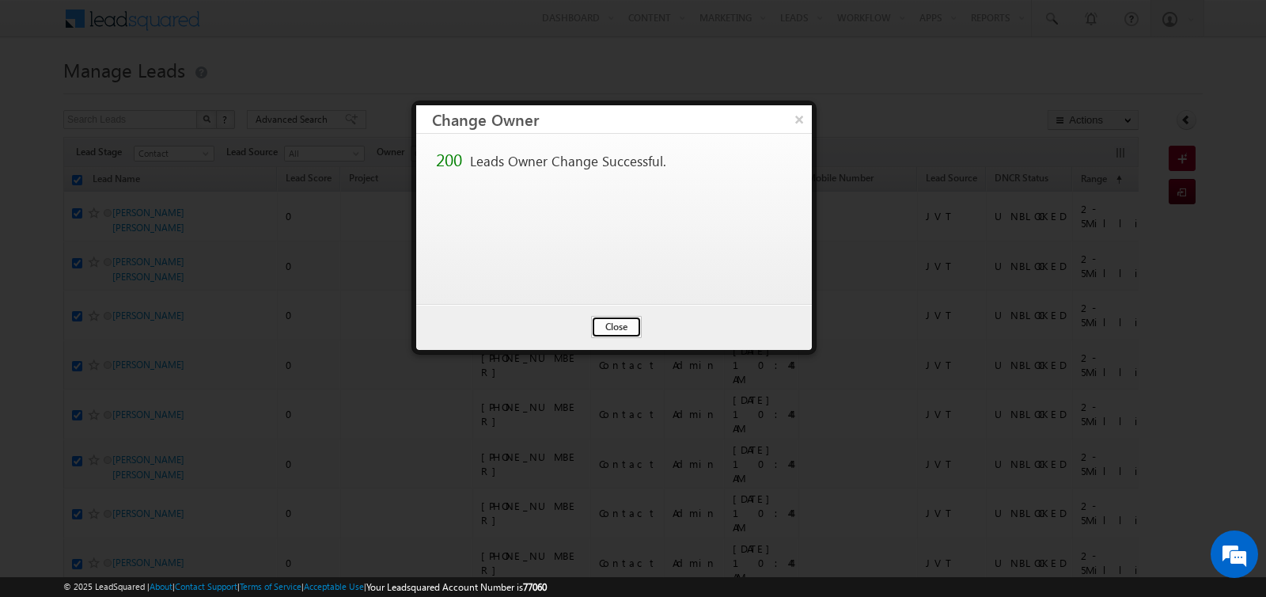
click at [616, 316] on button "Close" at bounding box center [616, 327] width 51 height 22
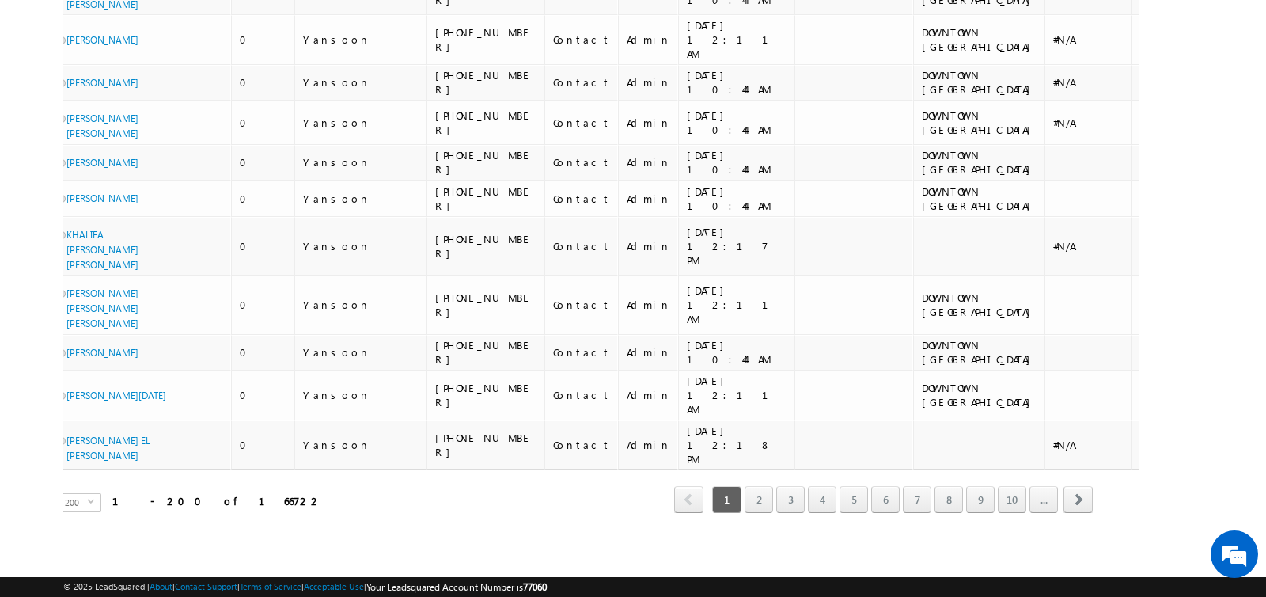
scroll to position [9676, 0]
click at [868, 503] on link "5" at bounding box center [854, 499] width 28 height 27
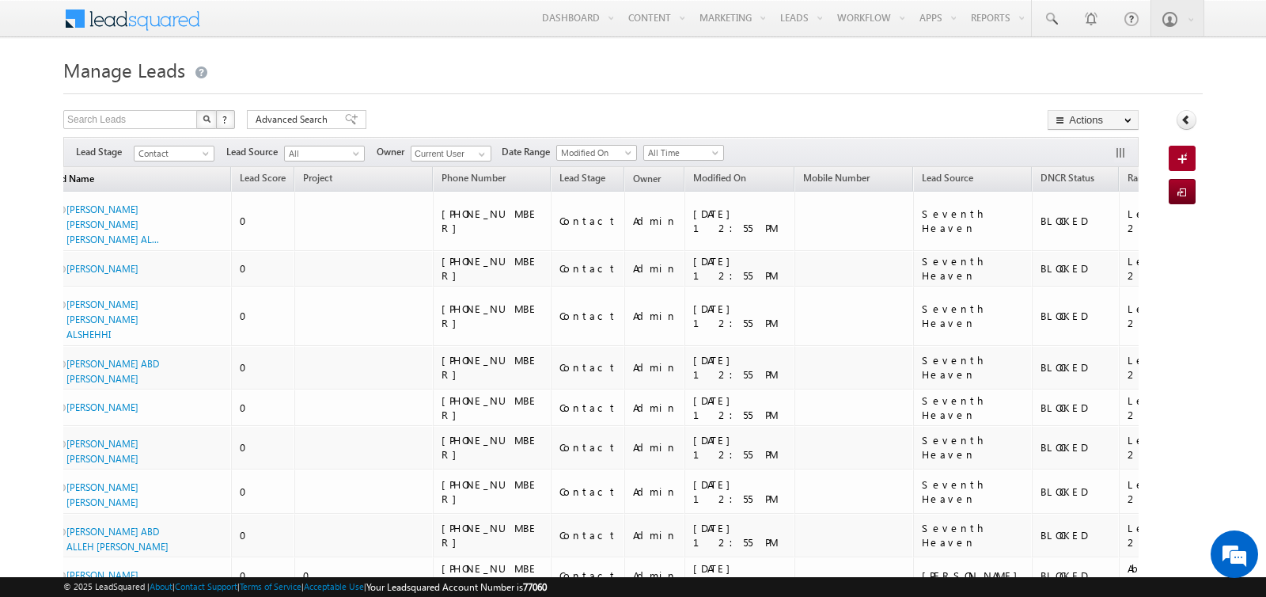
scroll to position [0, 0]
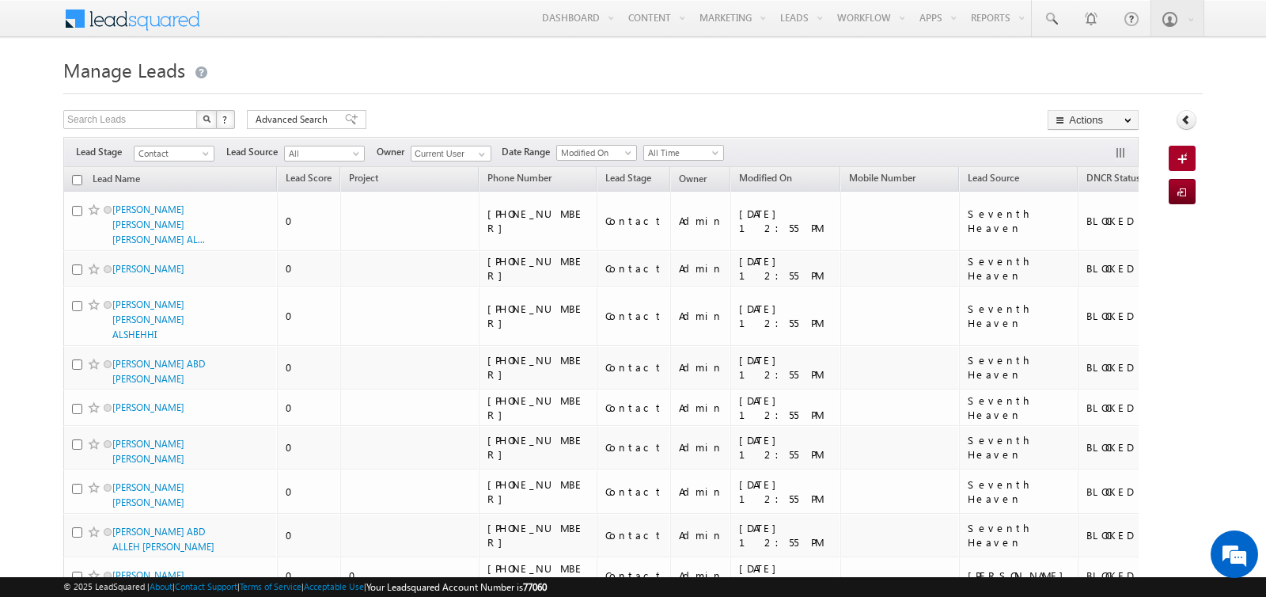
click at [76, 176] on input "checkbox" at bounding box center [77, 180] width 10 height 10
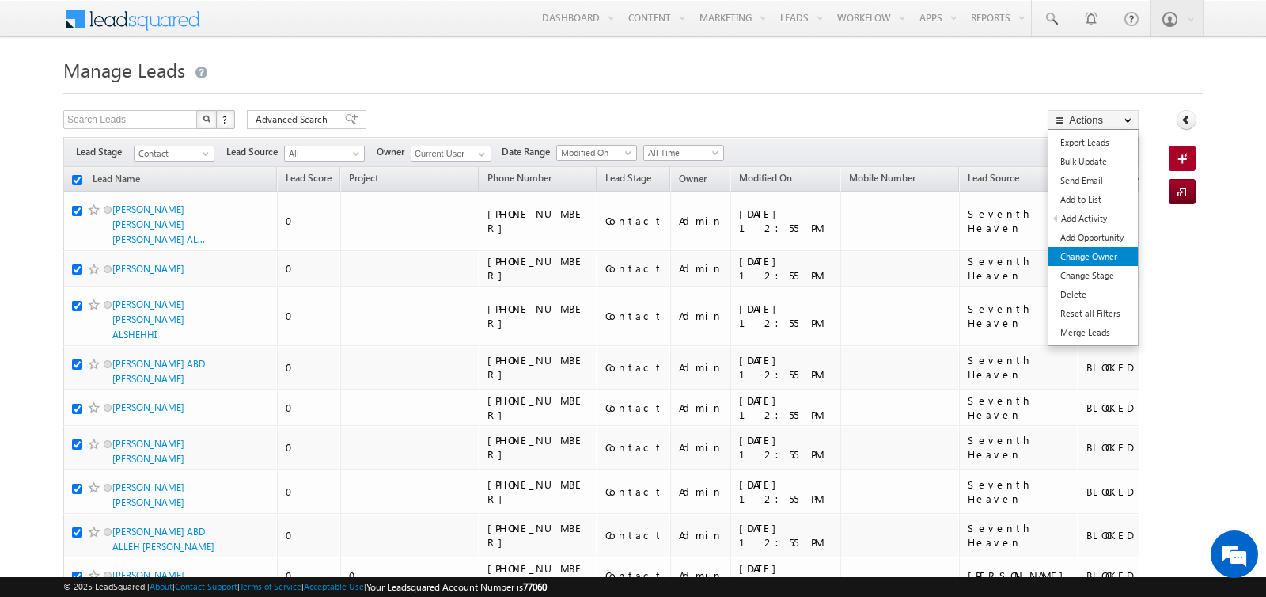
click at [1097, 252] on link "Change Owner" at bounding box center [1093, 256] width 89 height 19
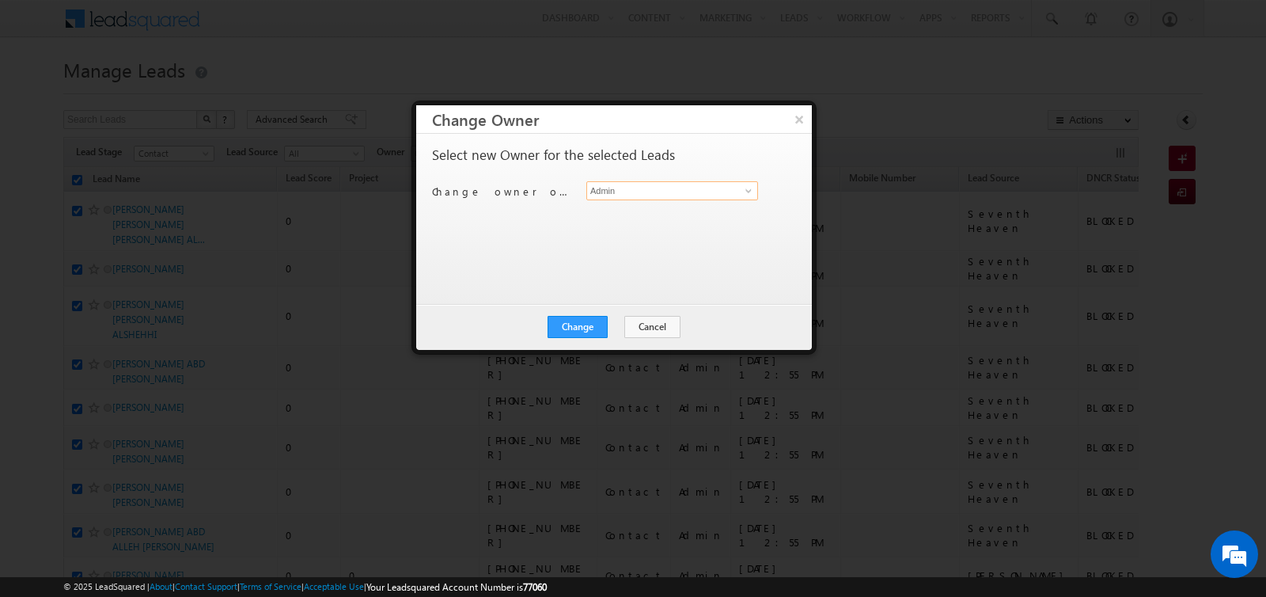
click at [655, 186] on input "Admin" at bounding box center [672, 190] width 172 height 19
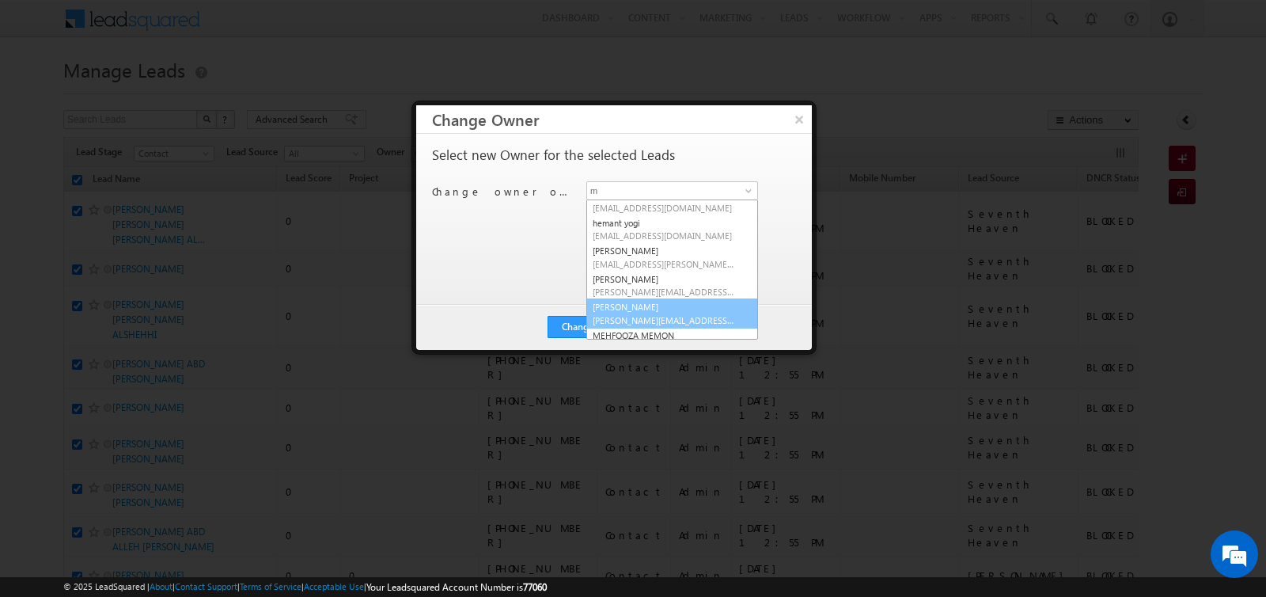
scroll to position [270, 0]
click at [633, 310] on span "[EMAIL_ADDRESS][PERSON_NAME][DOMAIN_NAME]" at bounding box center [664, 316] width 142 height 12
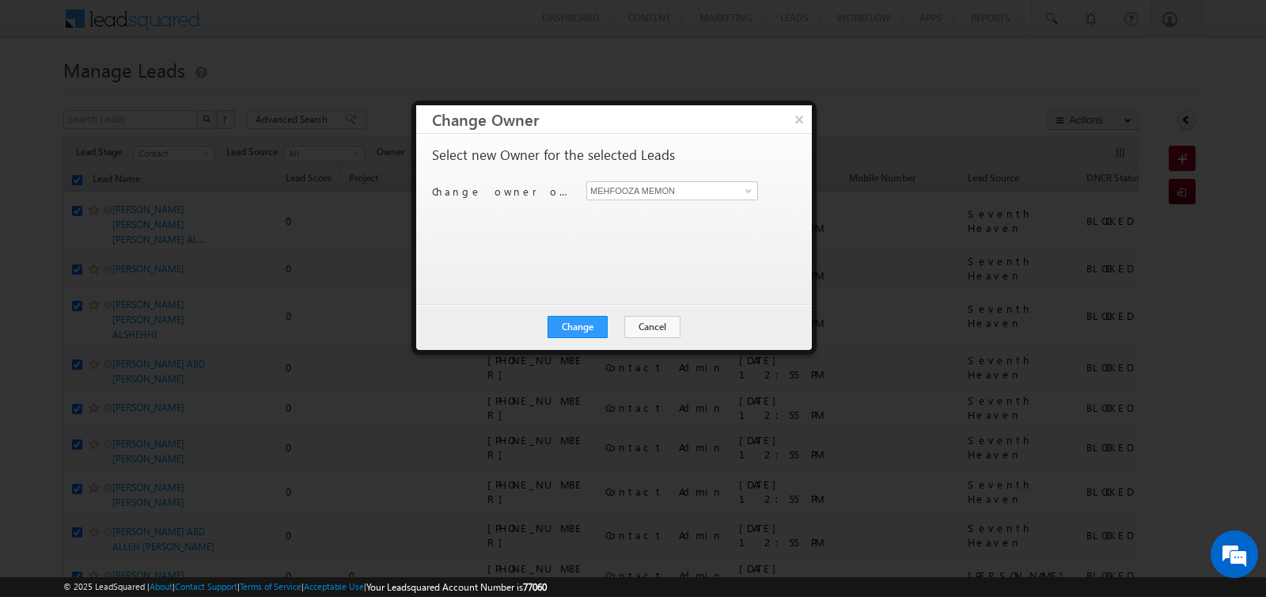
click at [571, 309] on div "Change Cancel Close" at bounding box center [614, 327] width 396 height 46
click at [572, 327] on button "Change" at bounding box center [578, 327] width 60 height 22
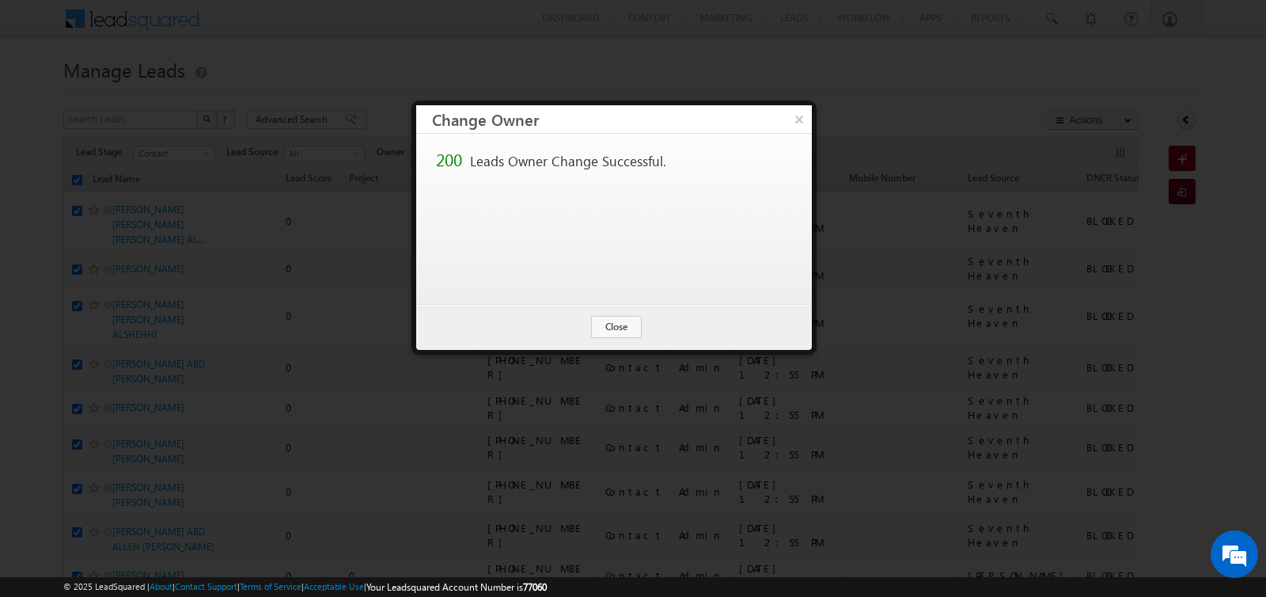
click at [618, 341] on div "Change Cancel Close" at bounding box center [614, 327] width 396 height 46
click at [618, 322] on button "Close" at bounding box center [616, 327] width 51 height 22
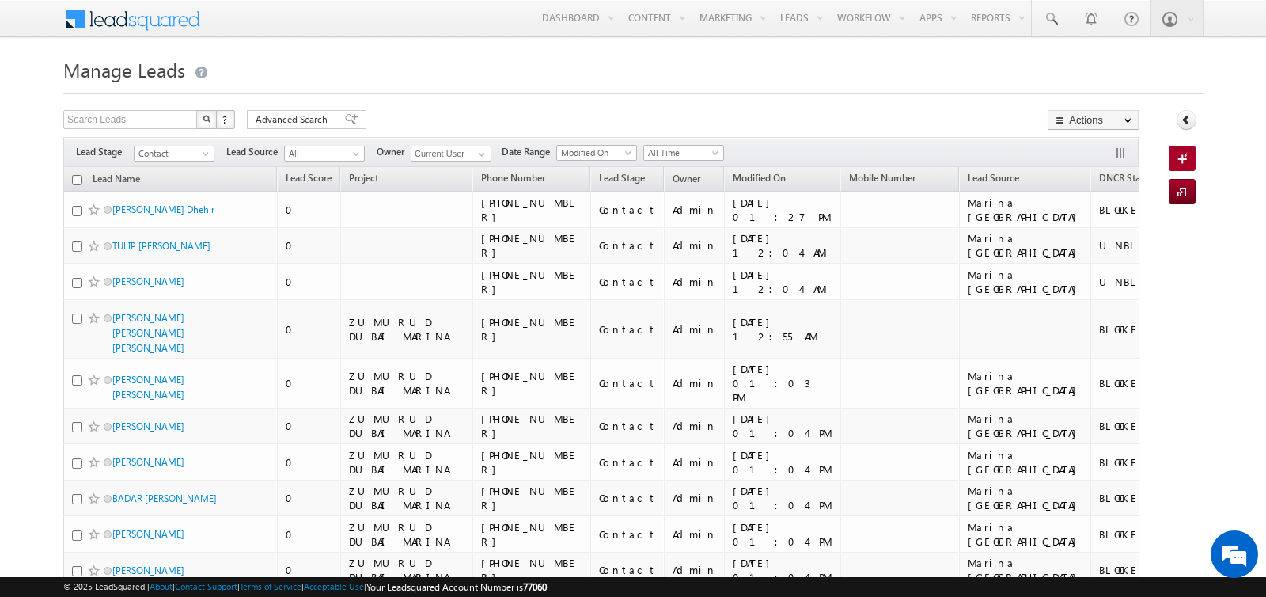
click at [1186, 177] on span "Range" at bounding box center [1199, 178] width 26 height 12
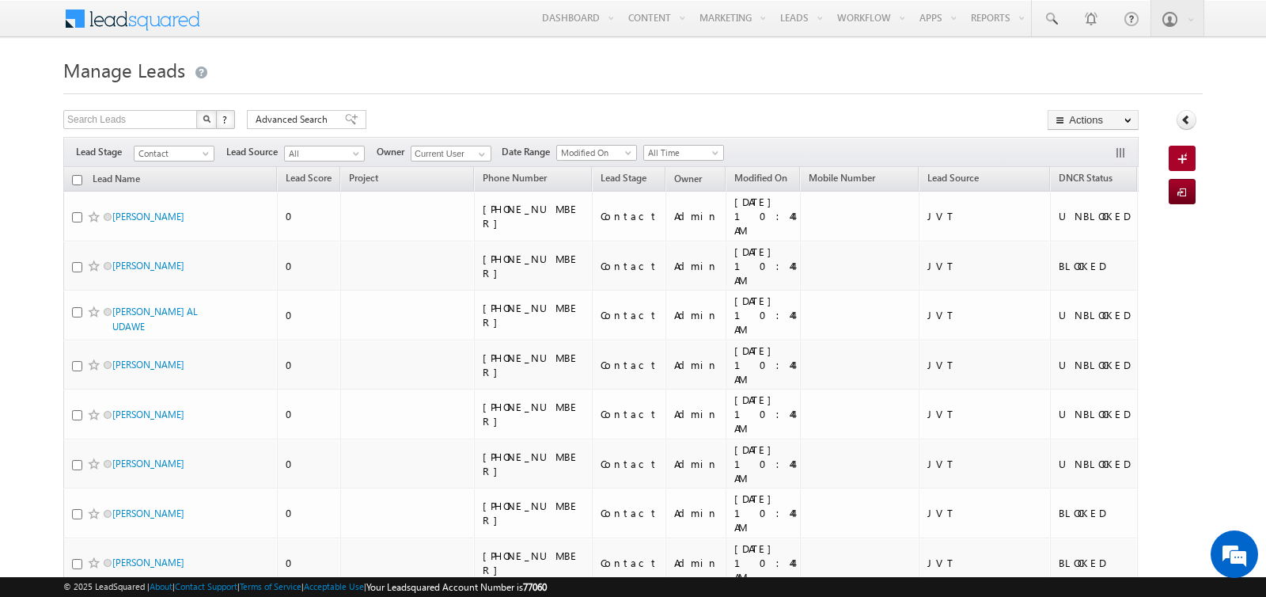
click at [1146, 177] on span "Range" at bounding box center [1159, 179] width 26 height 12
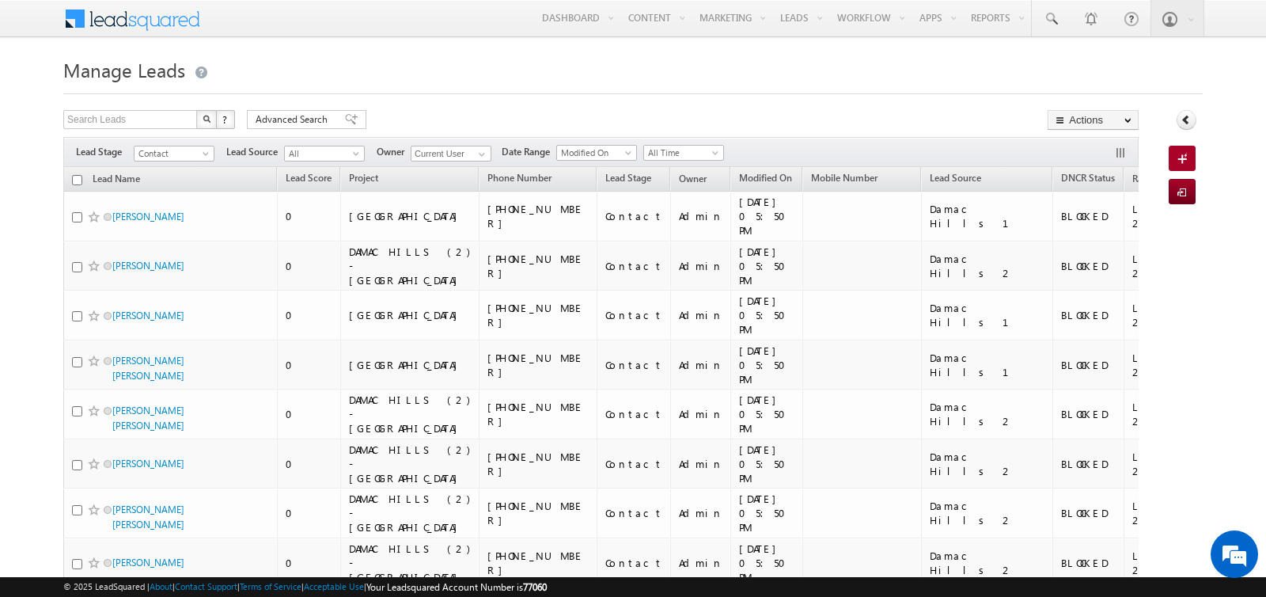
click at [78, 178] on input "checkbox" at bounding box center [77, 180] width 10 height 10
checkbox input "true"
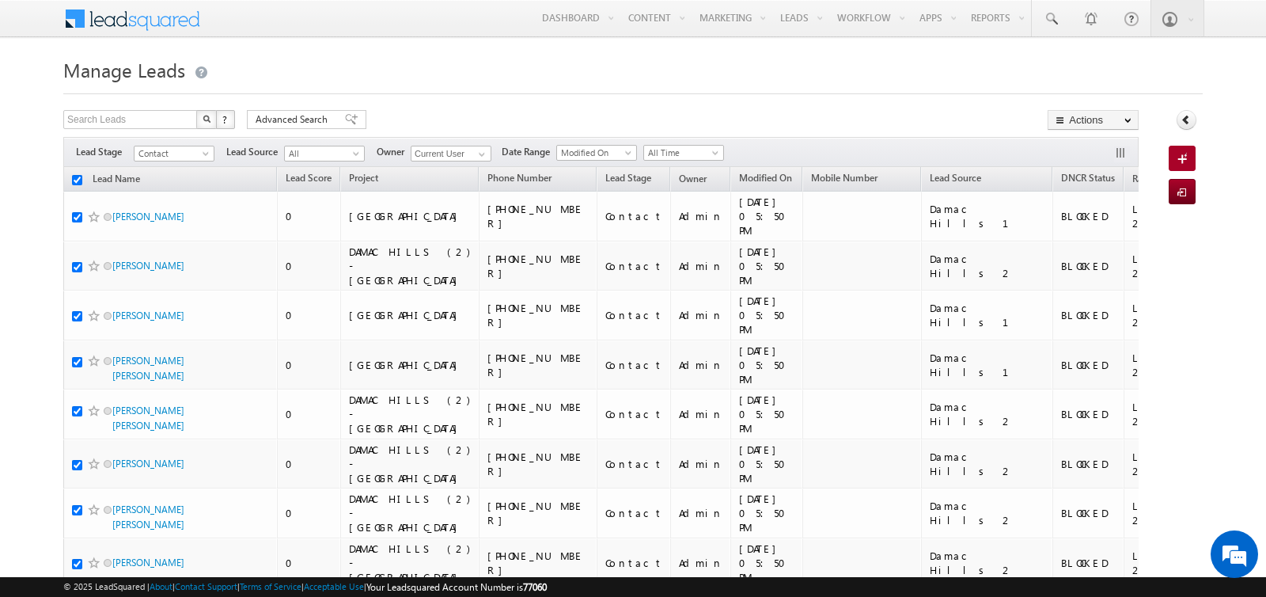
checkbox input "true"
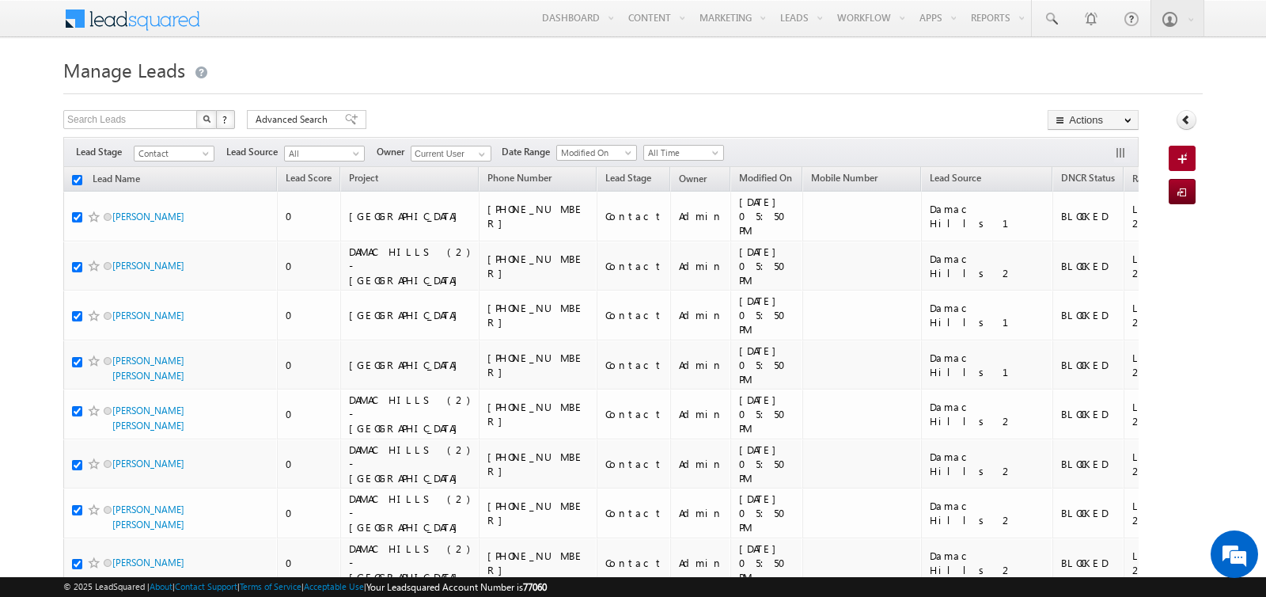
checkbox input "true"
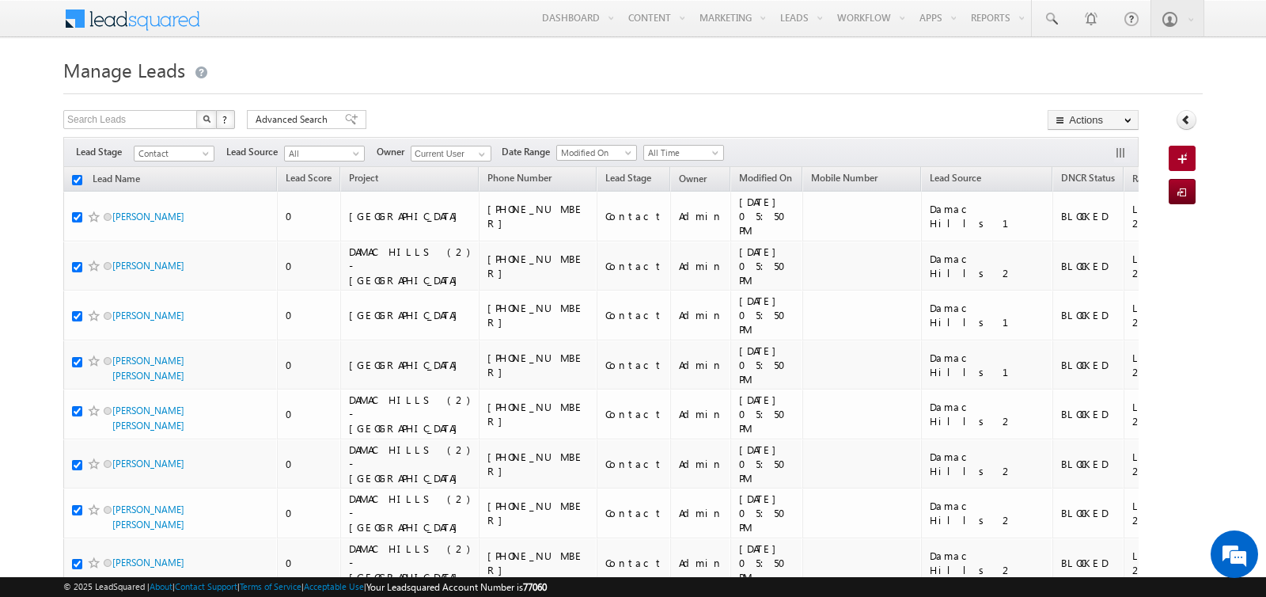
checkbox input "true"
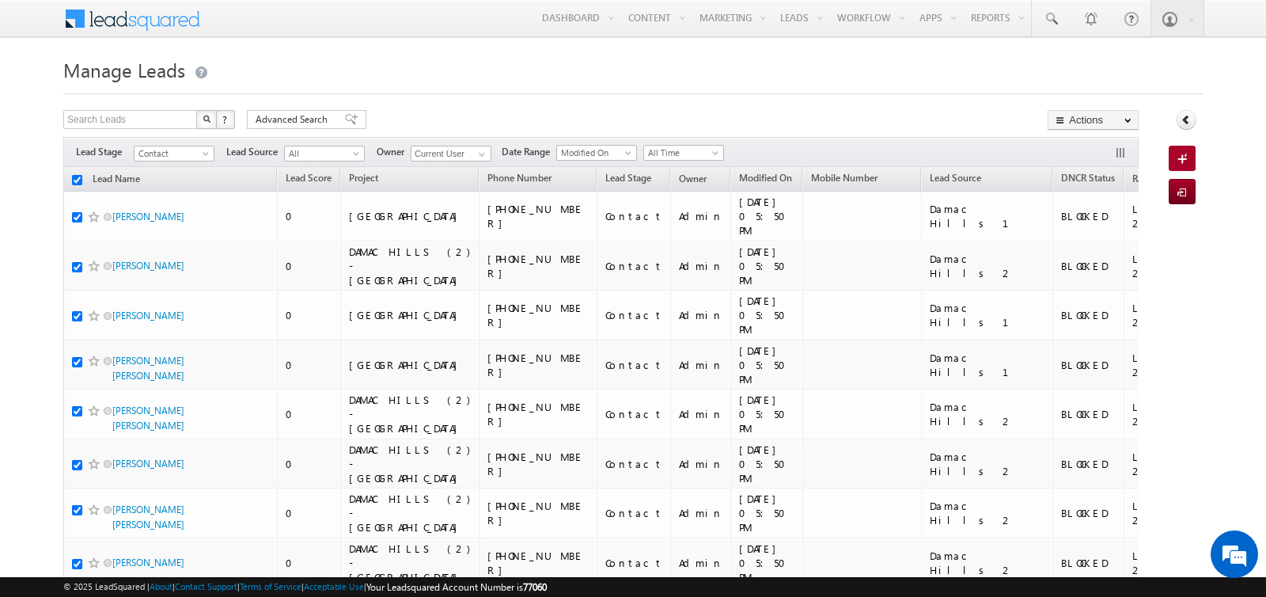
checkbox input "true"
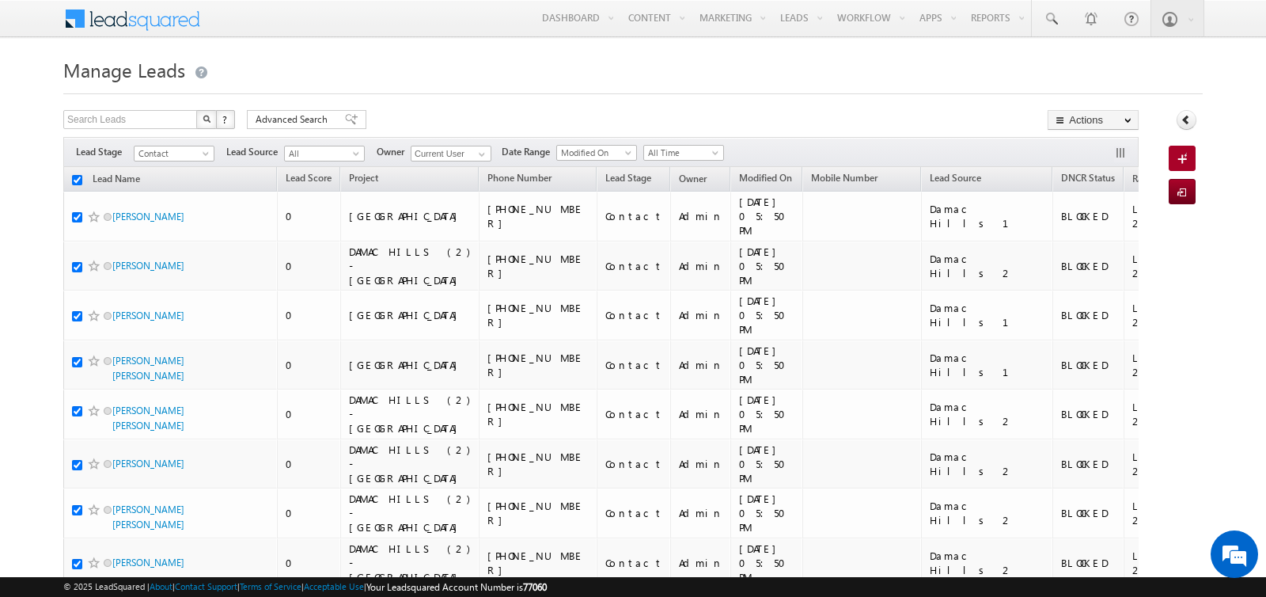
checkbox input "true"
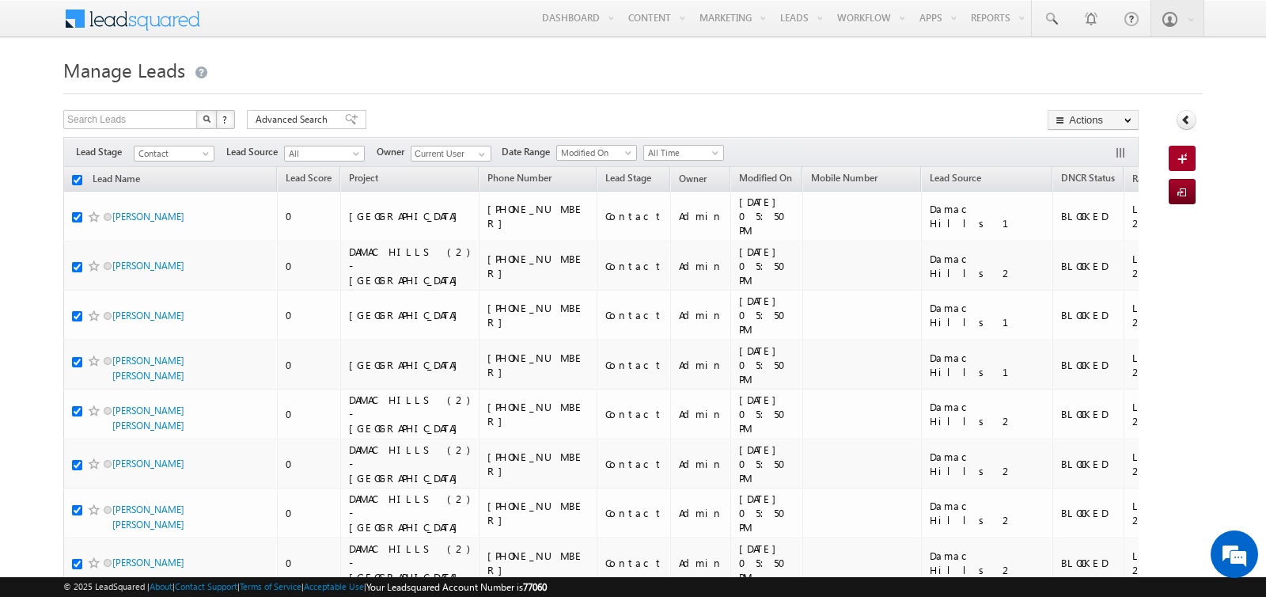
checkbox input "true"
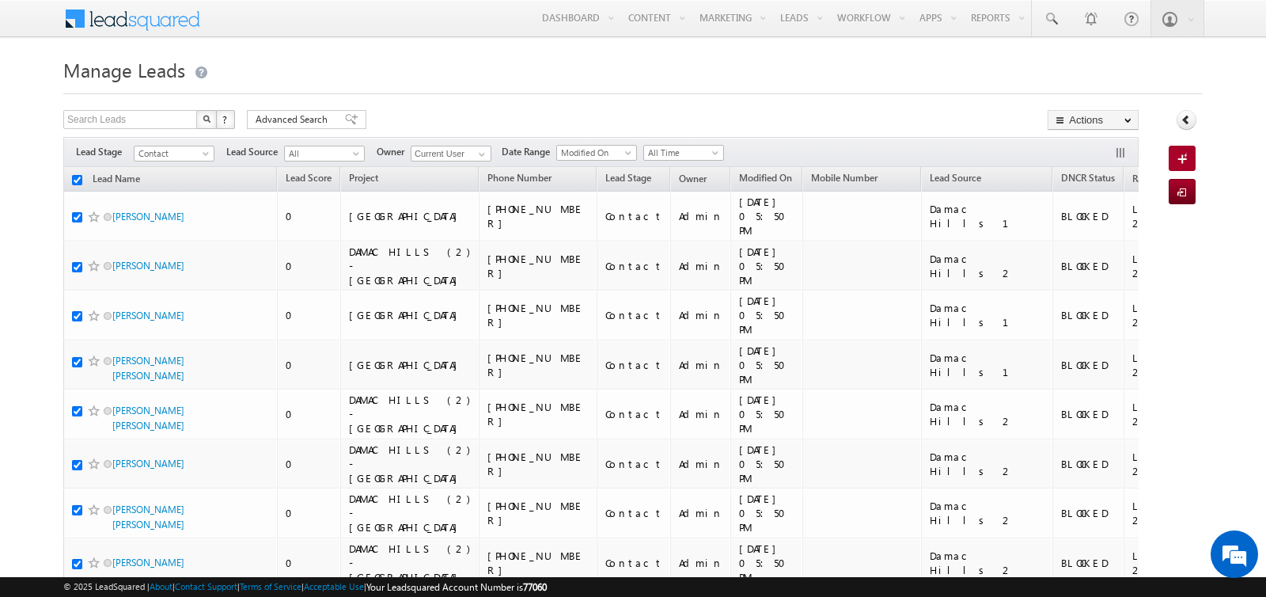
checkbox input "true"
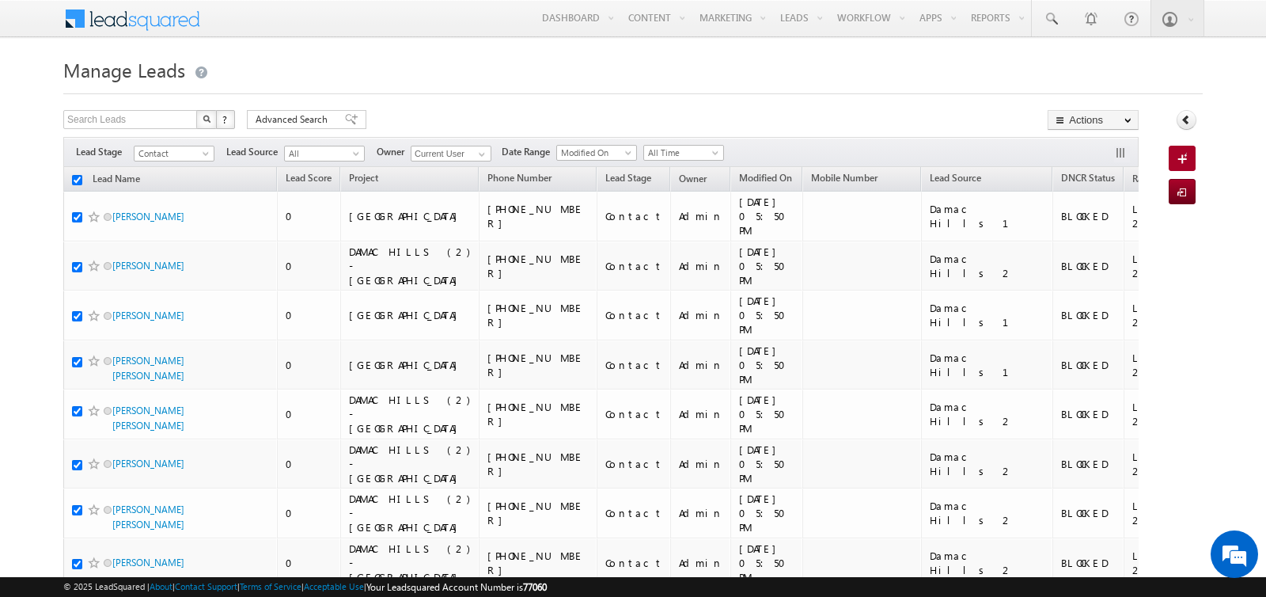
checkbox input "true"
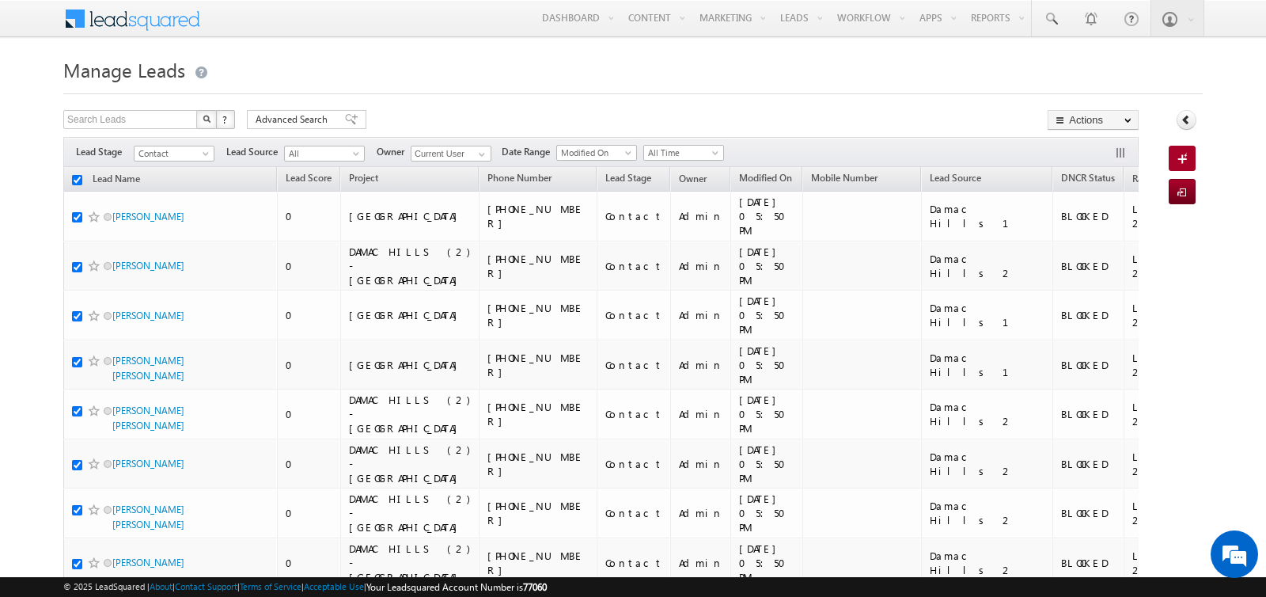
checkbox input "true"
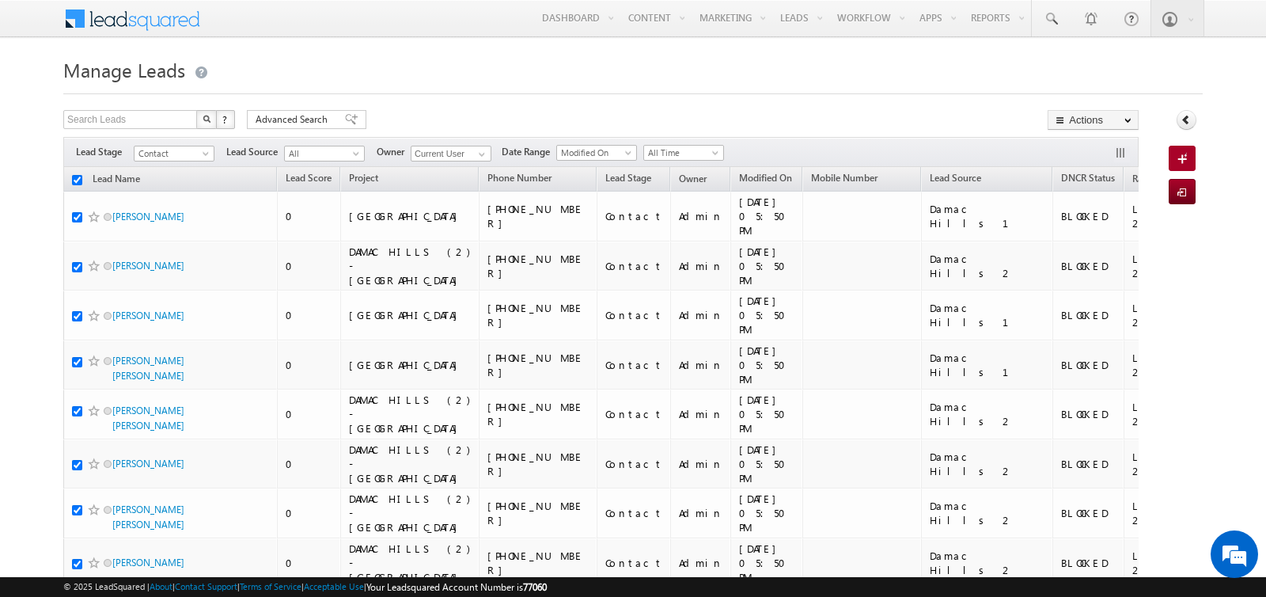
checkbox input "true"
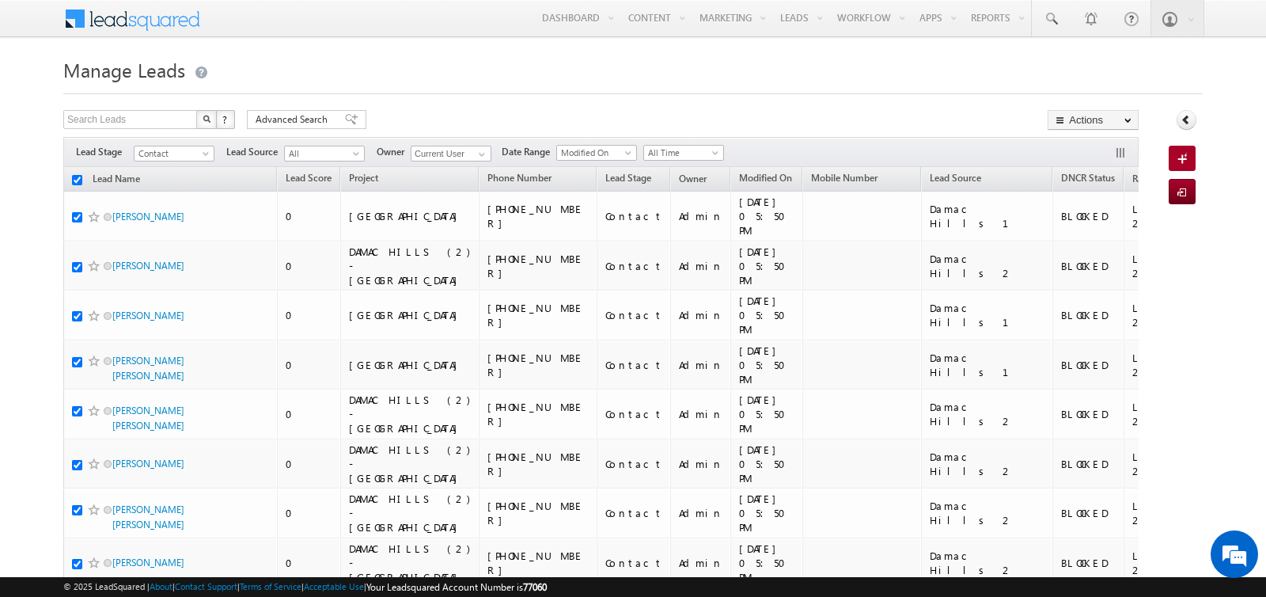
checkbox input "true"
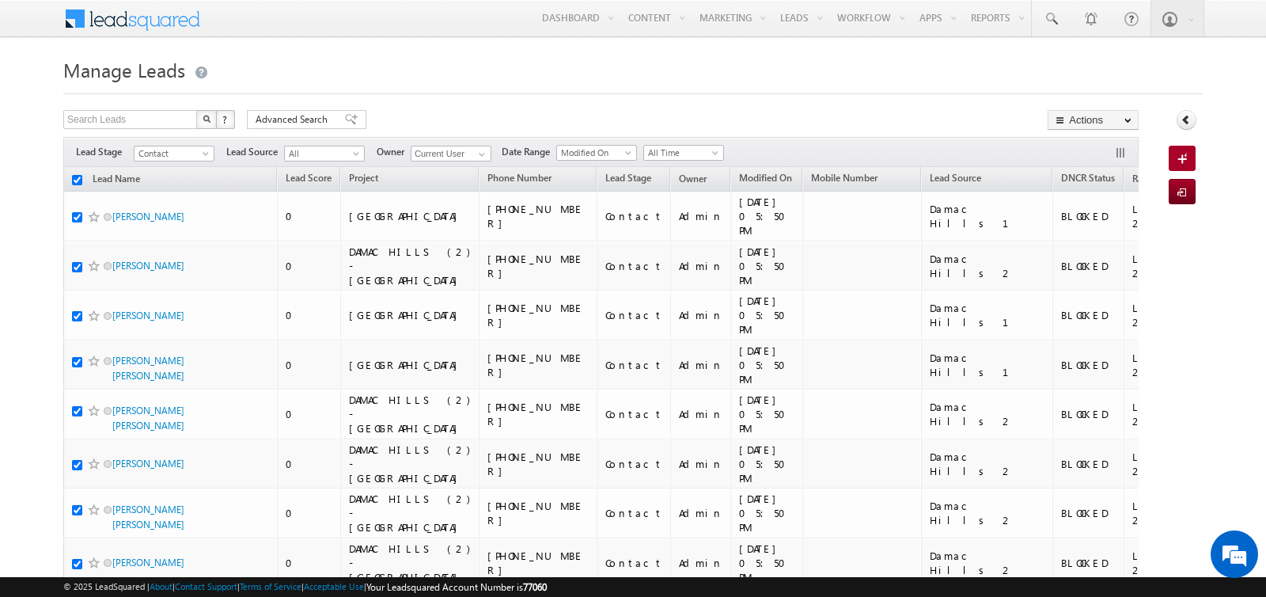
checkbox input "true"
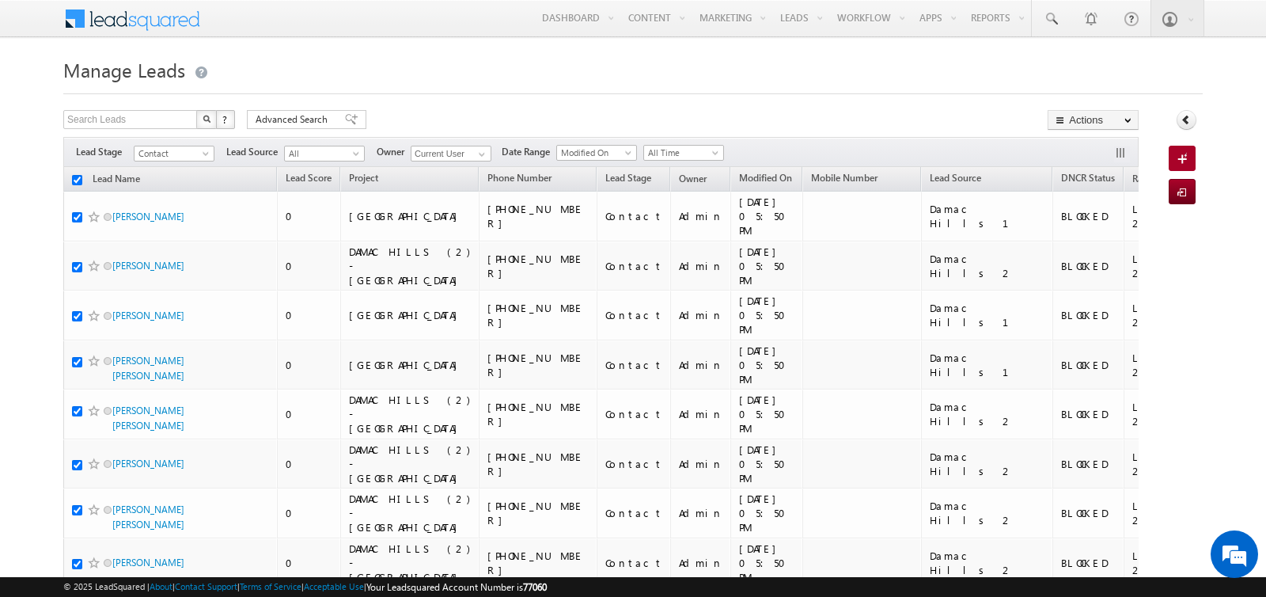
checkbox input "true"
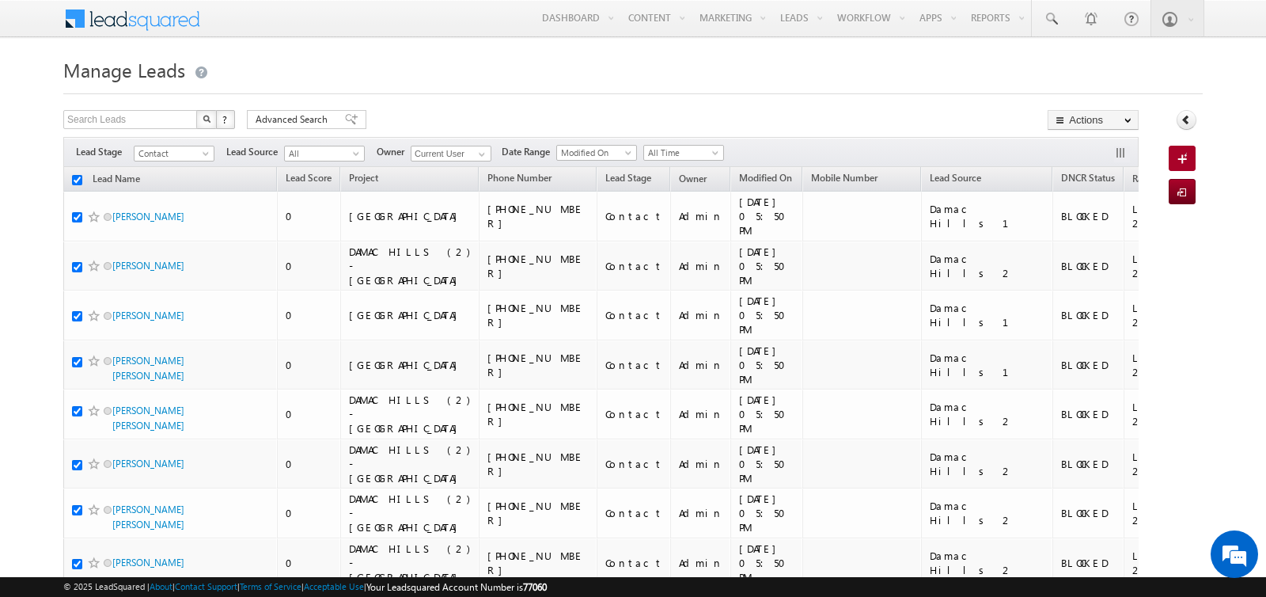
checkbox input "true"
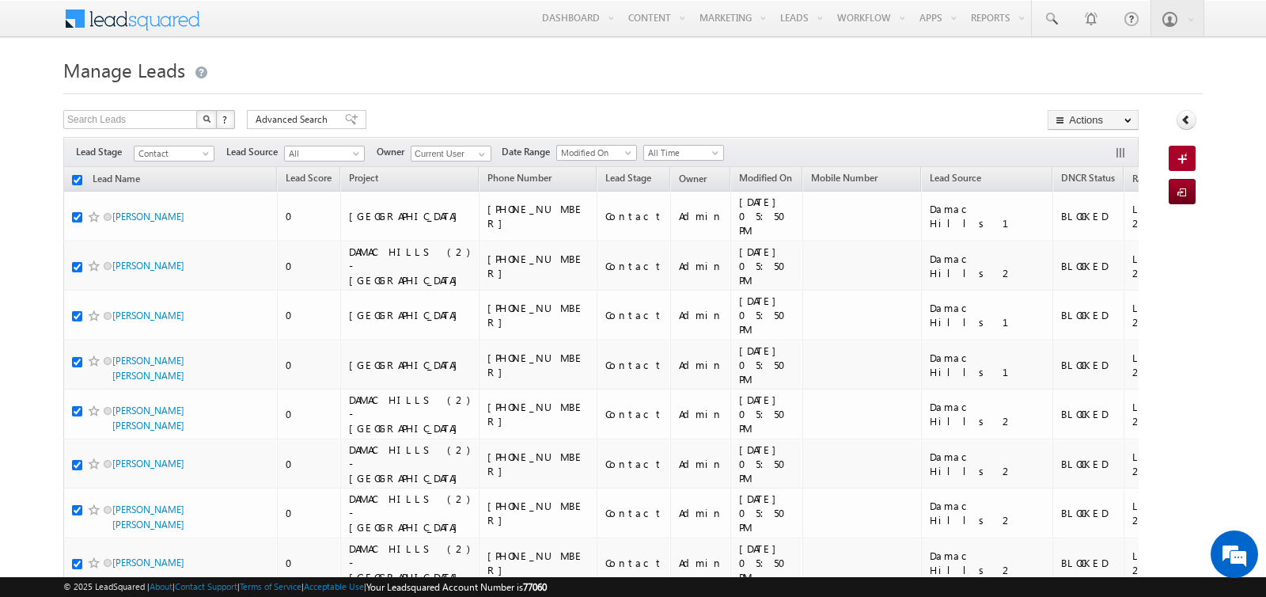
checkbox input "true"
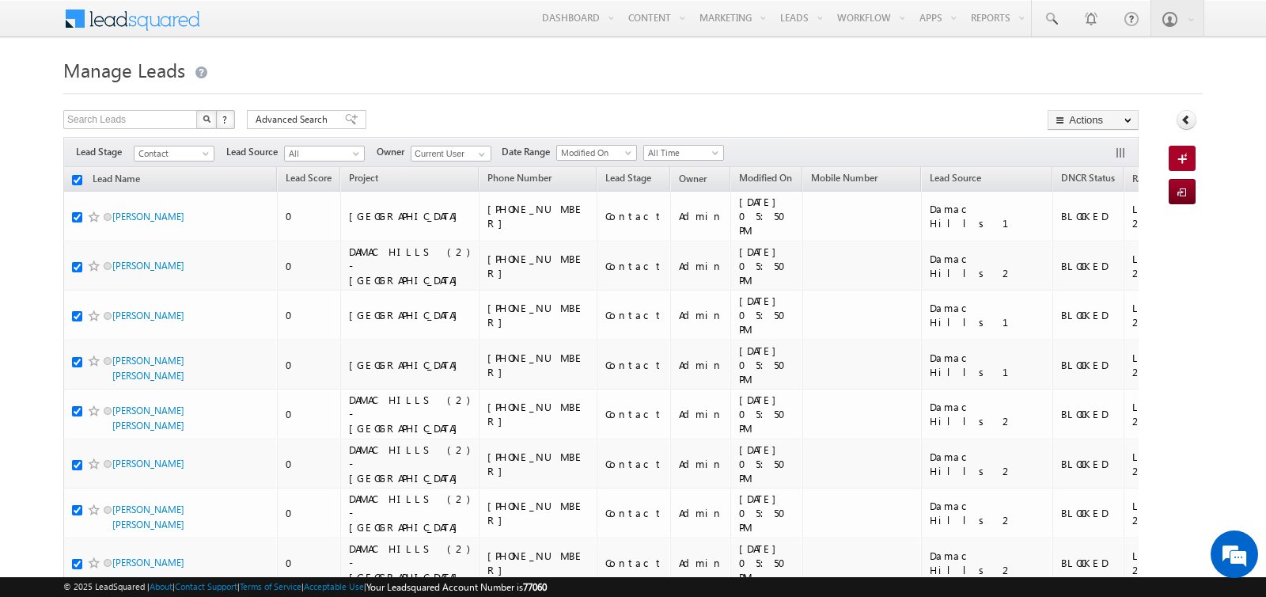
checkbox input "true"
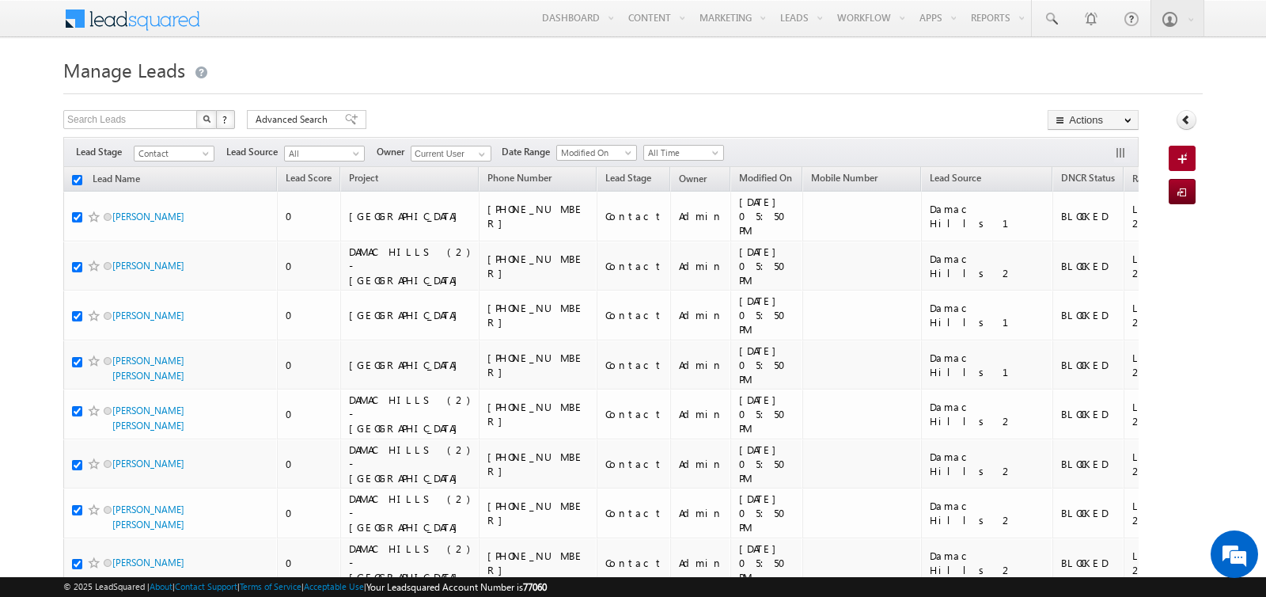
checkbox input "true"
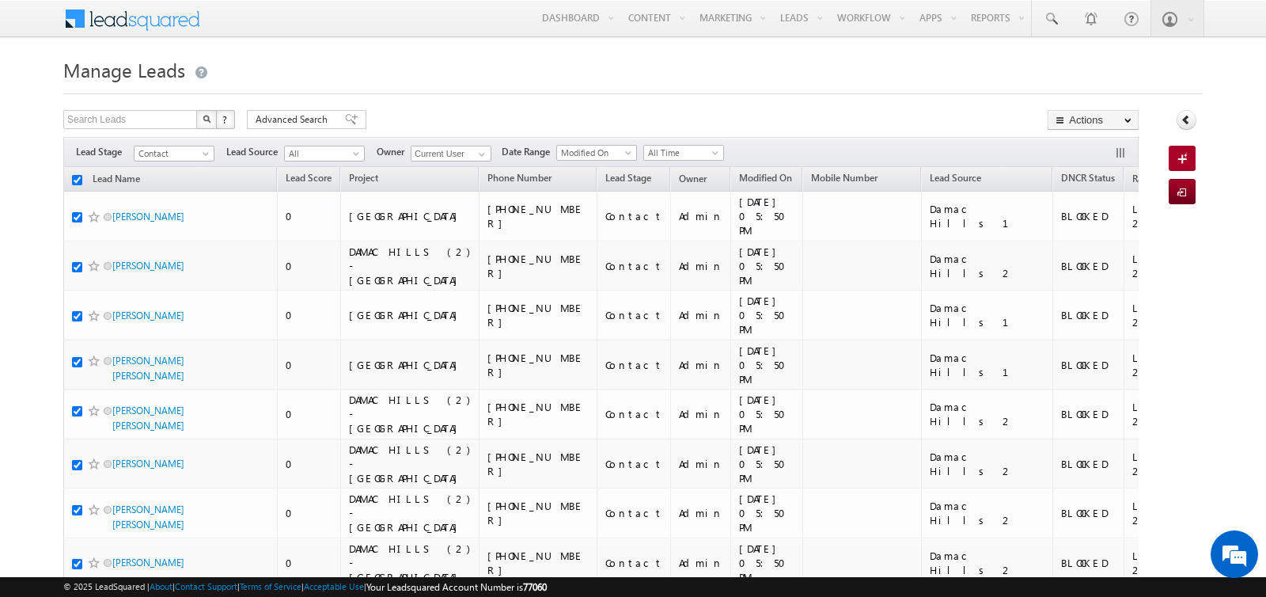
checkbox input "true"
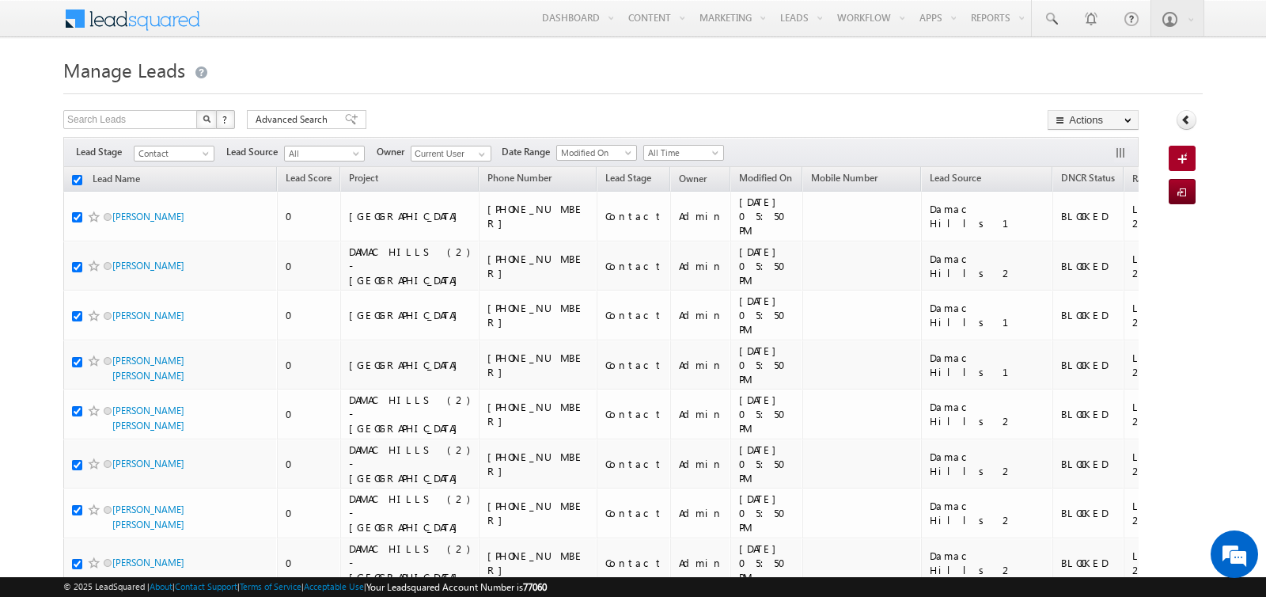
checkbox input "true"
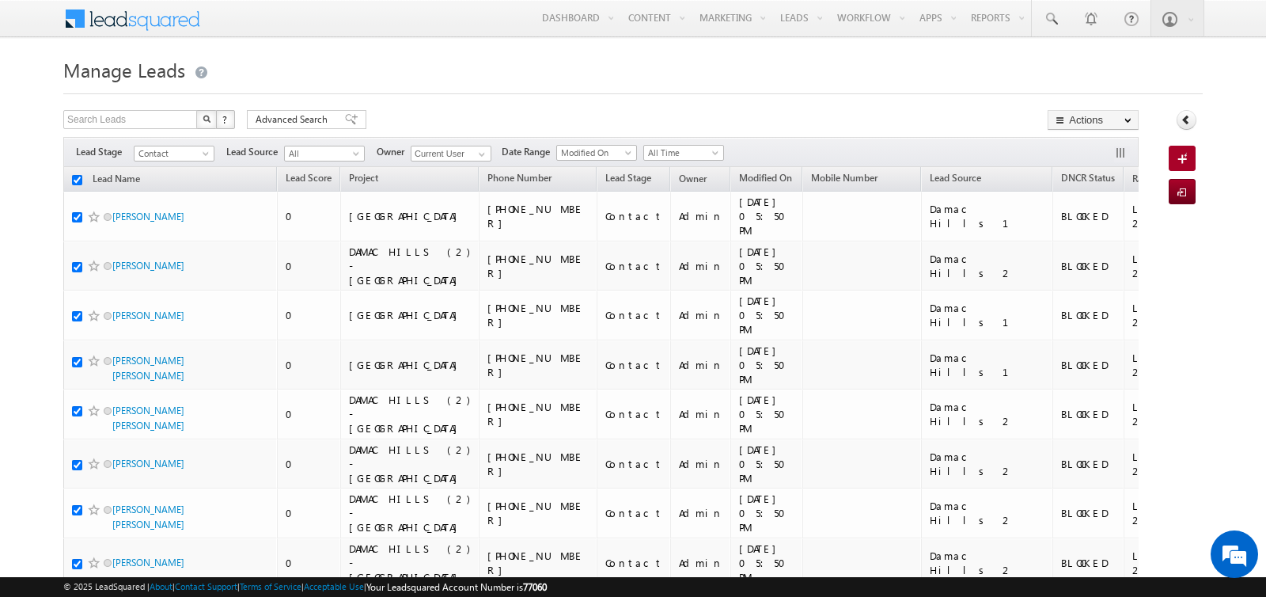
checkbox input "true"
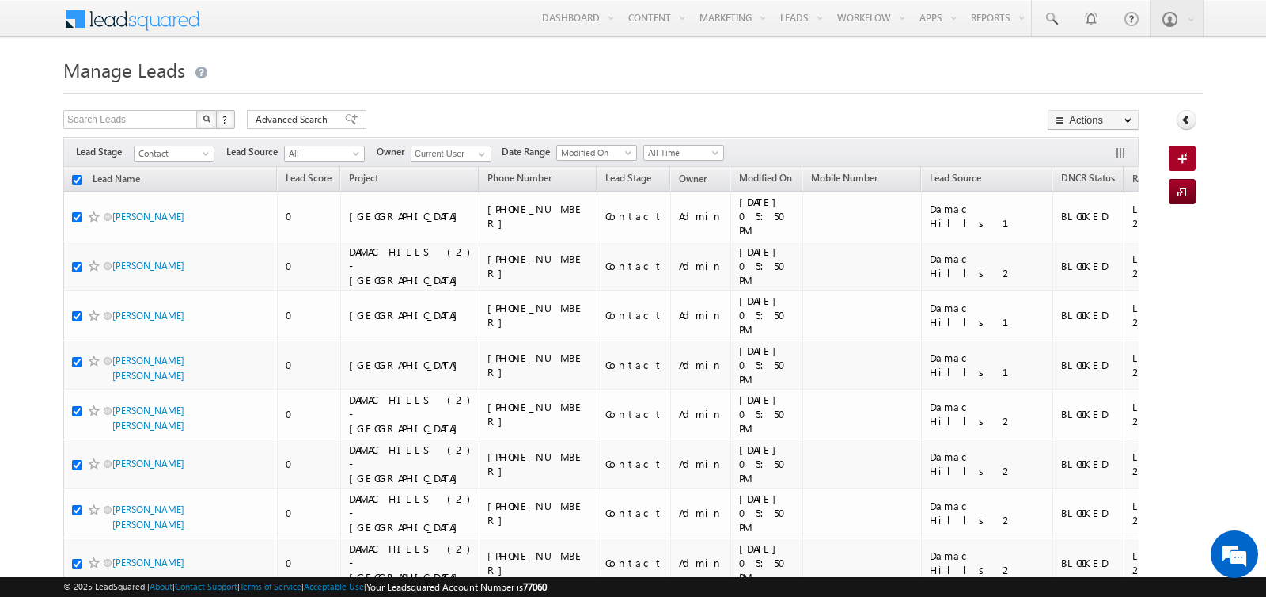
checkbox input "true"
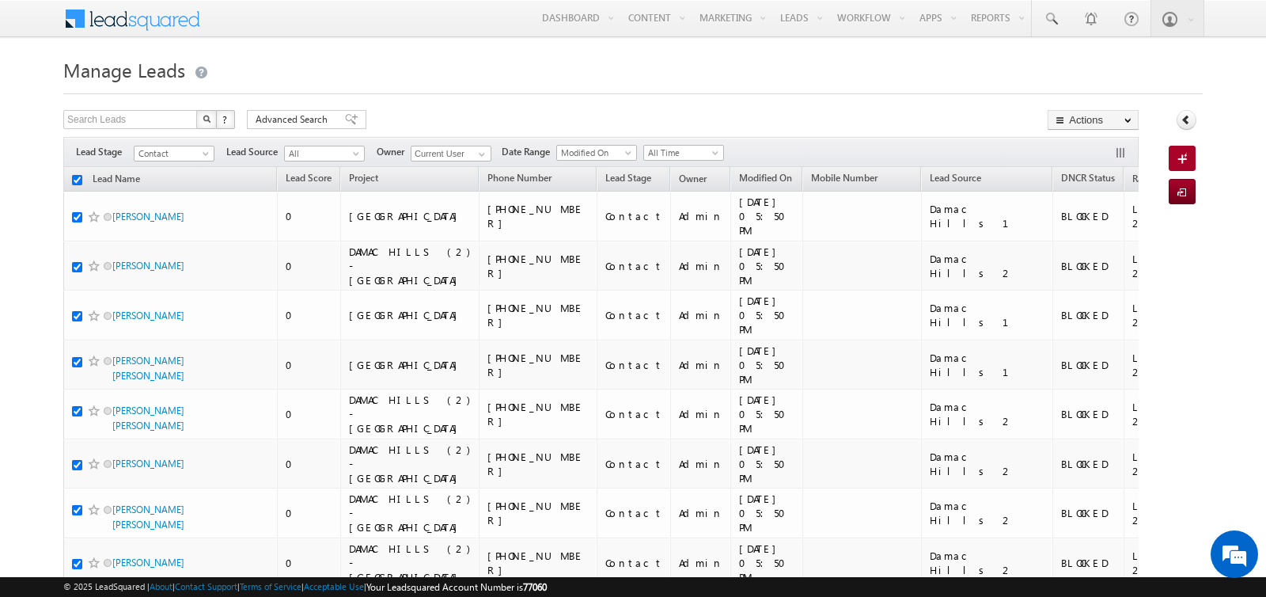
checkbox input "true"
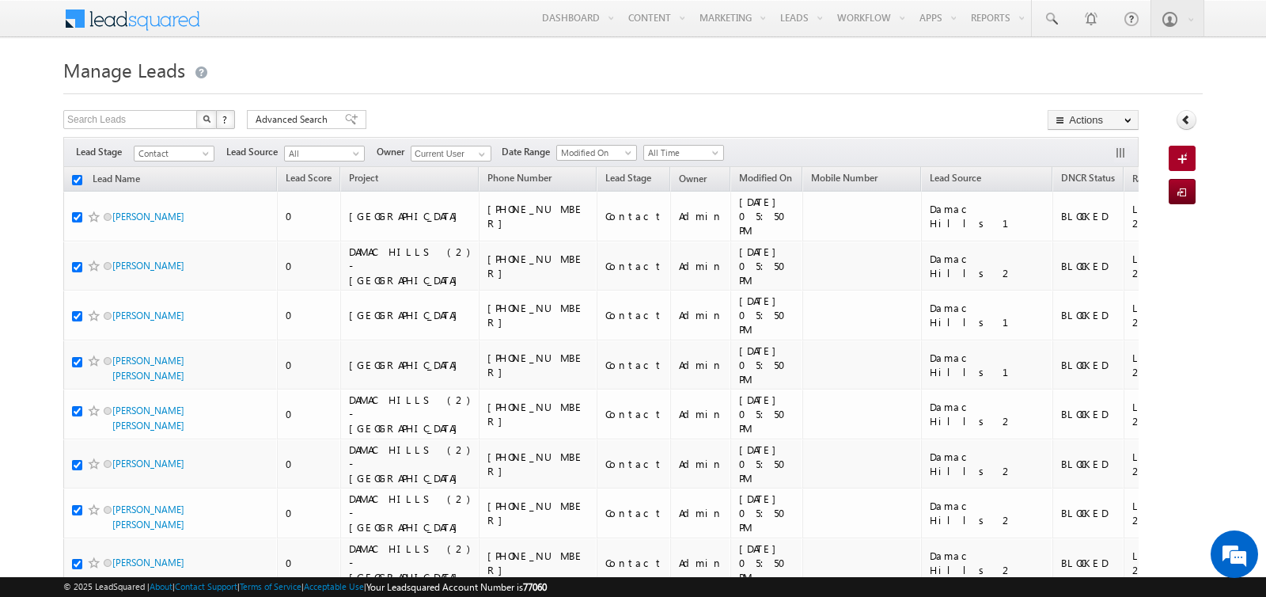
checkbox input "true"
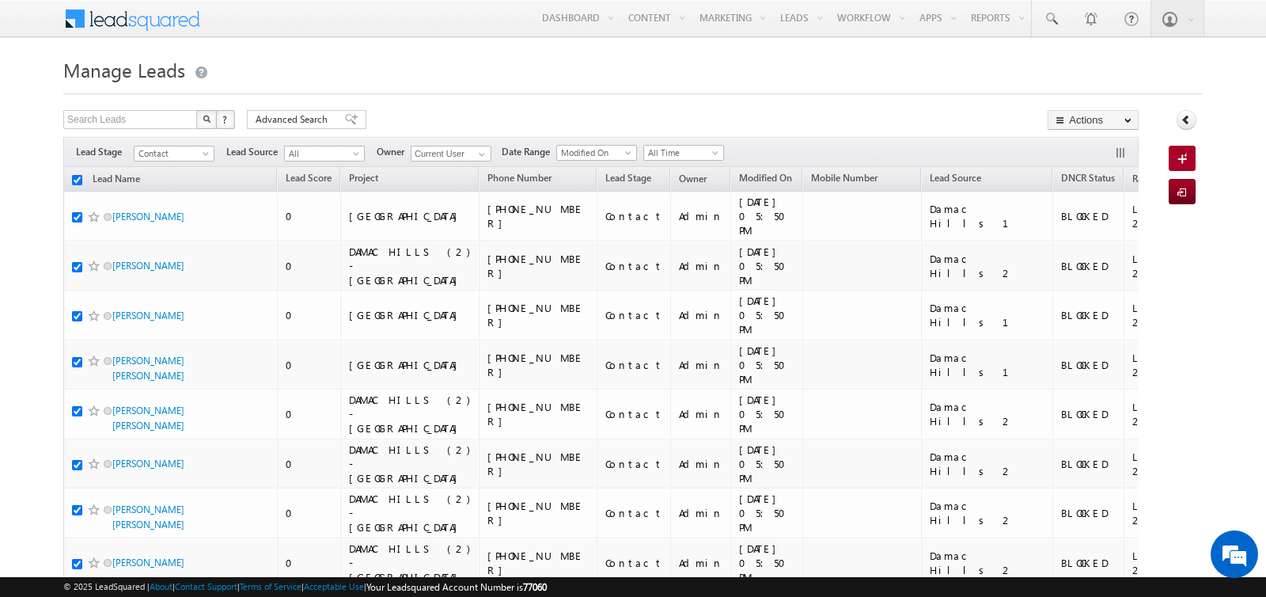
checkbox input "true"
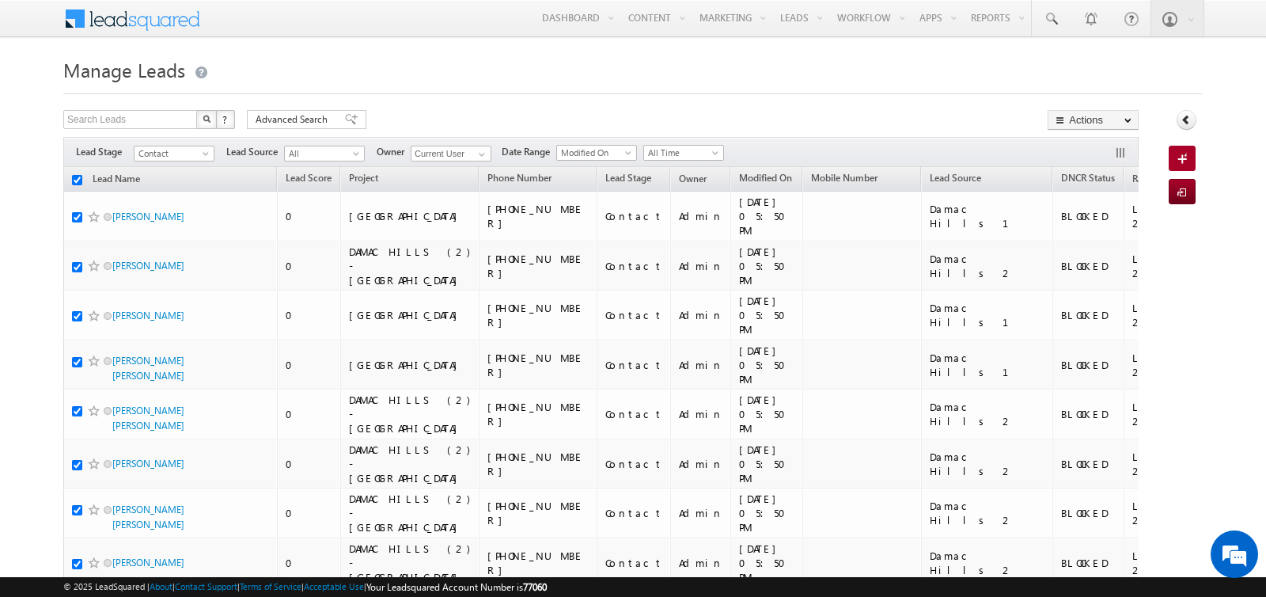
checkbox input "true"
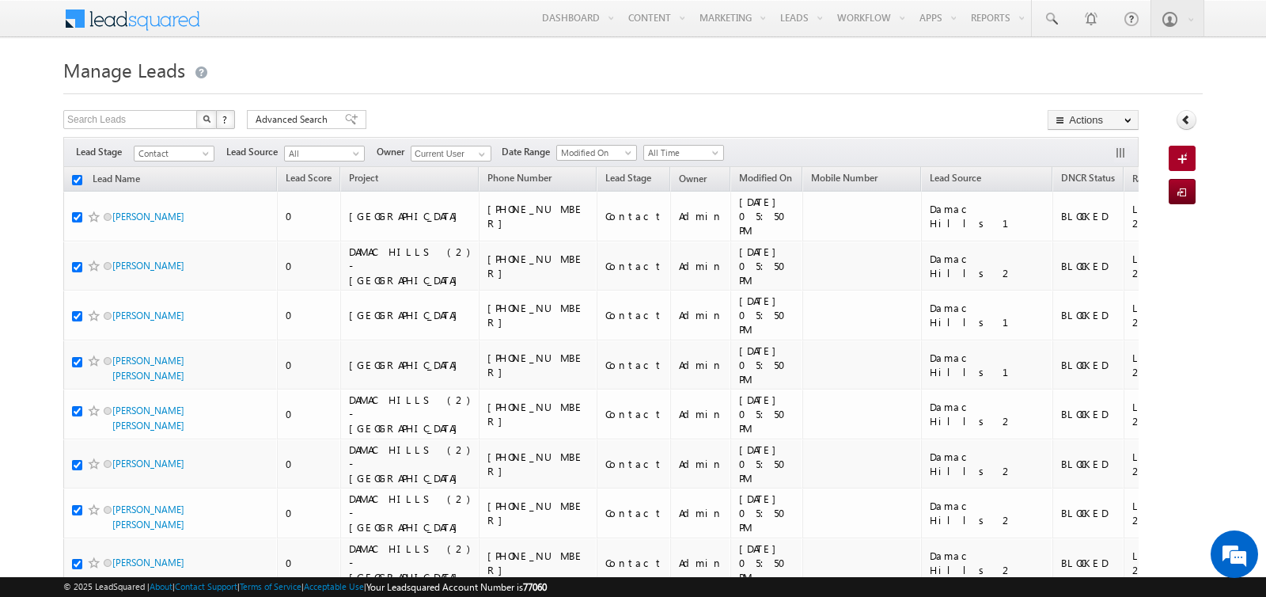
checkbox input "true"
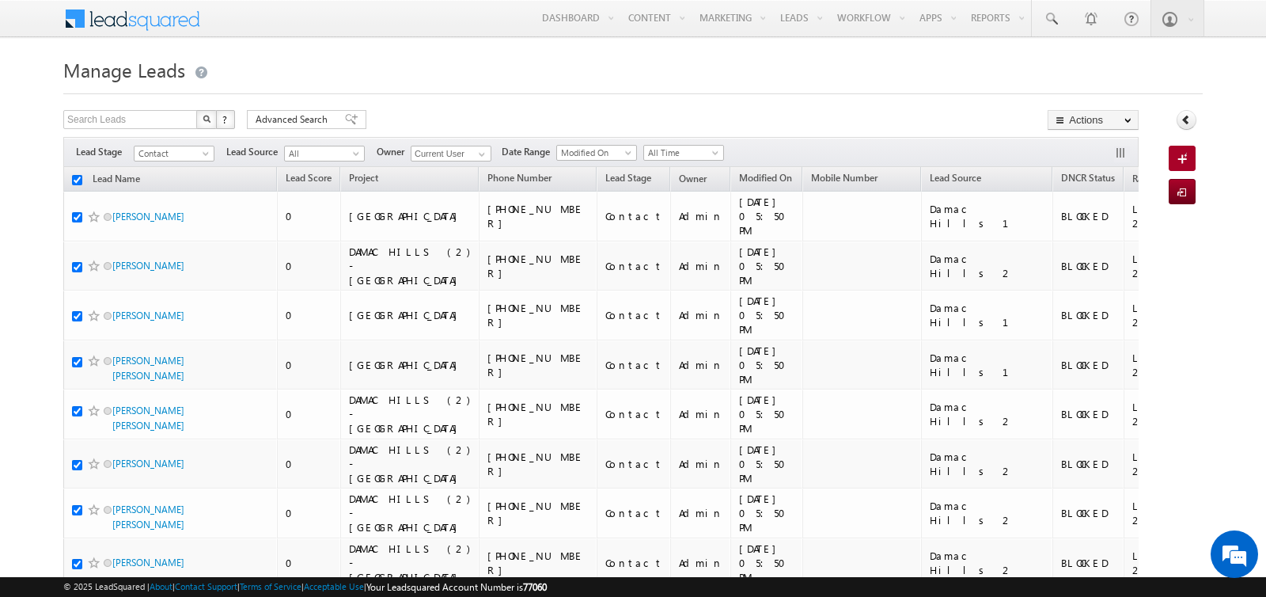
checkbox input "true"
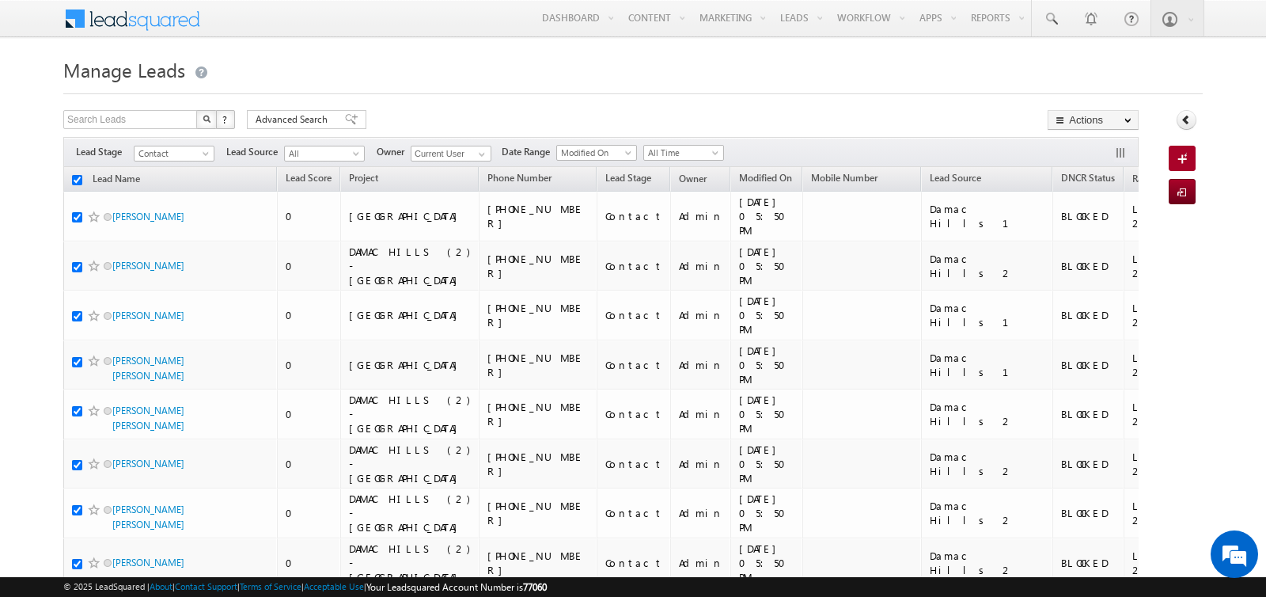
checkbox input "true"
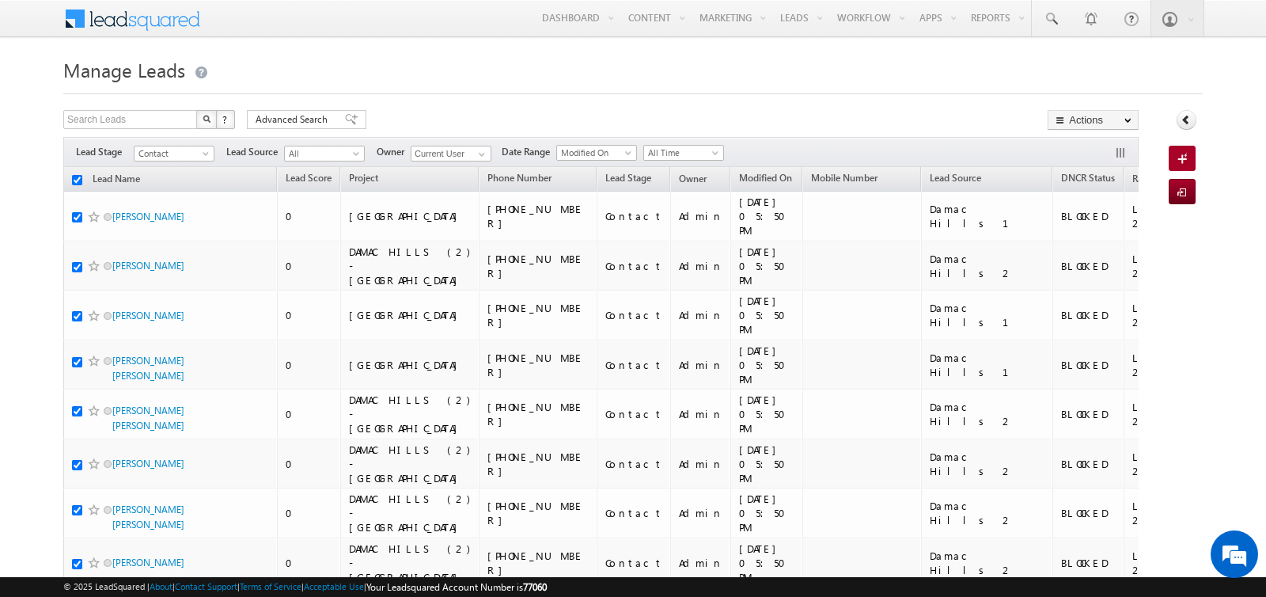
checkbox input "true"
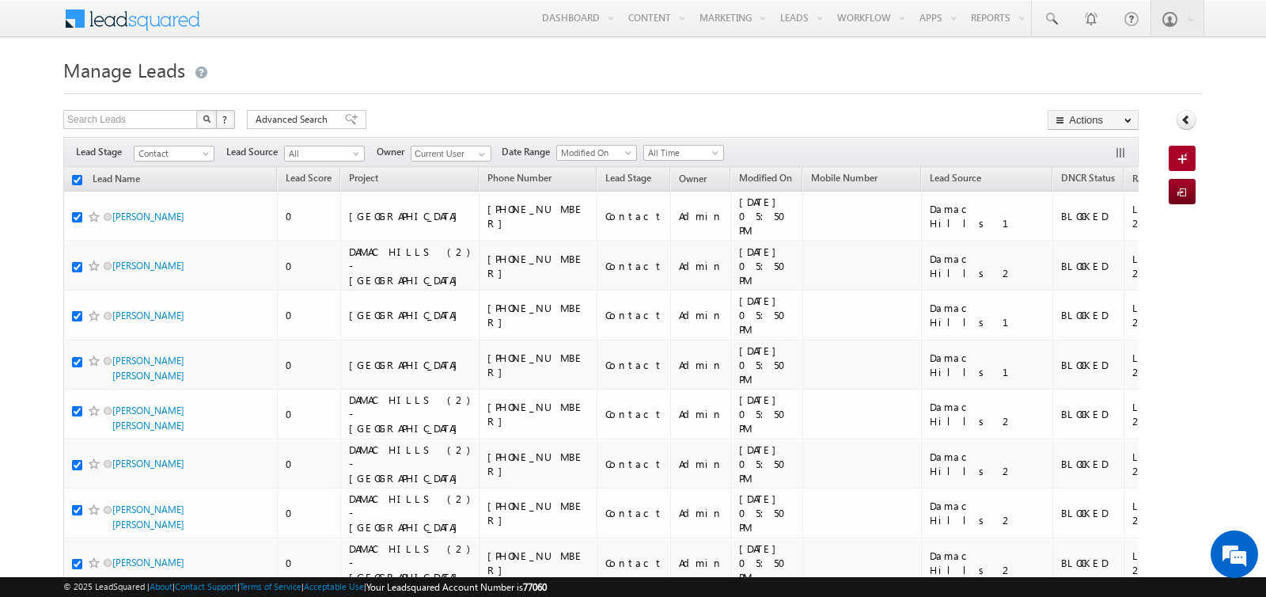
checkbox input "true"
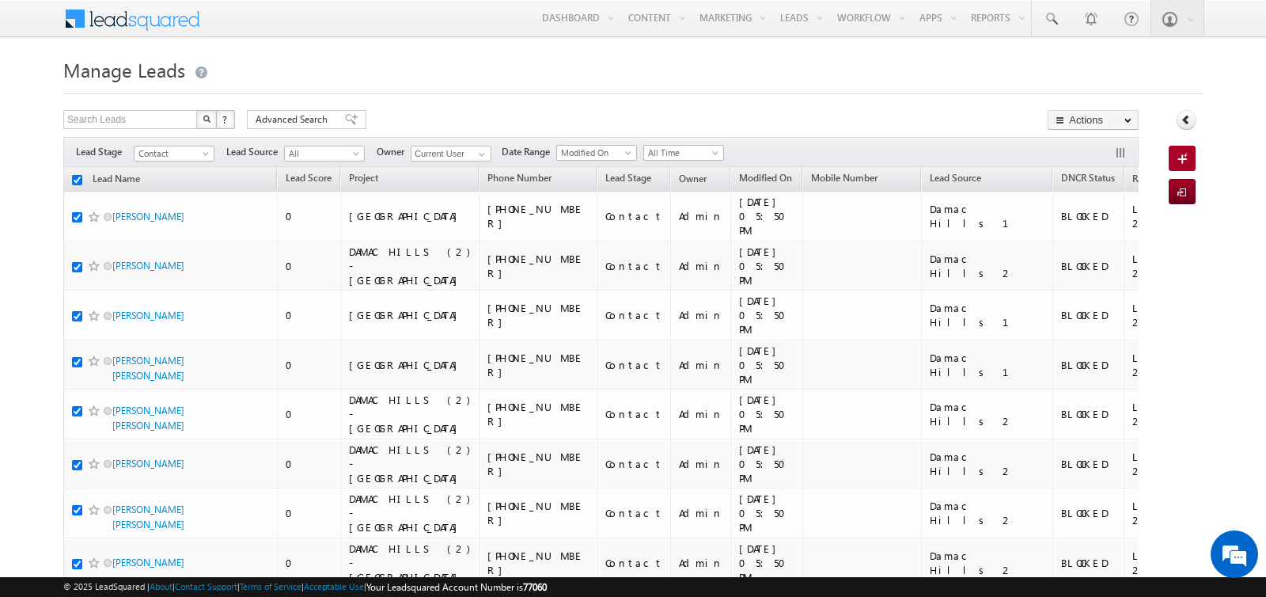
checkbox input "true"
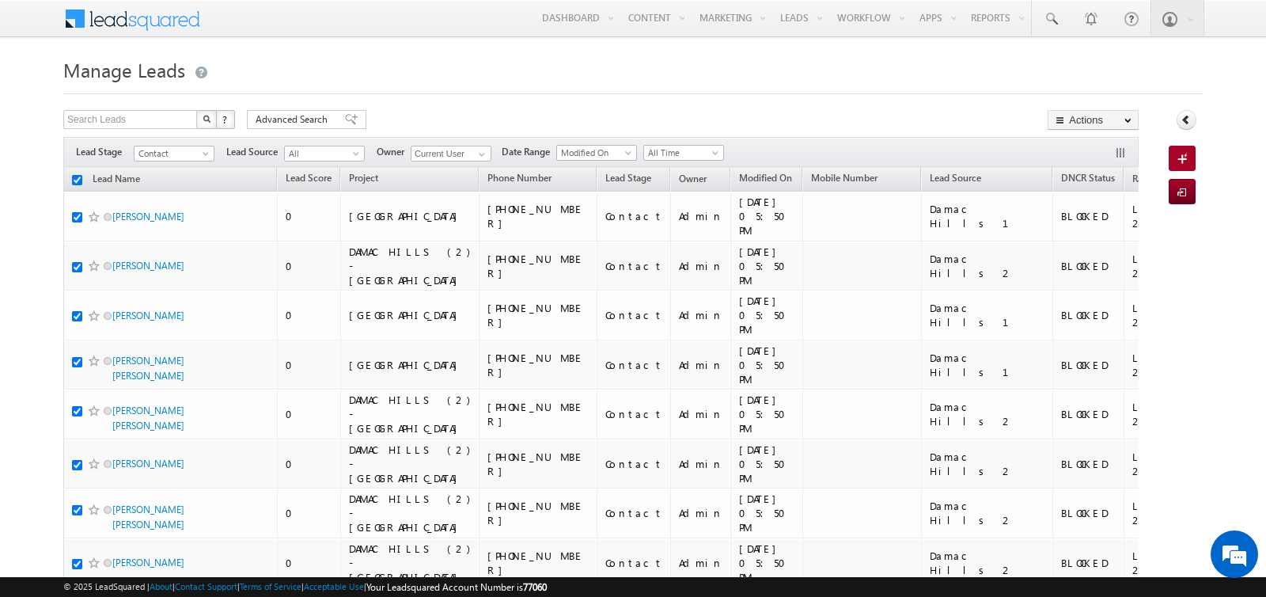
checkbox input "true"
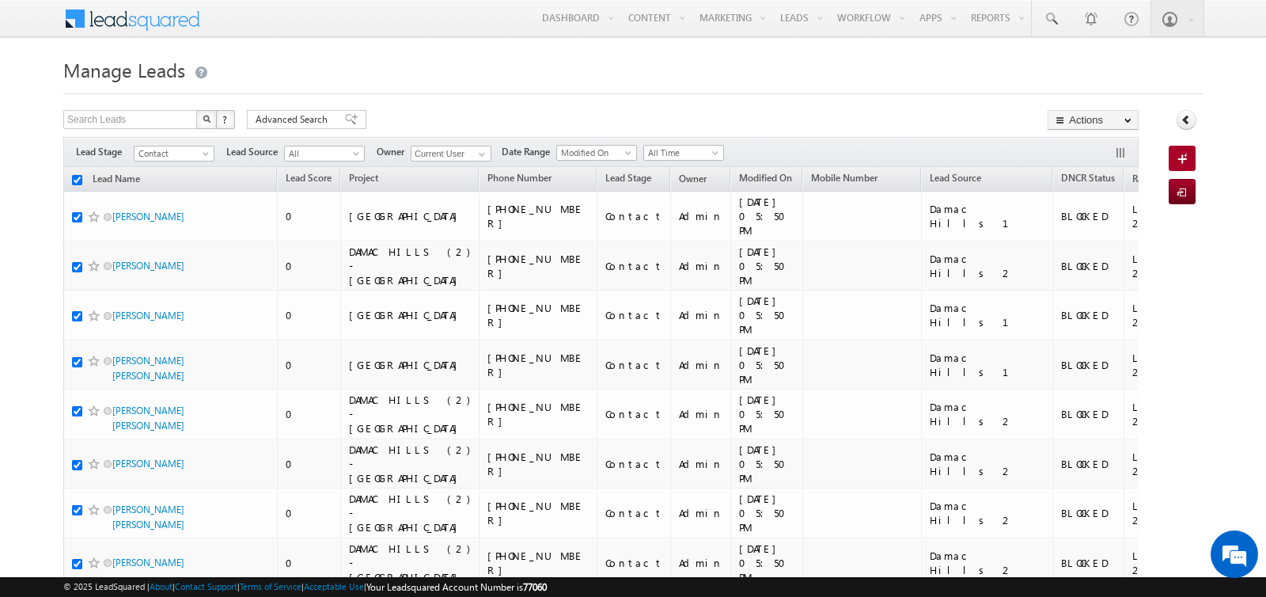
checkbox input "true"
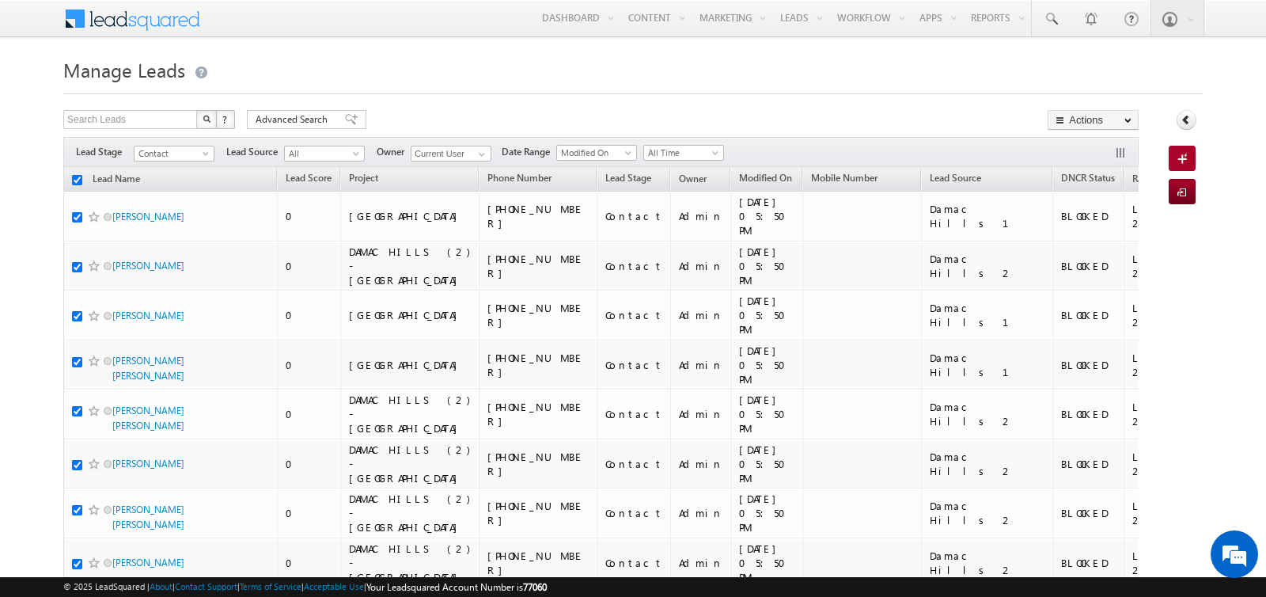
checkbox input "true"
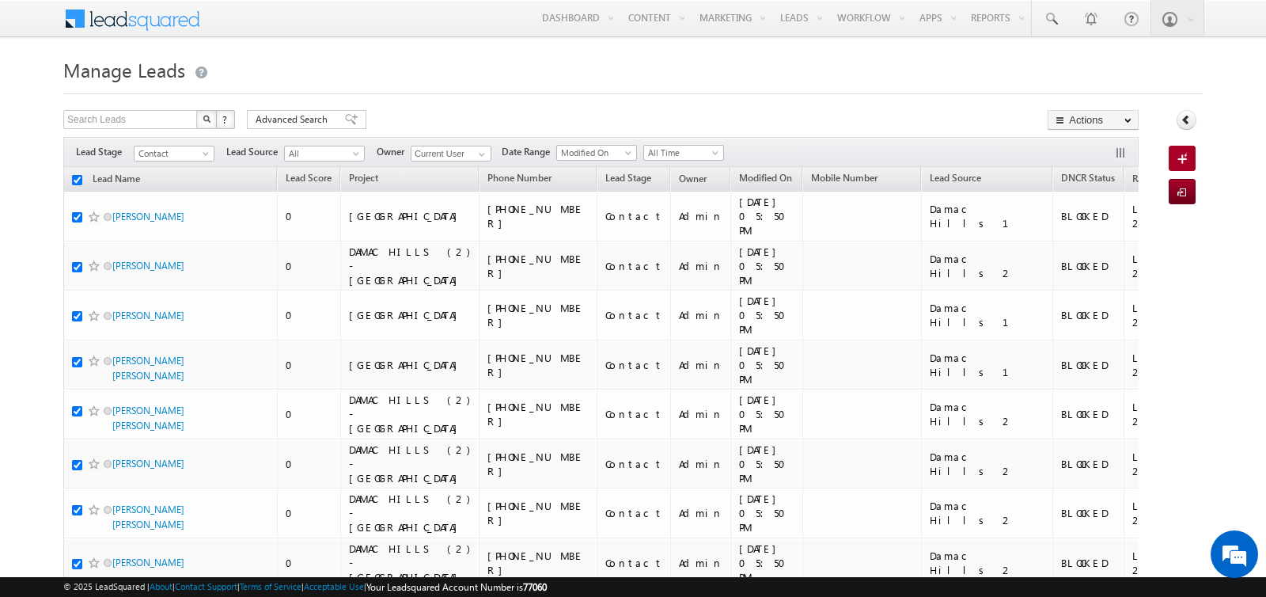
checkbox input "true"
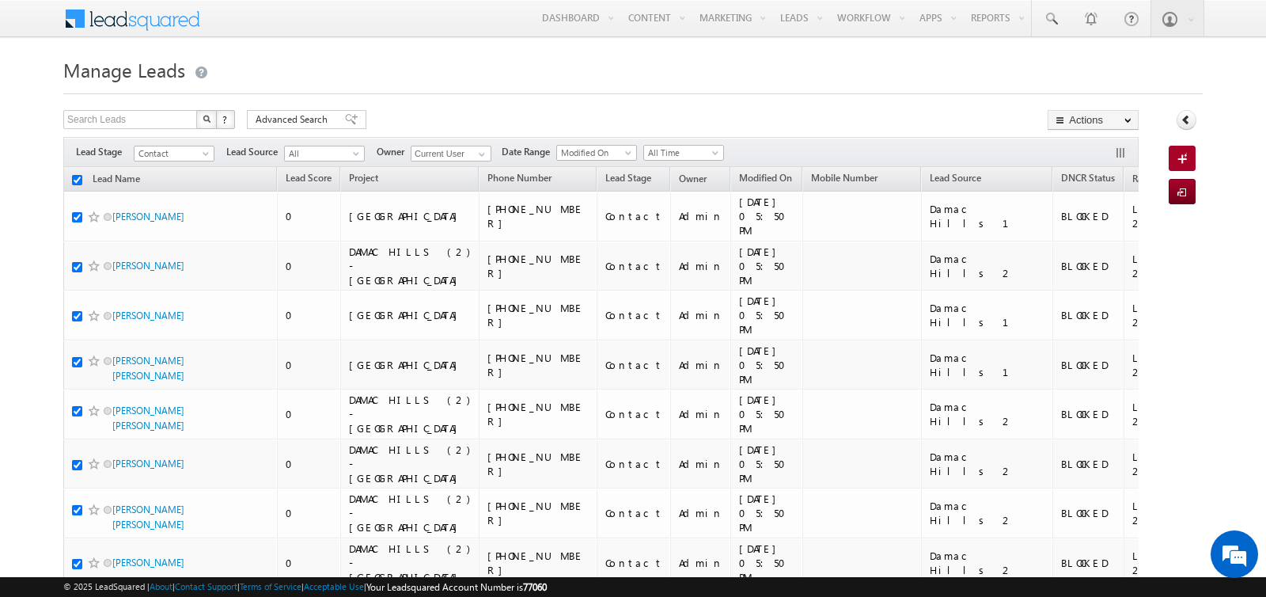
checkbox input "true"
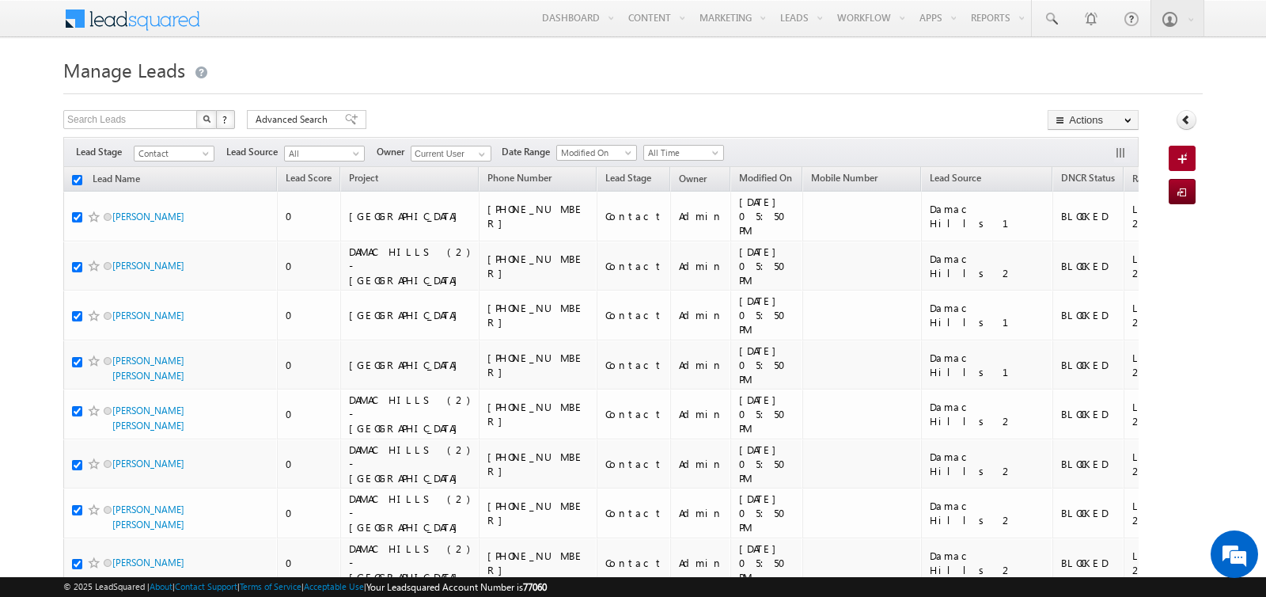
checkbox input "true"
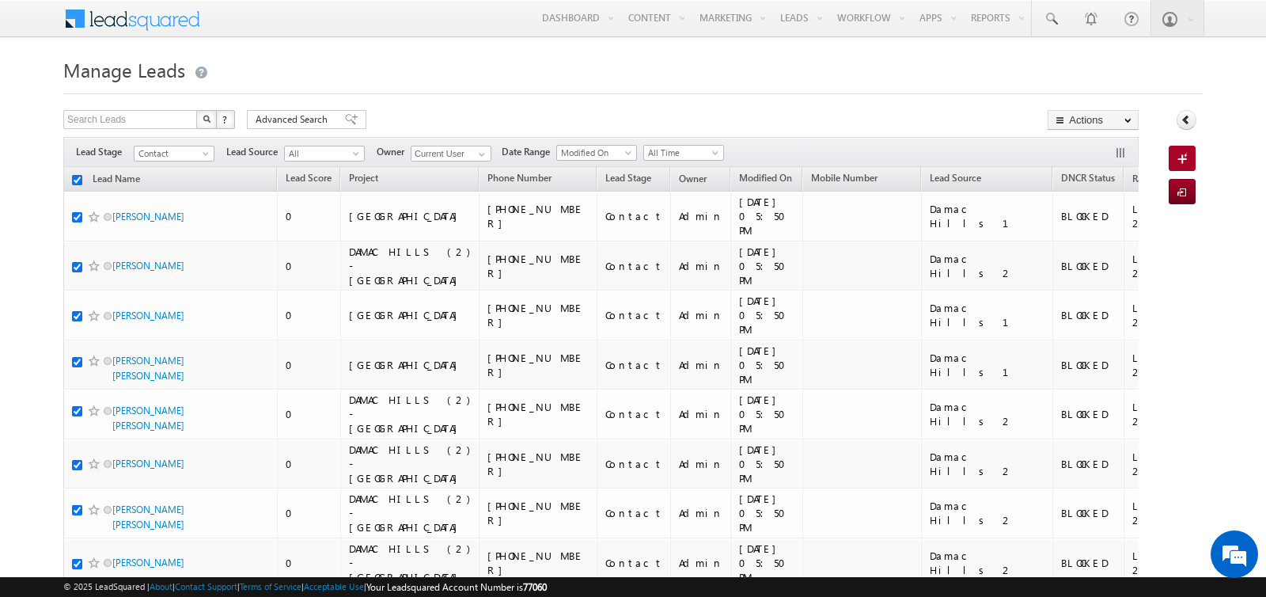
checkbox input "true"
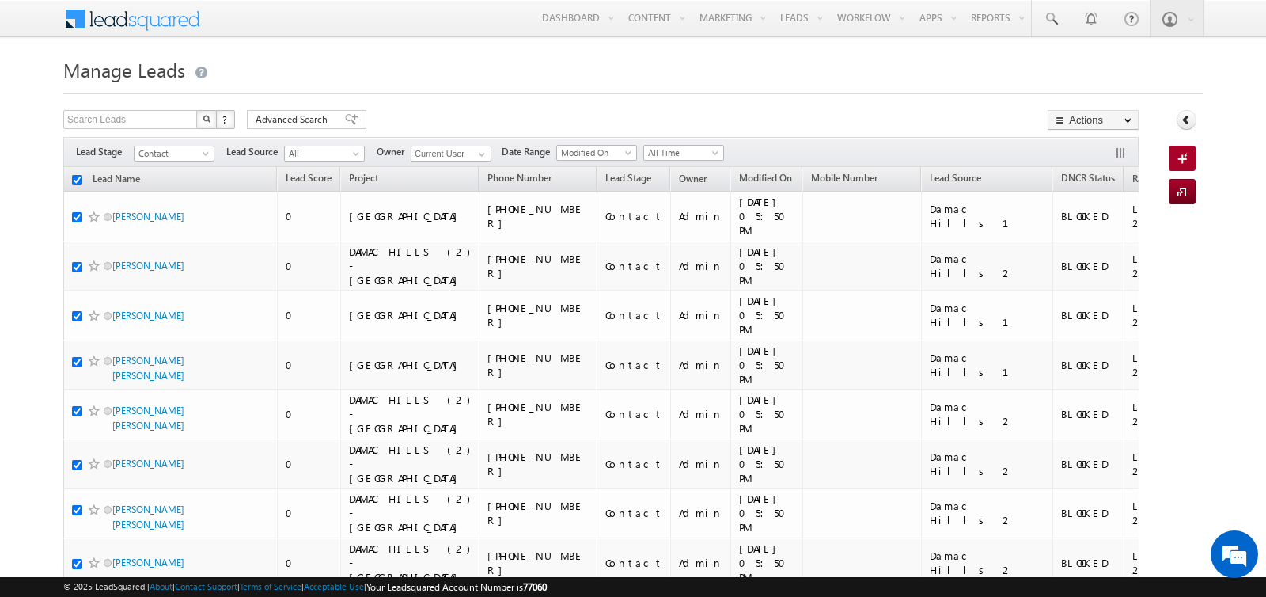
checkbox input "true"
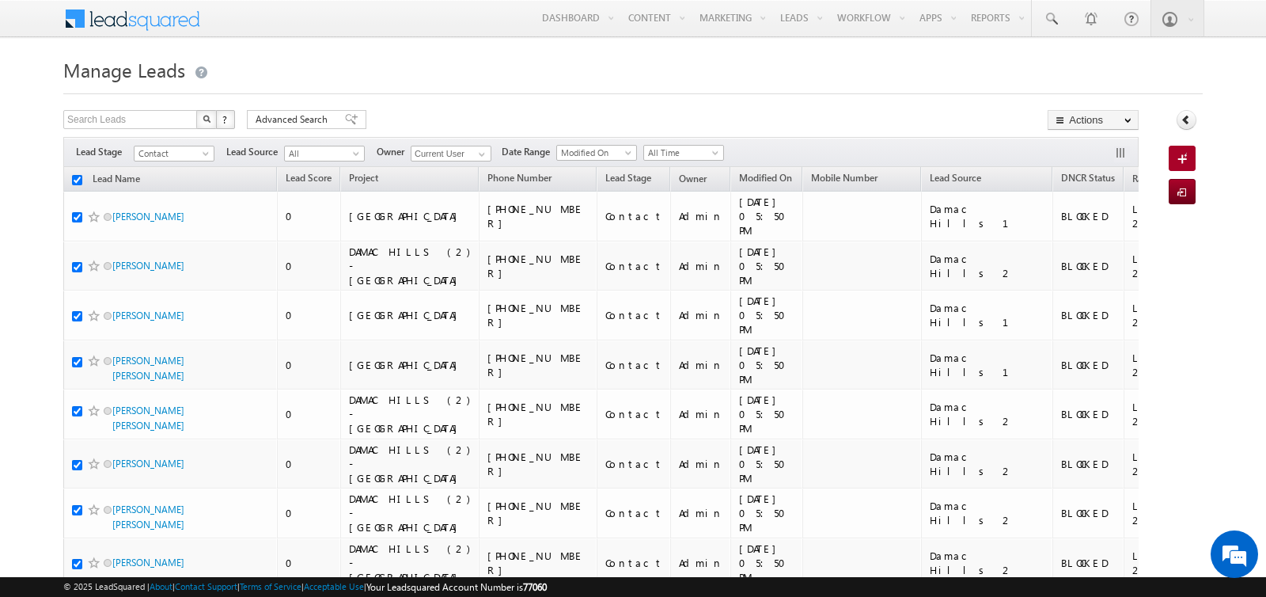
checkbox input "true"
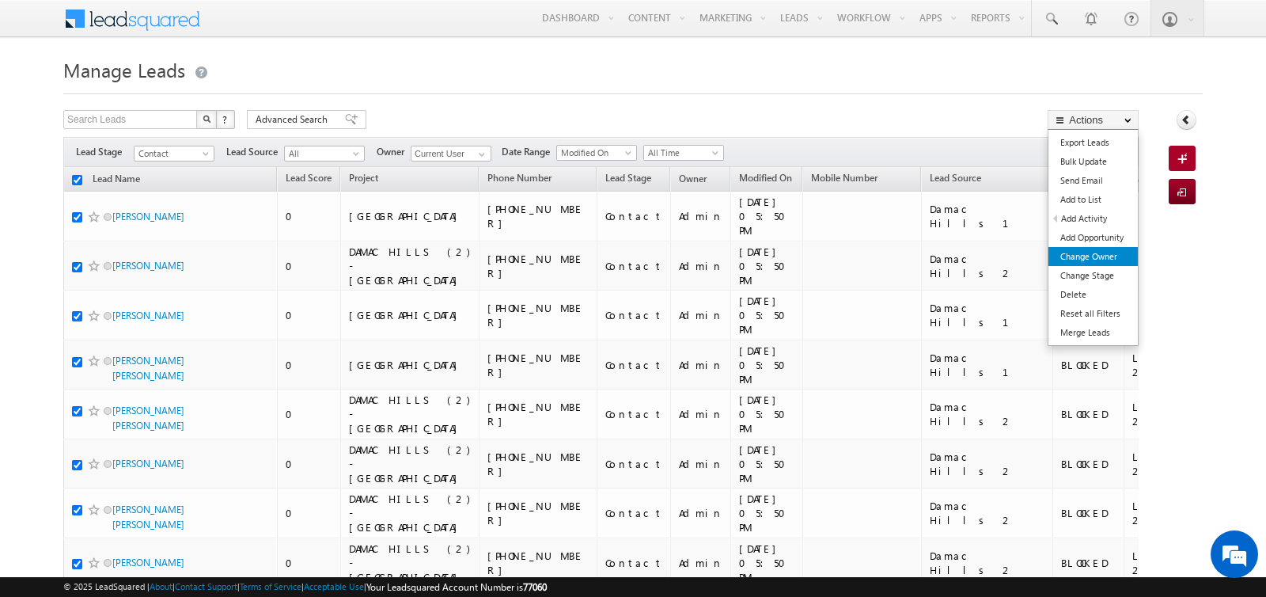
click at [1086, 256] on link "Change Owner" at bounding box center [1093, 256] width 89 height 19
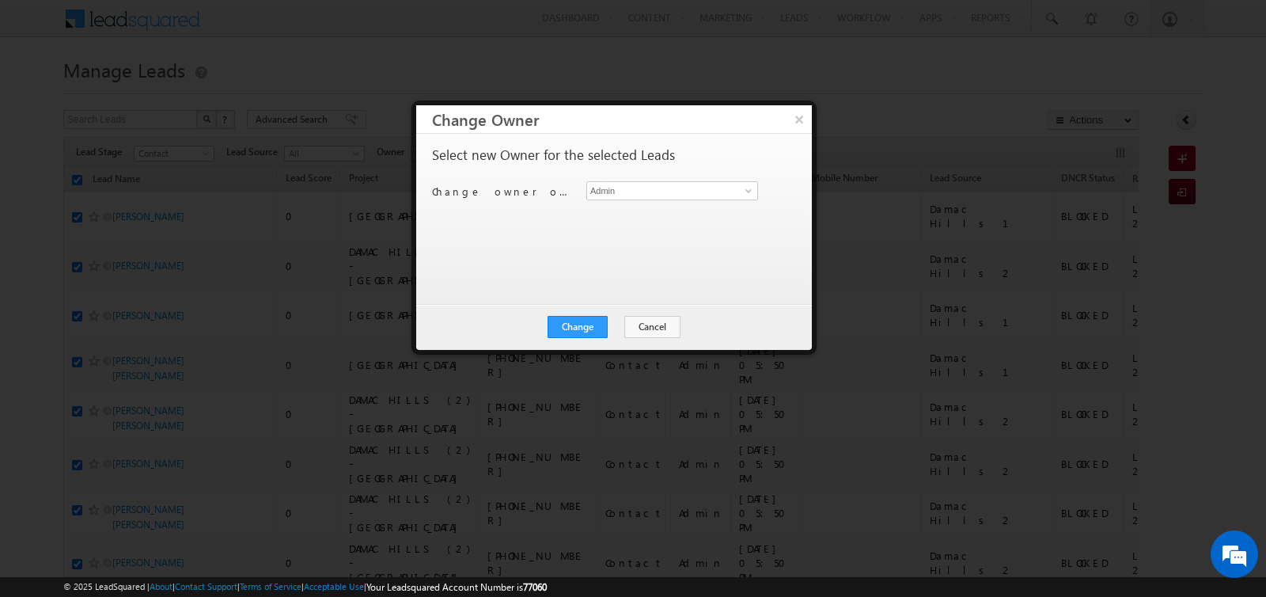
click at [669, 180] on div "Select new Owner for the selected Leads Change owner of 200 leads to Admin Admin" at bounding box center [612, 211] width 361 height 127
click at [666, 185] on input "Admin" at bounding box center [672, 190] width 172 height 19
click at [636, 206] on link "Bhargav Nayak bhargav.nayak@indglobal.ae" at bounding box center [672, 214] width 172 height 30
click at [578, 320] on button "Change" at bounding box center [578, 327] width 60 height 22
